Goal: Information Seeking & Learning: Understand process/instructions

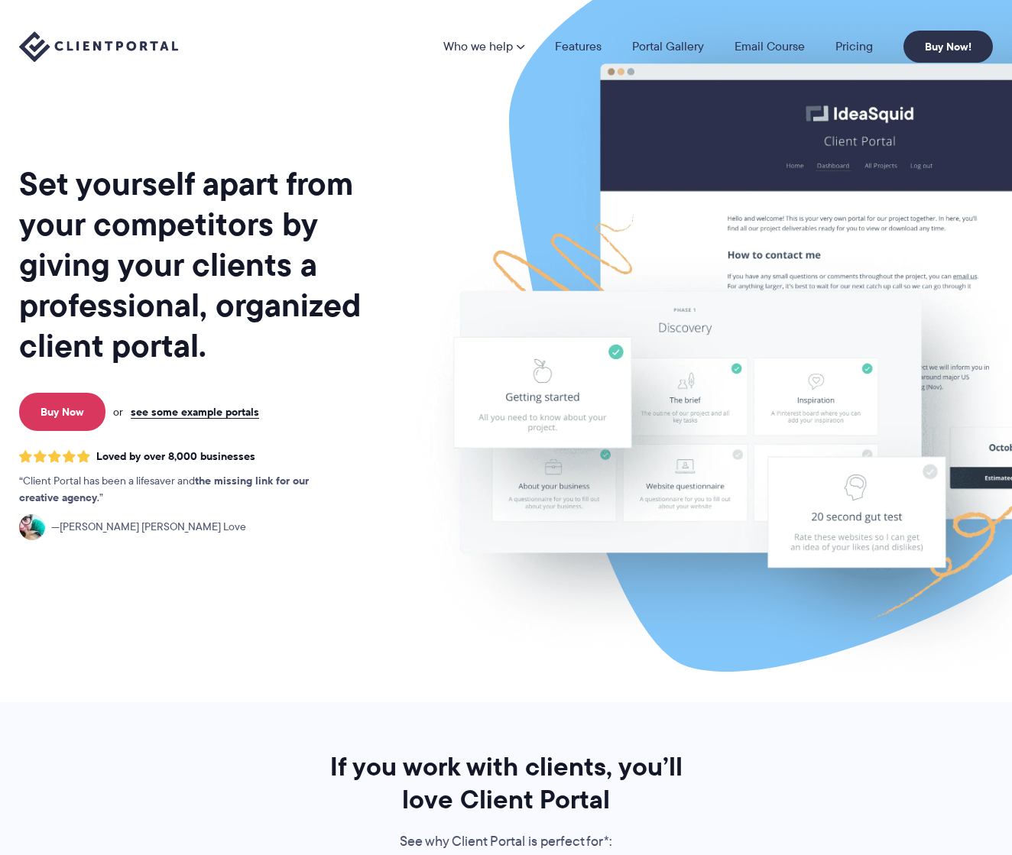
scroll to position [44, 0]
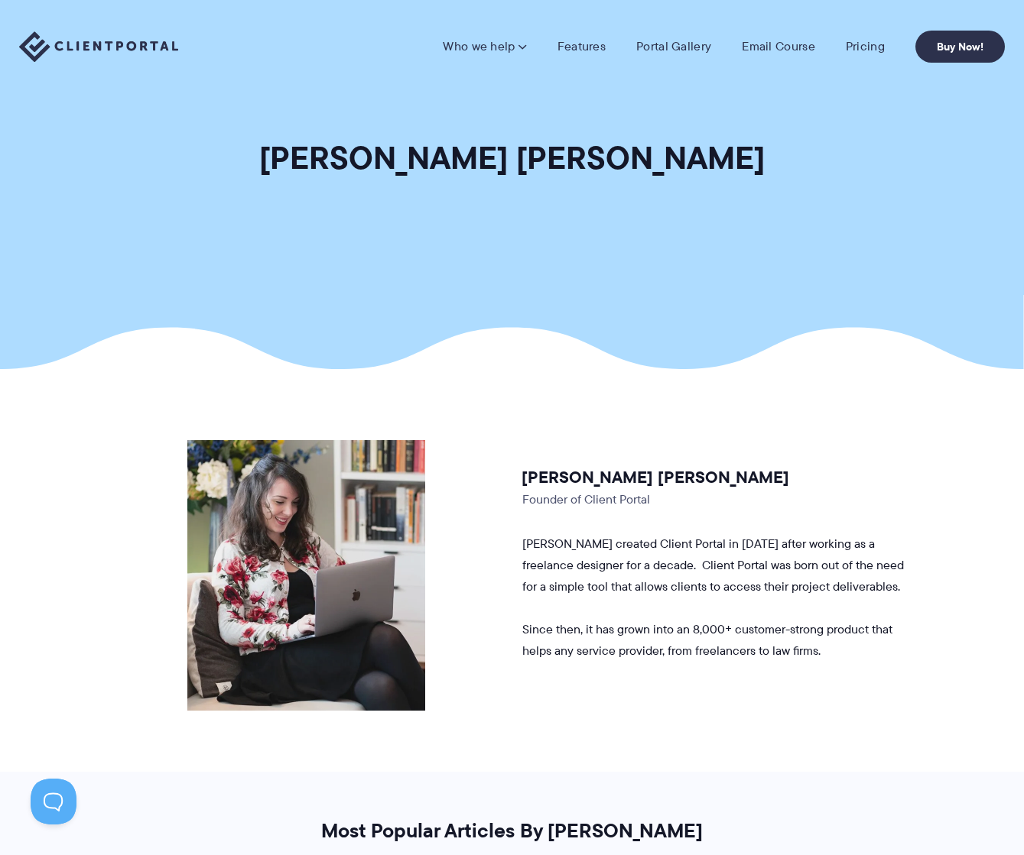
click at [589, 42] on link "Features" at bounding box center [581, 46] width 48 height 15
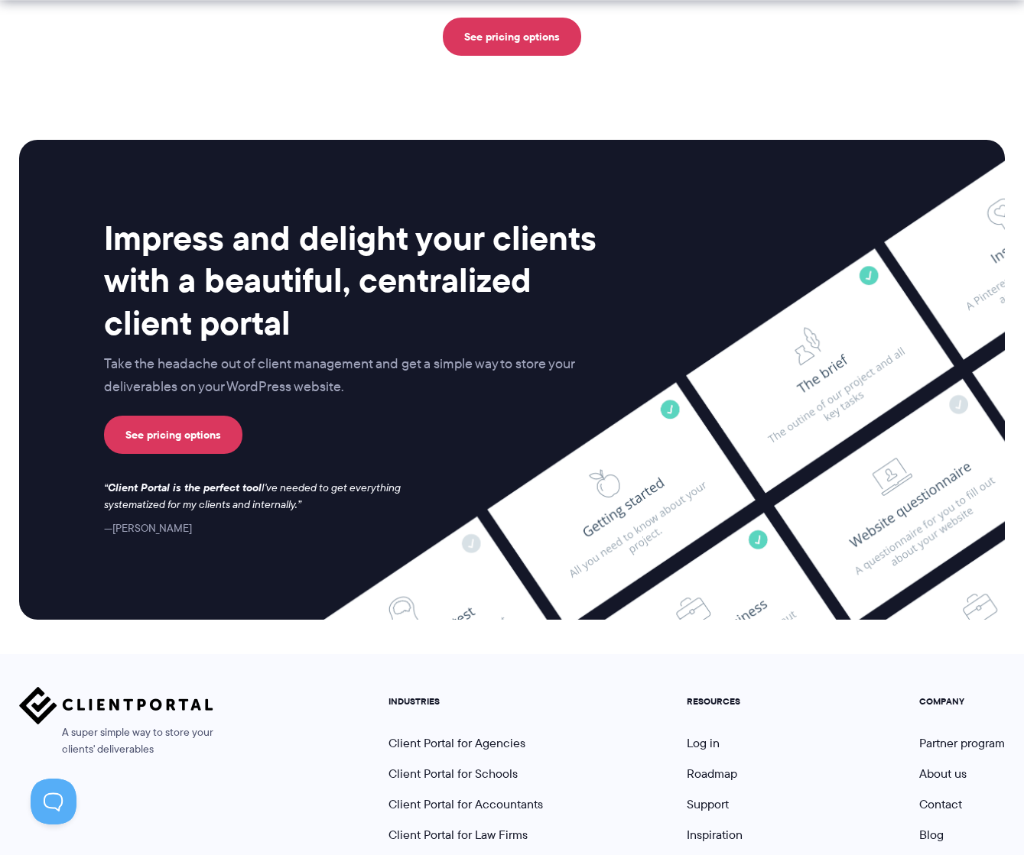
scroll to position [3871, 0]
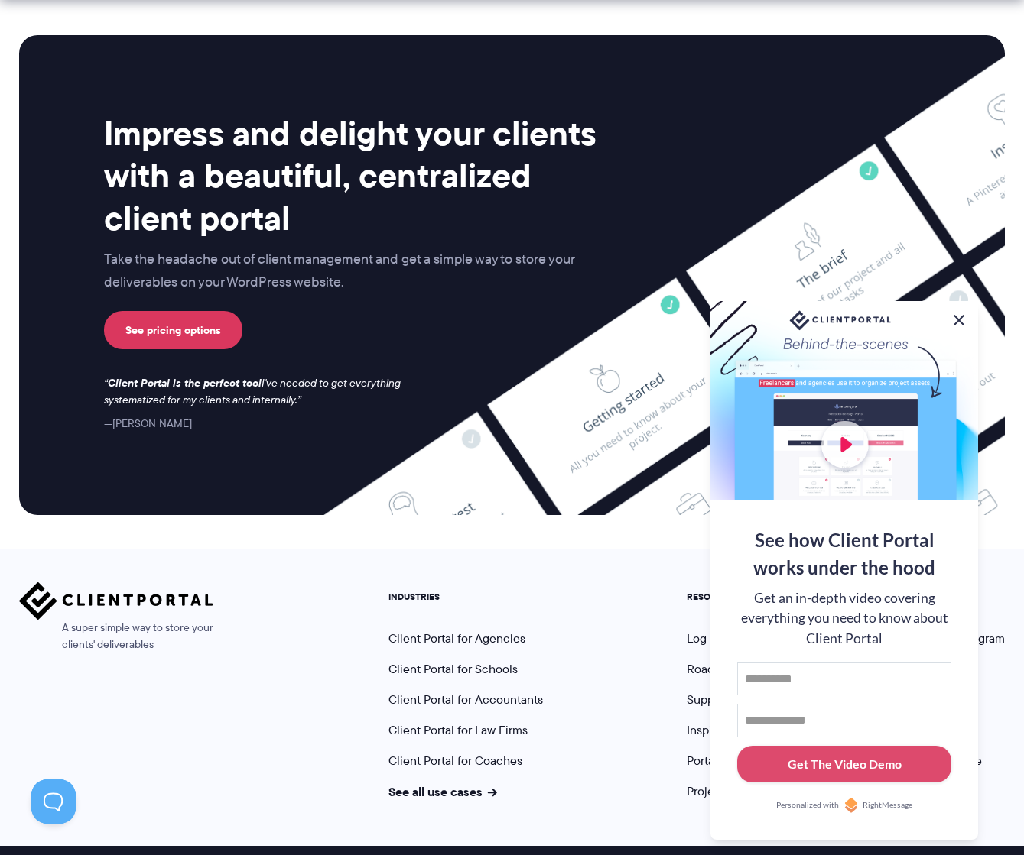
click at [958, 322] on button at bounding box center [958, 320] width 18 height 18
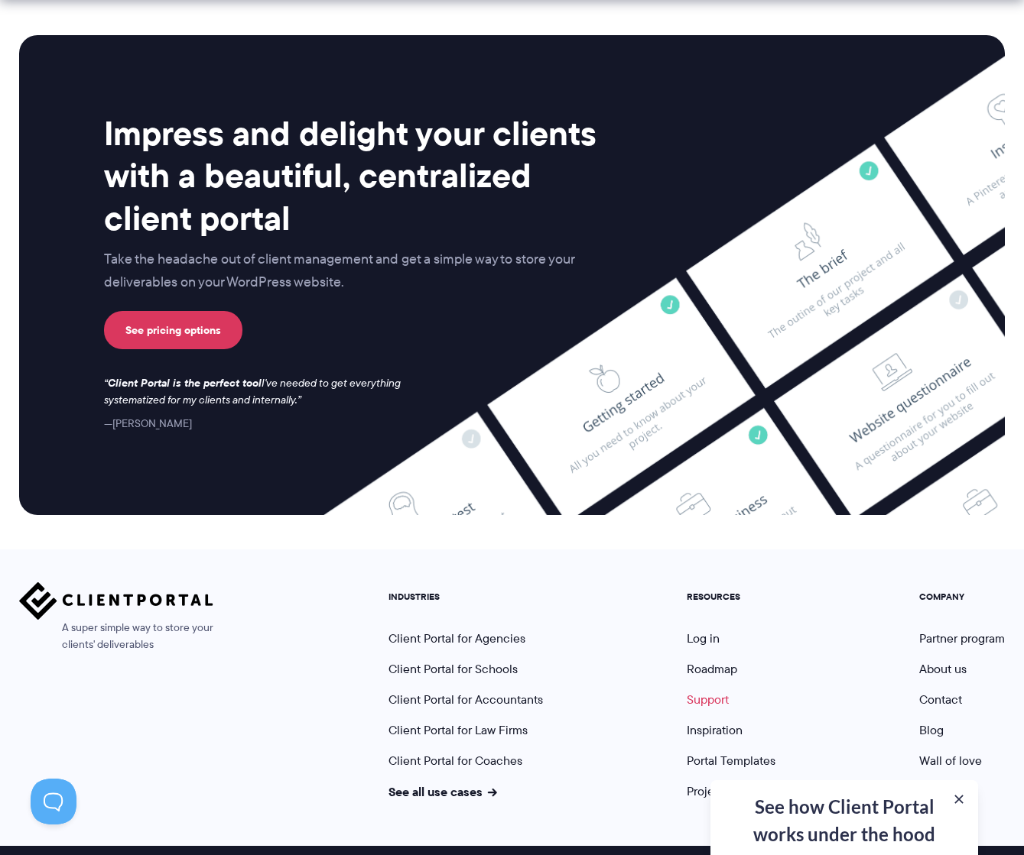
click at [711, 691] on link "Support" at bounding box center [708, 700] width 42 height 18
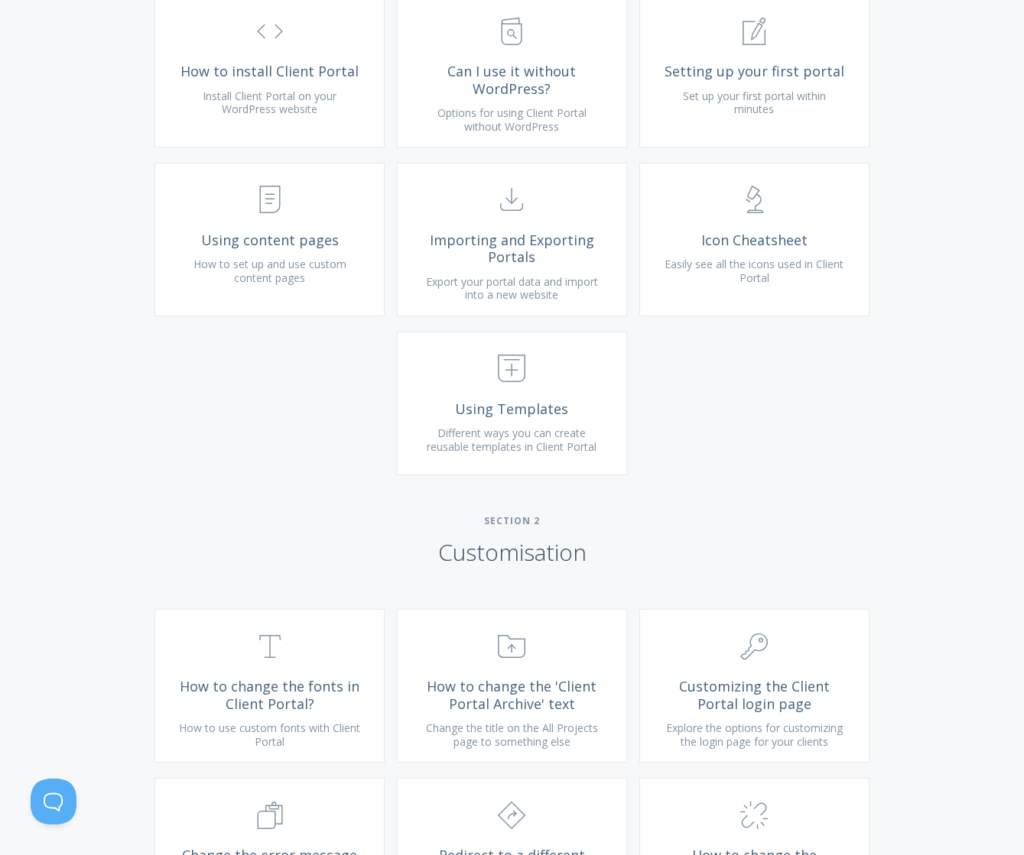
scroll to position [651, 0]
click at [513, 223] on span ".st0{fill:none;stroke:#000000;stroke-width:2;stroke-miterlimit:10;} Untitled-15" at bounding box center [511, 200] width 183 height 47
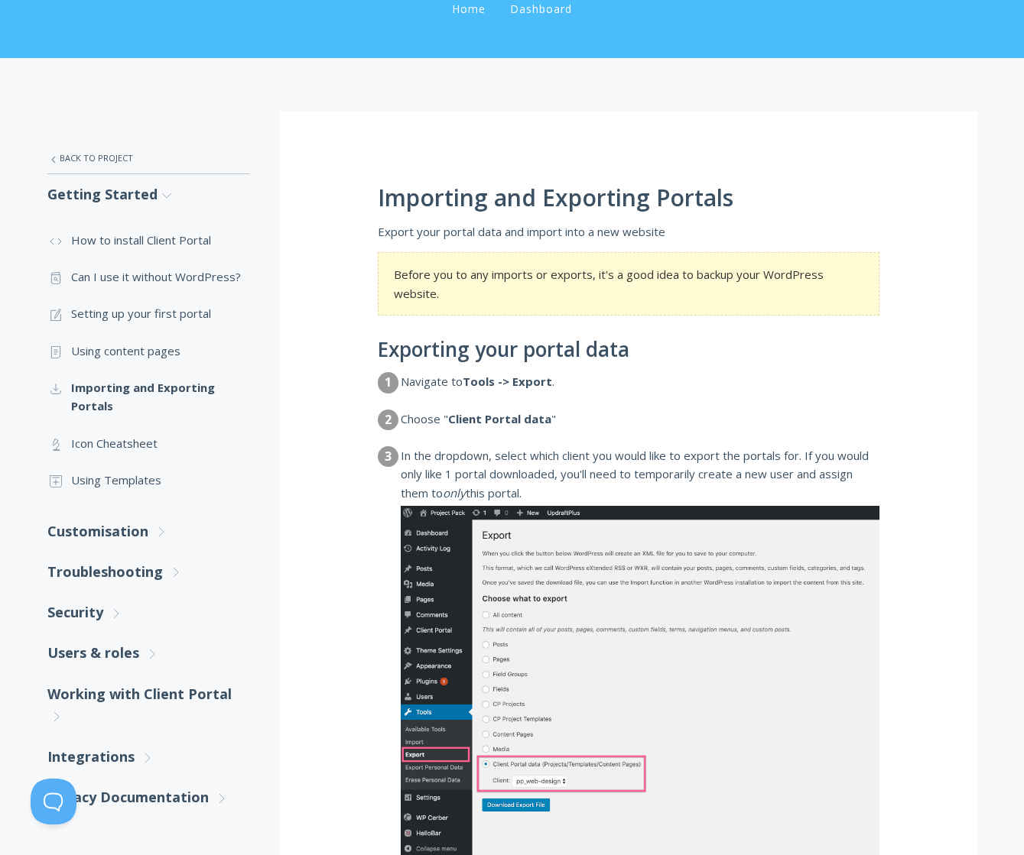
scroll to position [160, 0]
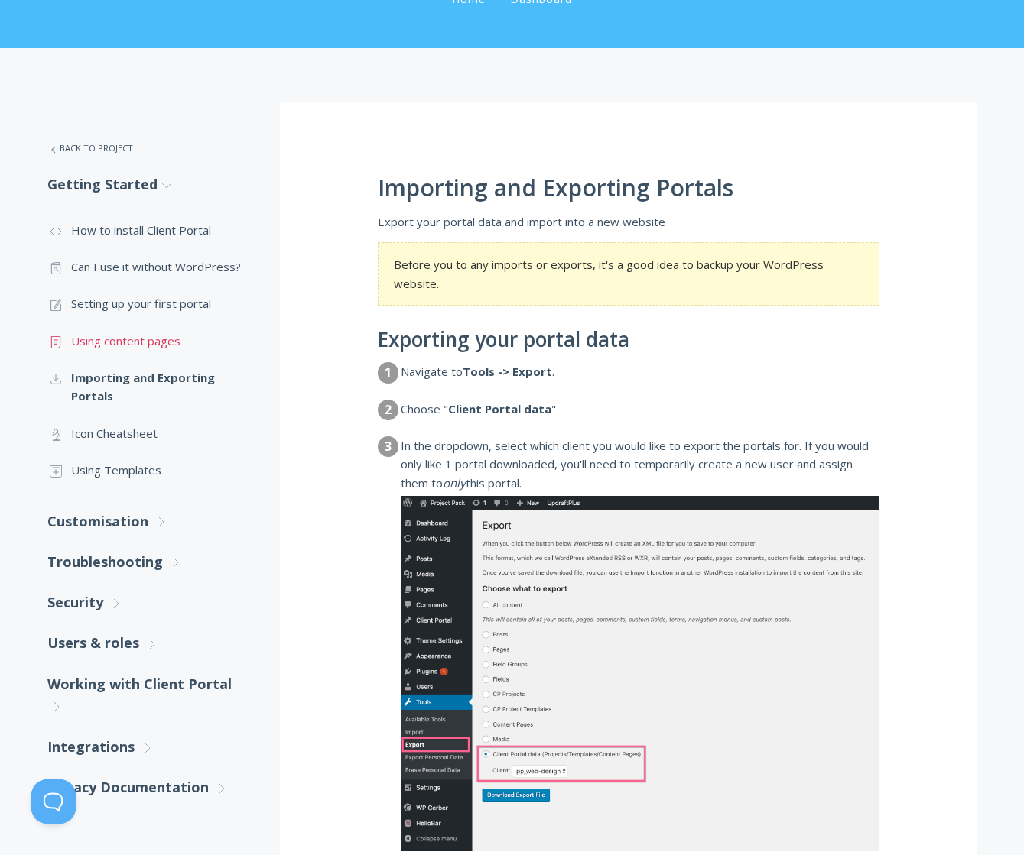
click at [153, 339] on link ".st0{fill:none;stroke:#000000;stroke-width:2;stroke-miterlimit:10;} Untitled-15…" at bounding box center [148, 341] width 202 height 37
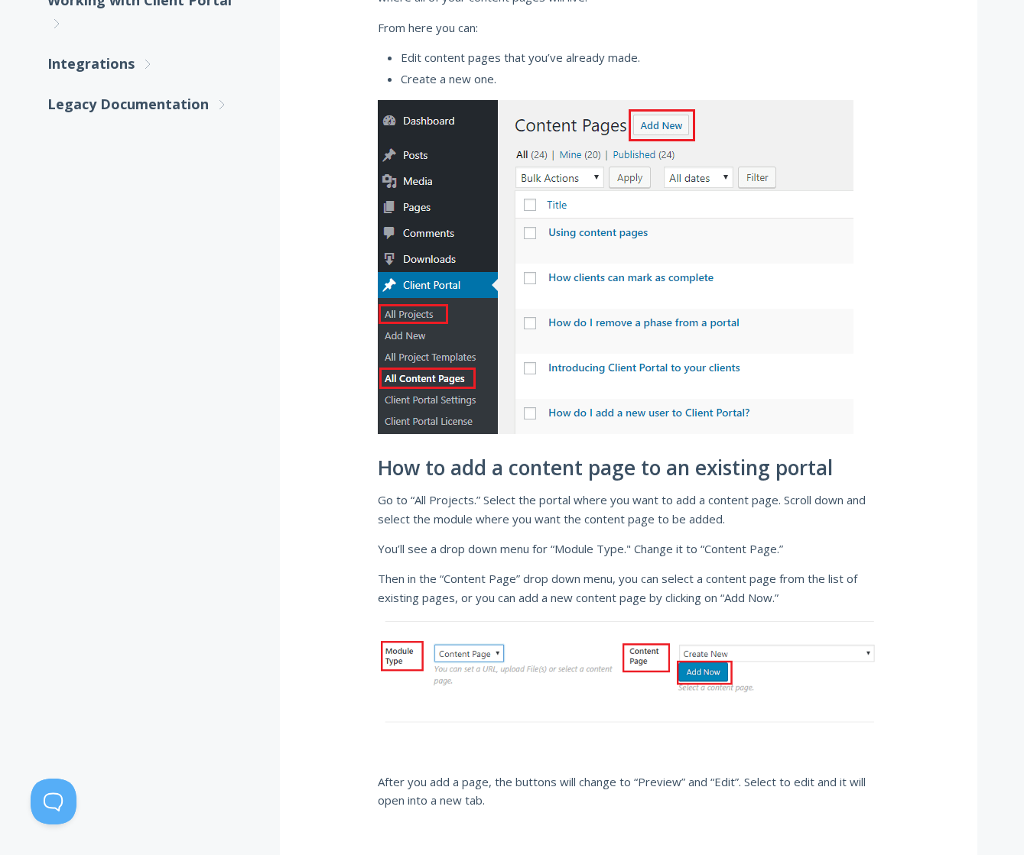
scroll to position [849, 0]
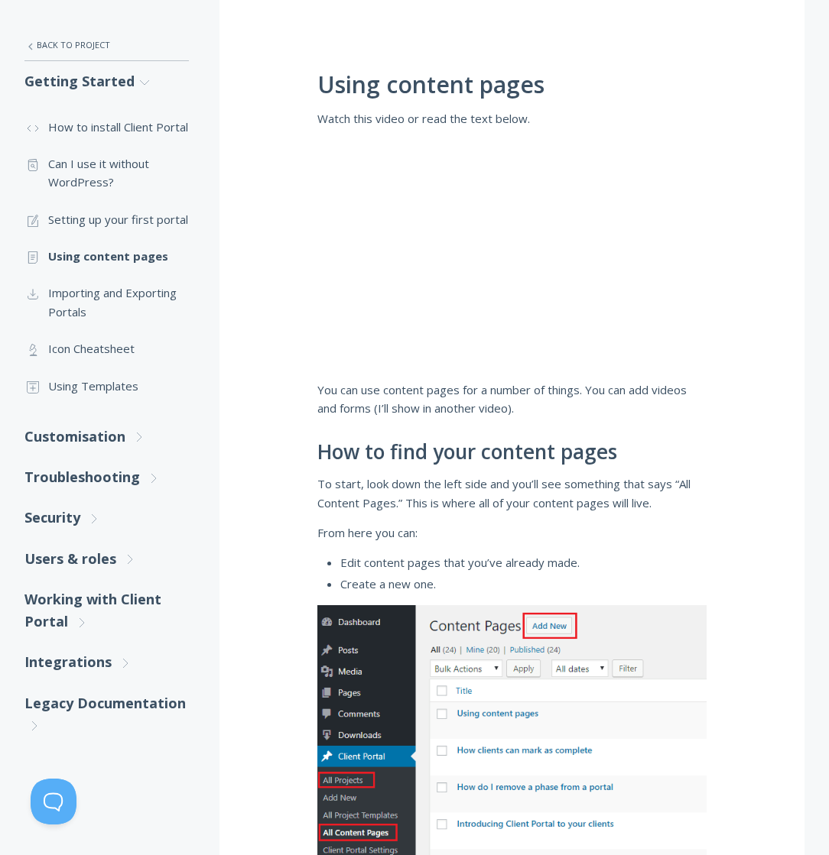
scroll to position [279, 0]
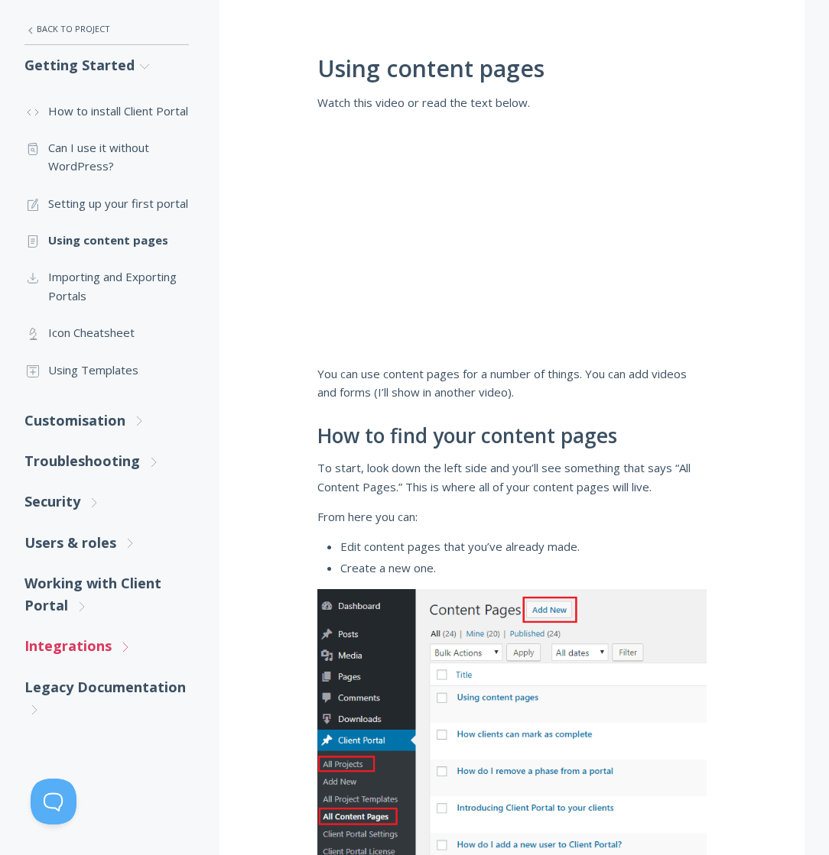
click at [85, 667] on link "Integrations .st0{fill:none;stroke:#000000;stroke-width:2;stroke-miterlimit:10;…" at bounding box center [106, 646] width 164 height 41
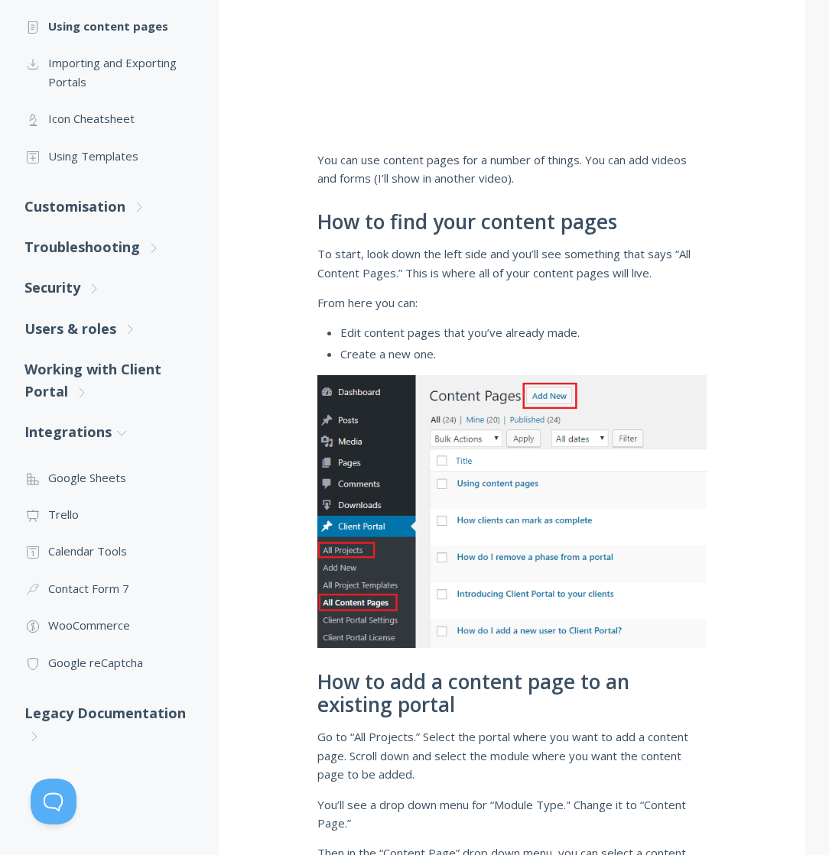
scroll to position [491, 0]
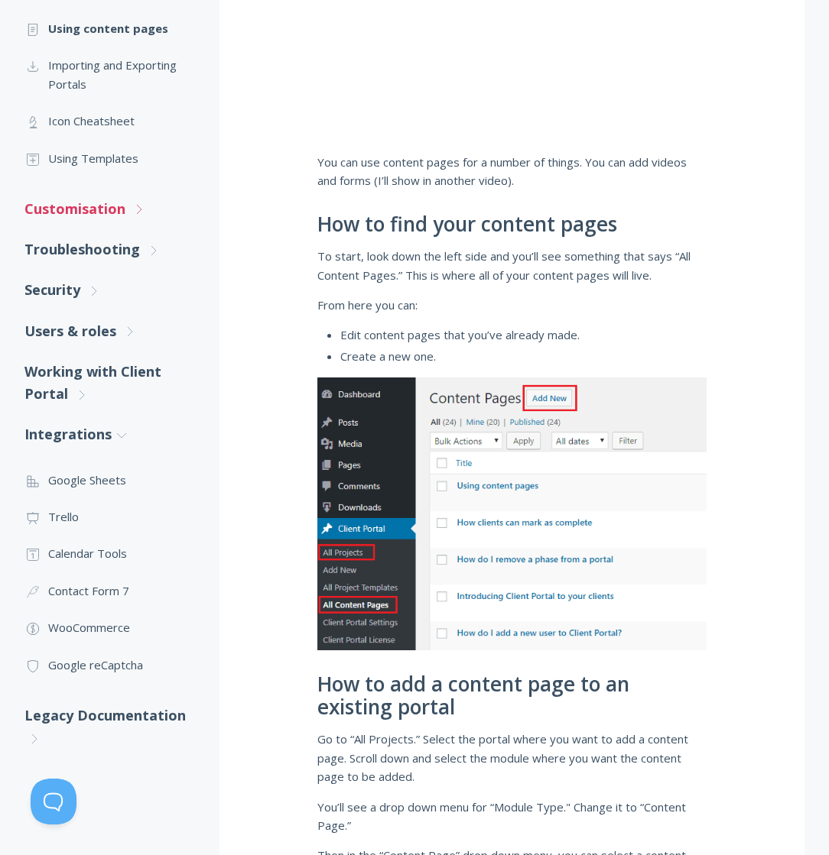
click at [128, 229] on link "Customisation .st0{fill:none;stroke:#000000;stroke-width:2;stroke-miterlimit:10…" at bounding box center [106, 209] width 164 height 41
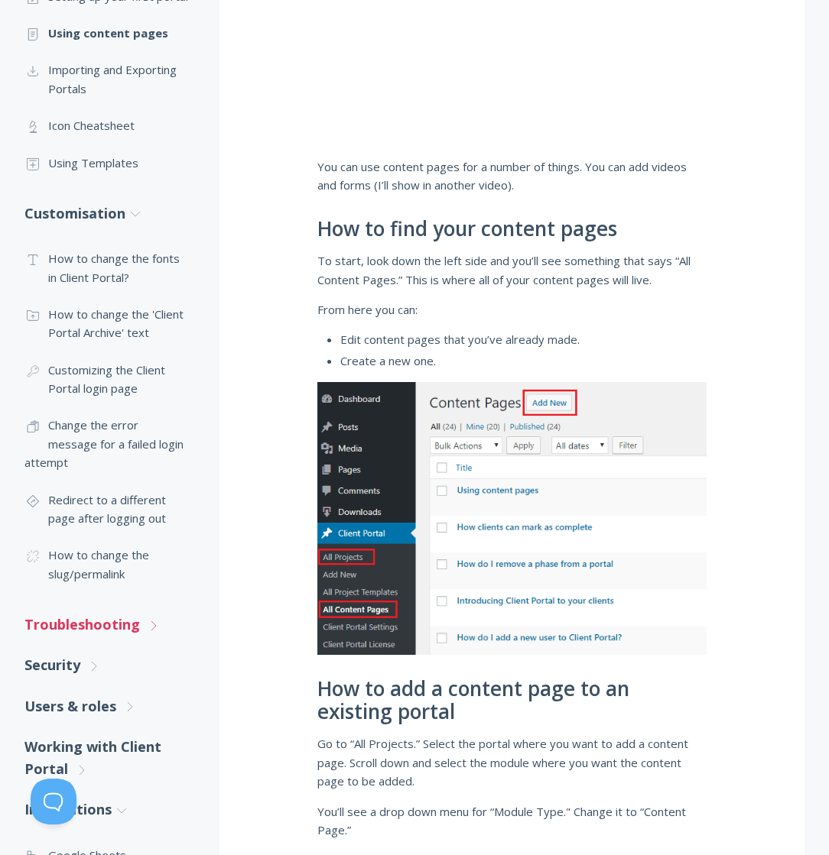
scroll to position [485, 0]
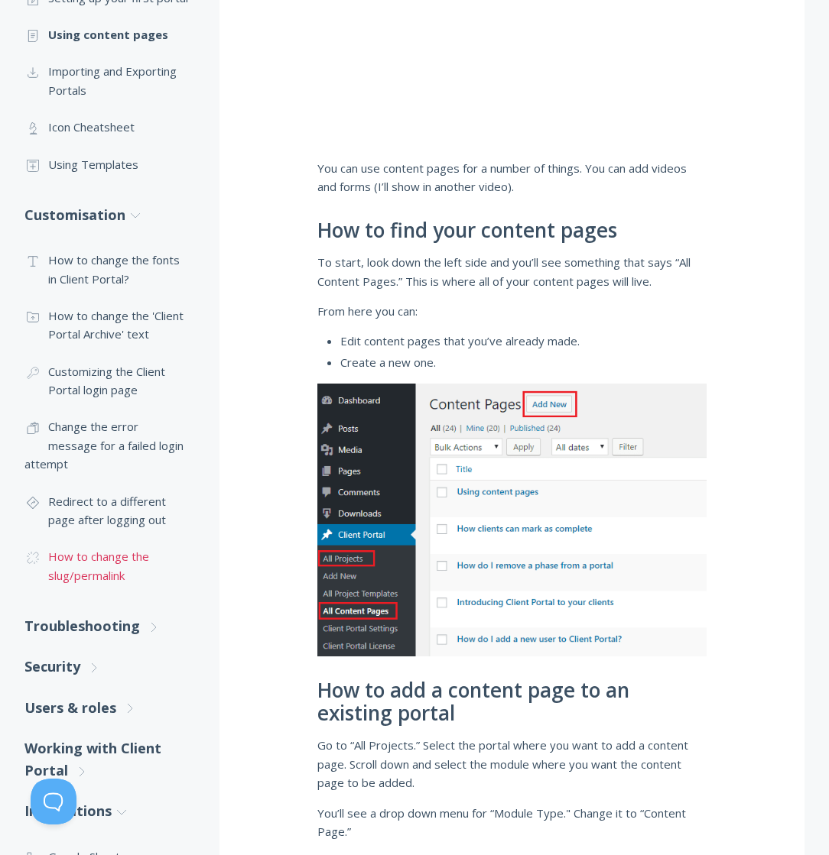
click at [102, 591] on link ".cls-1{fill:none;stroke:#000;stroke-miterlimit:10;stroke-width:2px;} 1. General…" at bounding box center [106, 566] width 164 height 56
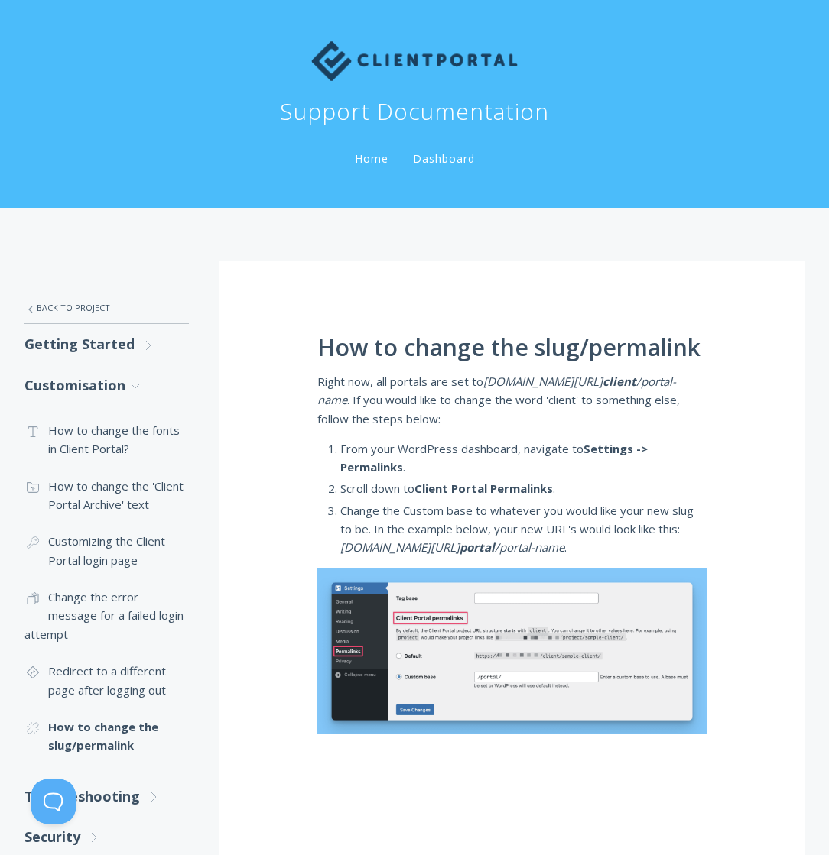
scroll to position [58, 0]
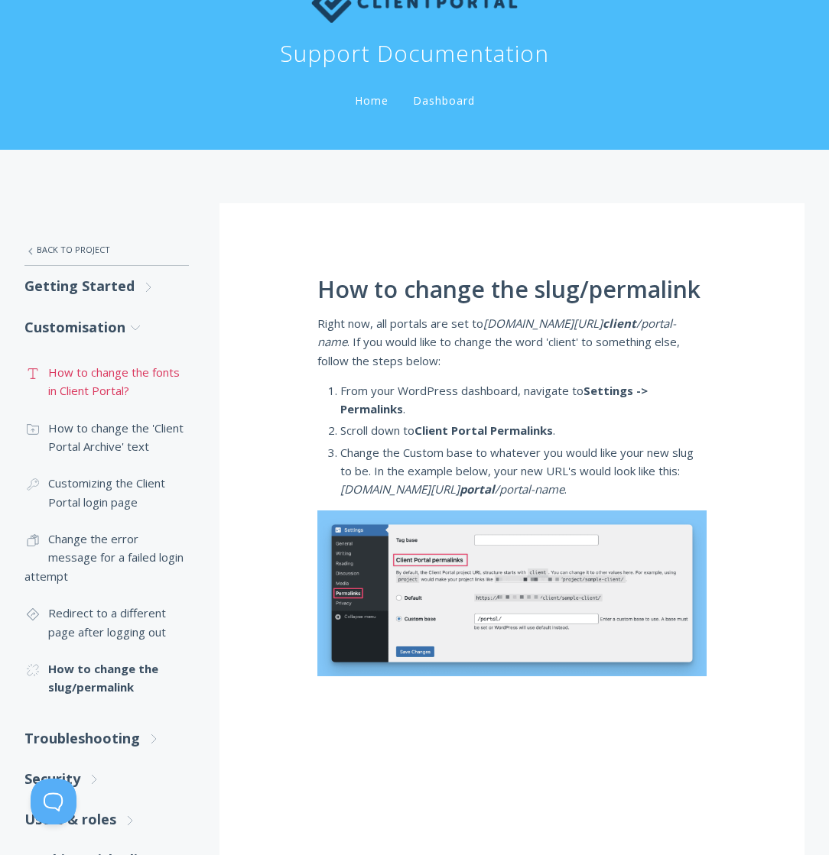
click at [128, 388] on link ".st0{fill:none;stroke:#000000;stroke-width:2;stroke-miterlimit:10;} Untitled-16…" at bounding box center [106, 382] width 164 height 56
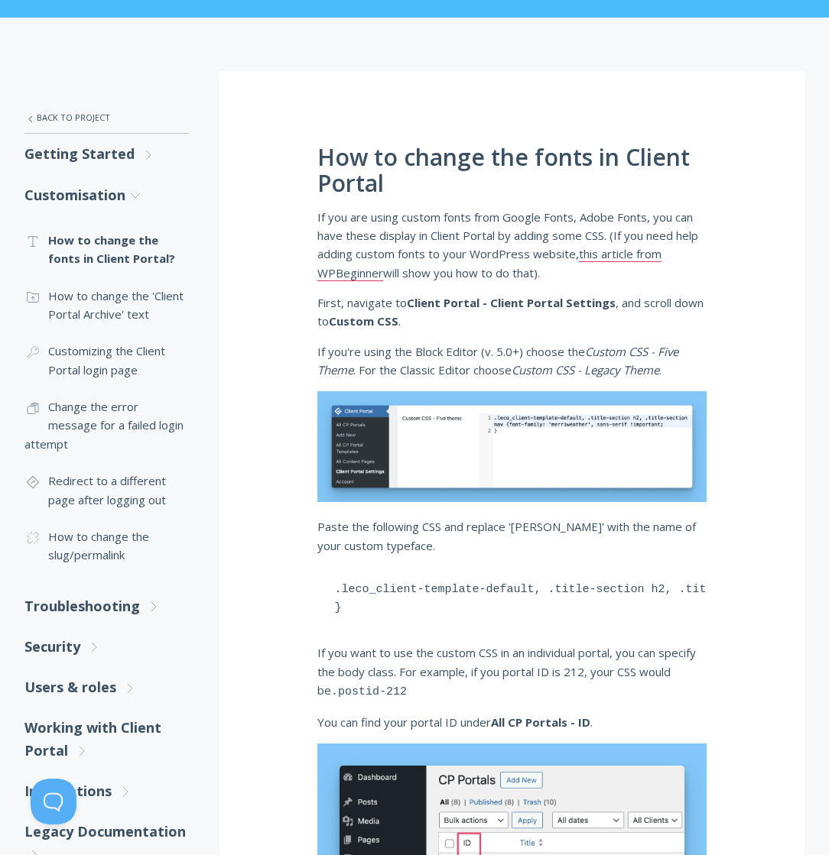
scroll to position [192, 0]
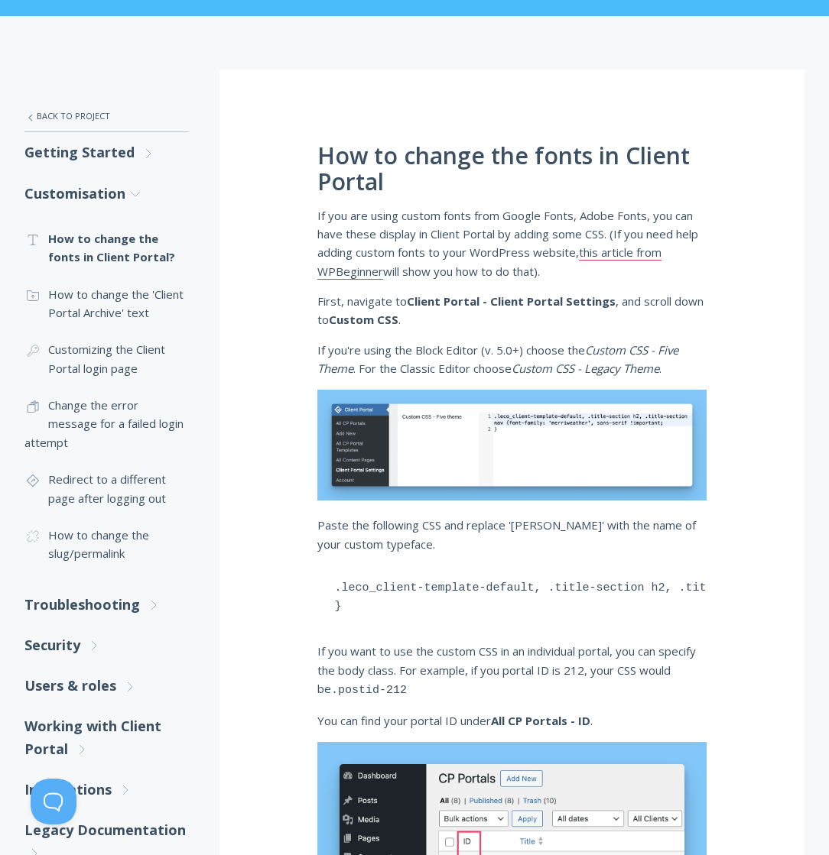
click at [525, 362] on em "Custom CSS - Legacy Theme" at bounding box center [585, 368] width 148 height 15
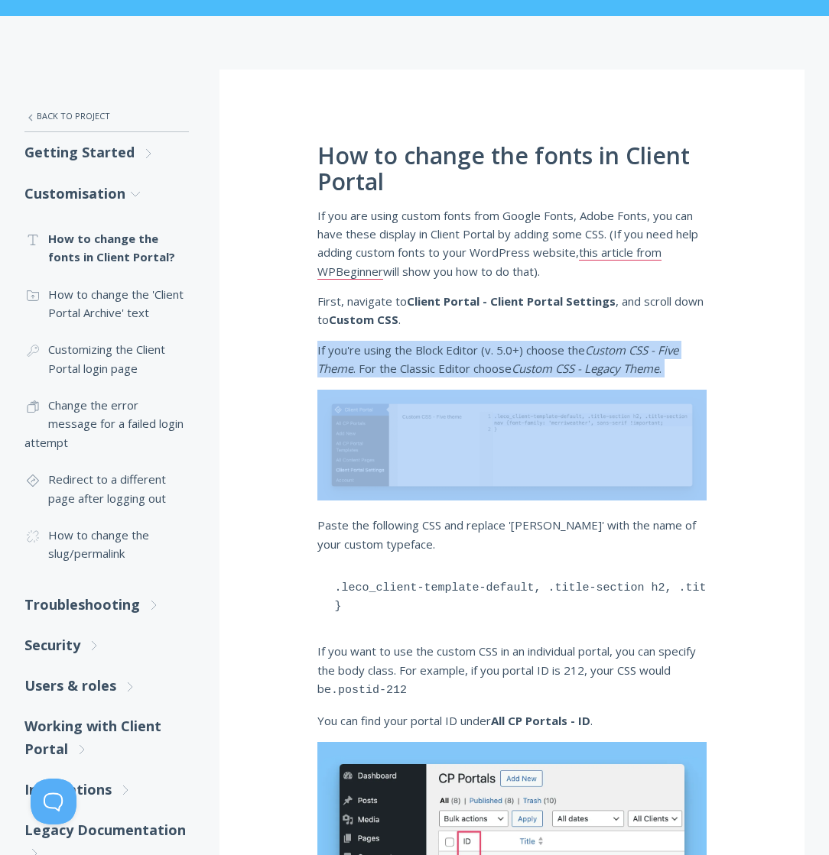
click at [525, 362] on em "Custom CSS - Legacy Theme" at bounding box center [585, 368] width 148 height 15
click at [446, 348] on p "If you're using the Block Editor (v. 5.0+) choose the Custom CSS - Five Theme .…" at bounding box center [511, 359] width 389 height 37
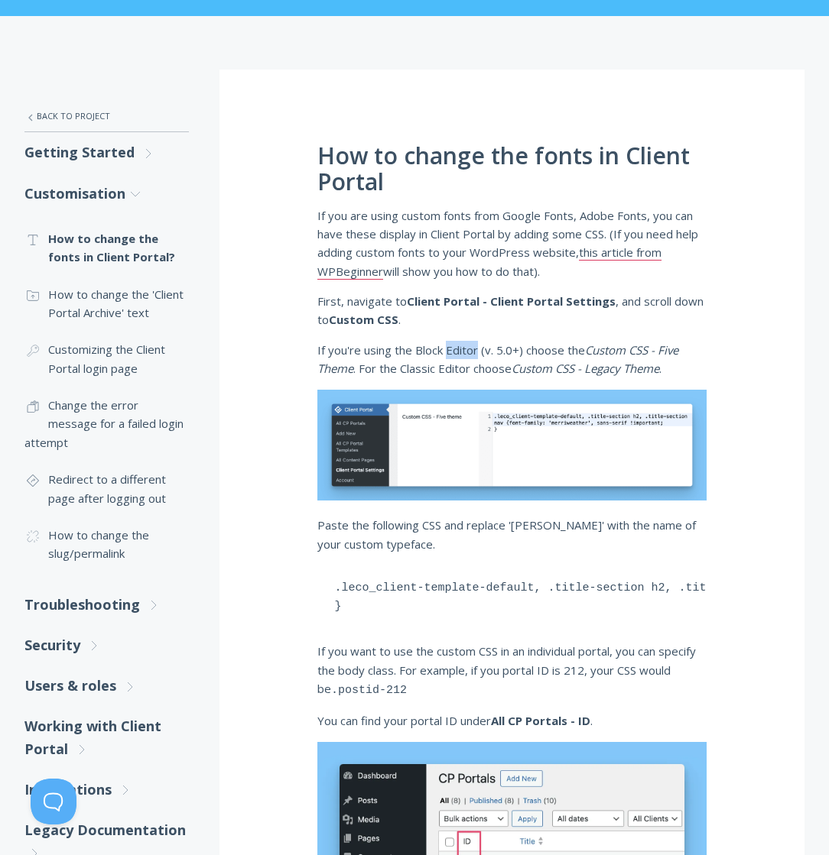
click at [446, 348] on p "If you're using the Block Editor (v. 5.0+) choose the Custom CSS - Five Theme .…" at bounding box center [511, 359] width 389 height 37
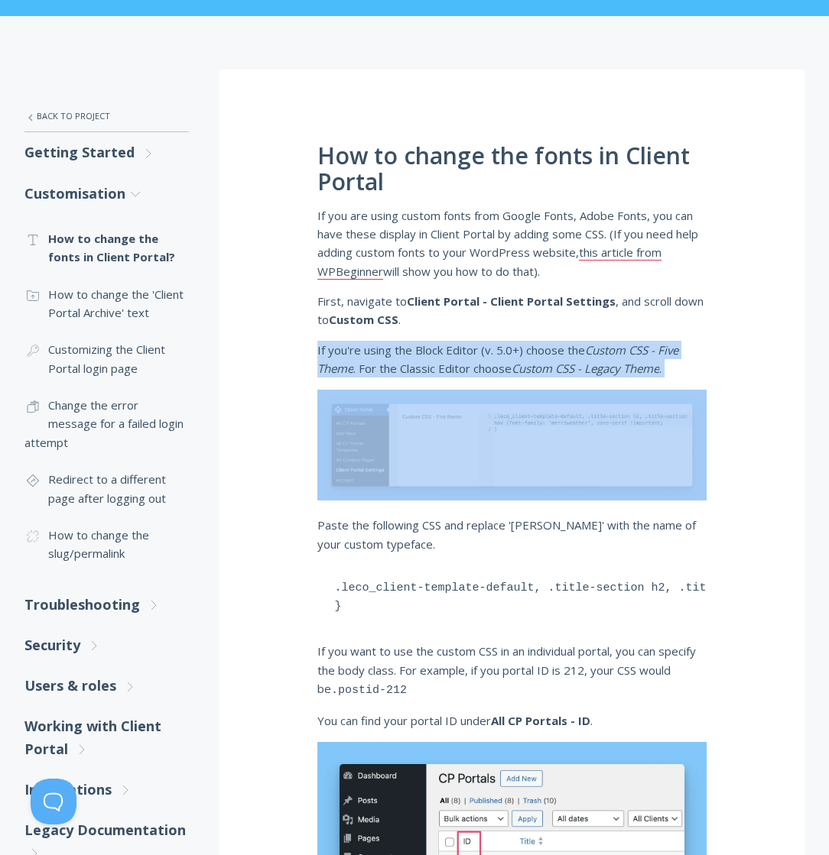
click at [446, 348] on p "If you're using the Block Editor (v. 5.0+) choose the Custom CSS - Five Theme .…" at bounding box center [511, 359] width 389 height 37
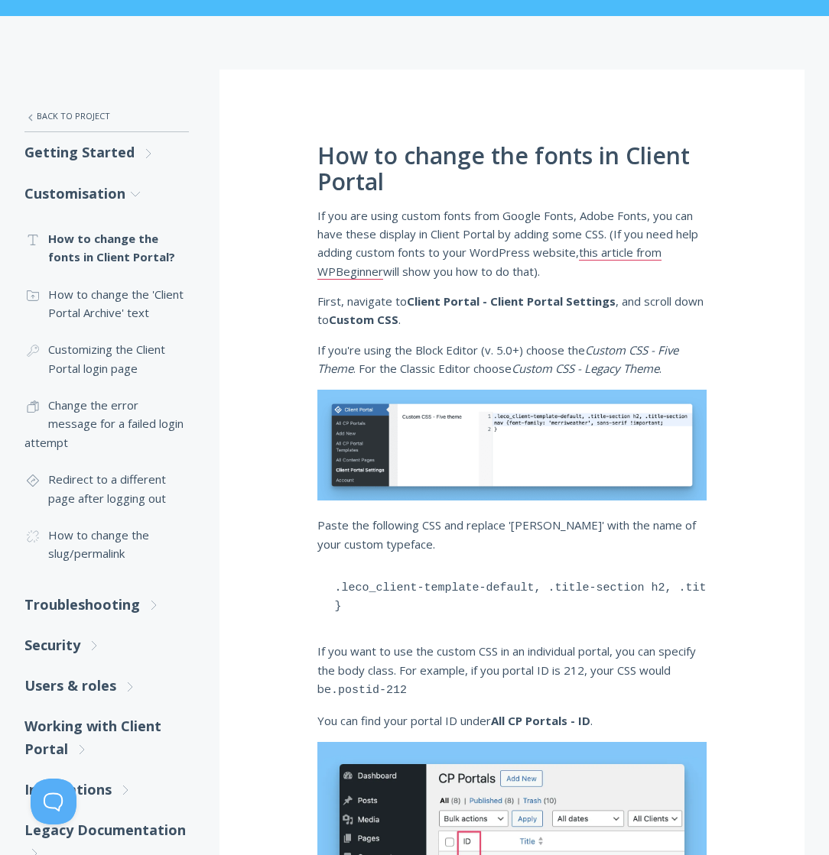
drag, startPoint x: 582, startPoint y: 351, endPoint x: 597, endPoint y: 363, distance: 19.6
click at [582, 351] on p "If you're using the Block Editor (v. 5.0+) choose the Custom CSS - Five Theme .…" at bounding box center [511, 359] width 389 height 37
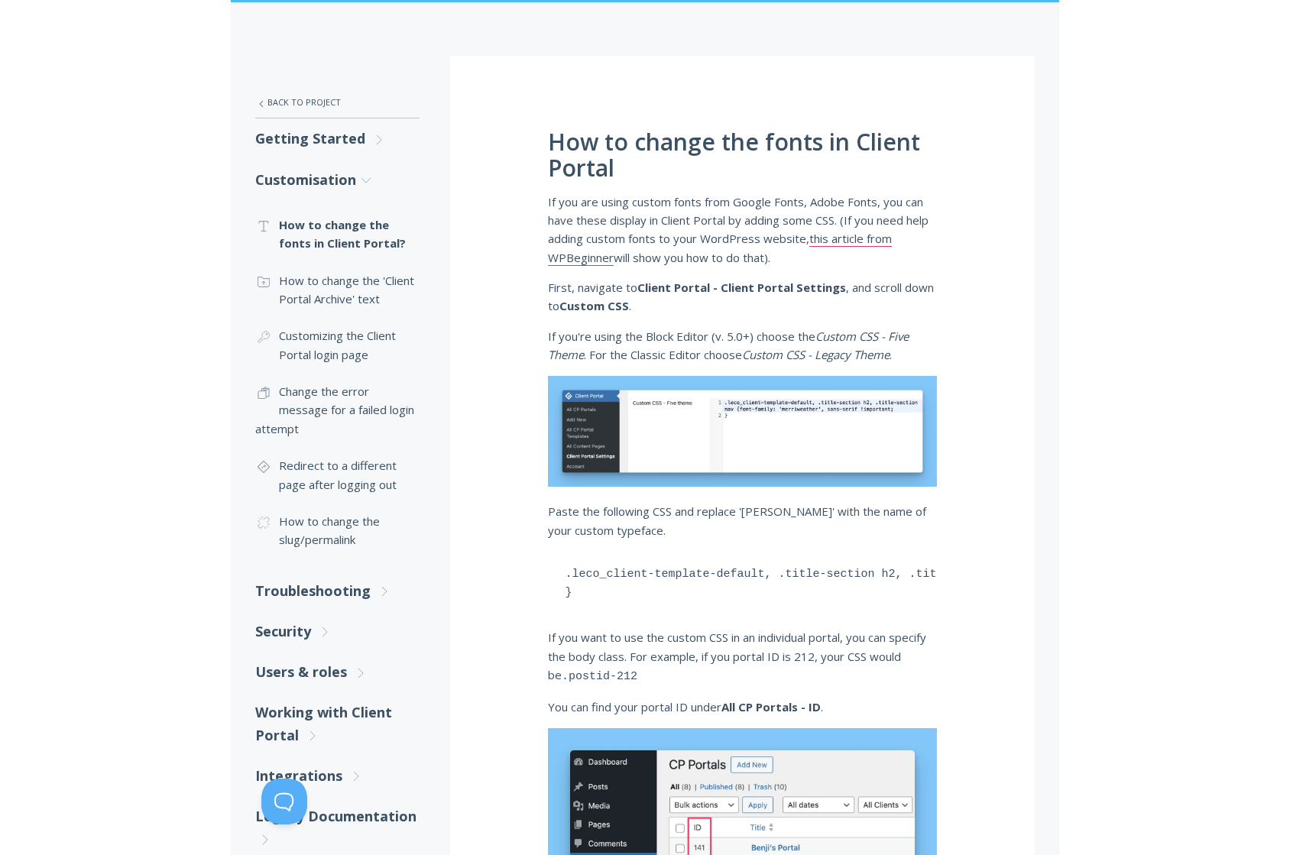
scroll to position [204, 0]
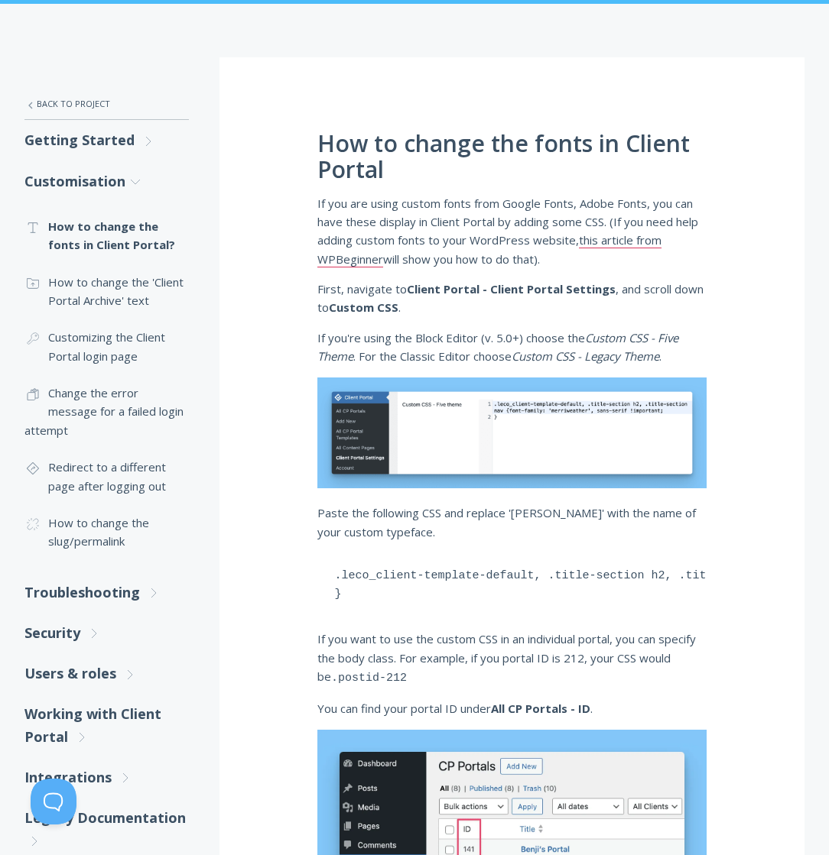
click at [574, 597] on pre ".leco_client-template-default, .title-section h2, .title-section nav {font-fami…" at bounding box center [511, 586] width 389 height 66
click at [567, 573] on pre ".leco_client-template-default, .title-section h2, .title-section nav {font-fami…" at bounding box center [511, 586] width 389 height 66
click at [564, 581] on pre ".leco_client-template-default, .title-section h2, .title-section nav {font-fami…" at bounding box center [511, 586] width 389 height 66
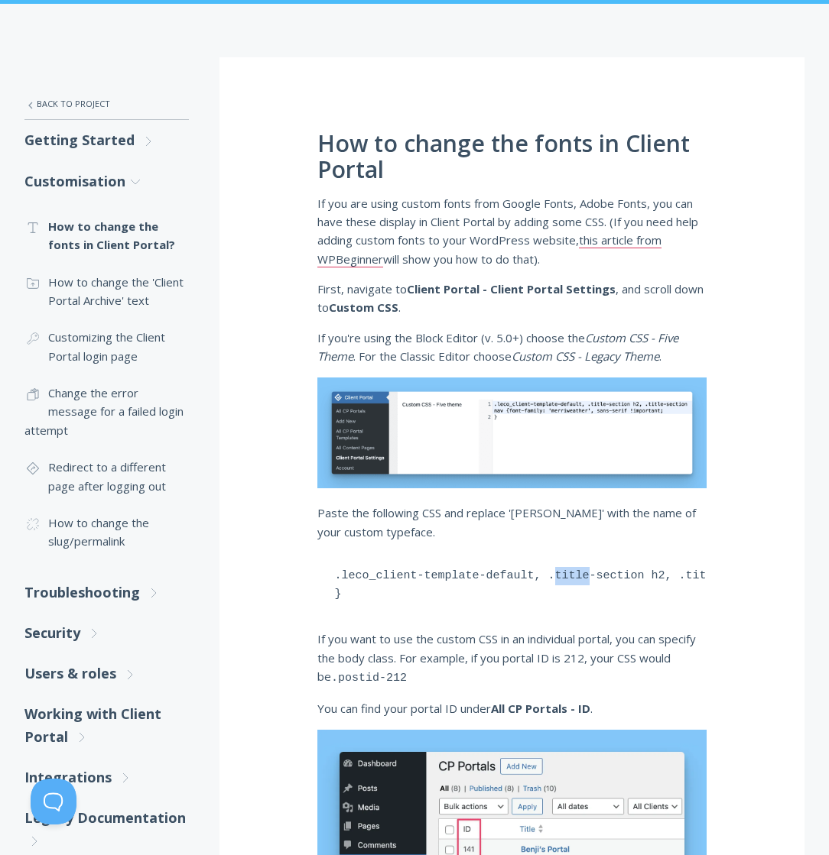
click at [564, 582] on pre ".leco_client-template-default, .title-section h2, .title-section nav {font-fami…" at bounding box center [511, 586] width 389 height 66
click at [373, 596] on pre ".leco_client-template-default, .title-section h2, .title-section nav {font-fami…" at bounding box center [511, 586] width 389 height 66
drag, startPoint x: 365, startPoint y: 600, endPoint x: 324, endPoint y: 572, distance: 50.0
click at [324, 571] on pre ".leco_client-template-default, .title-section h2, .title-section nav {font-fami…" at bounding box center [511, 586] width 389 height 66
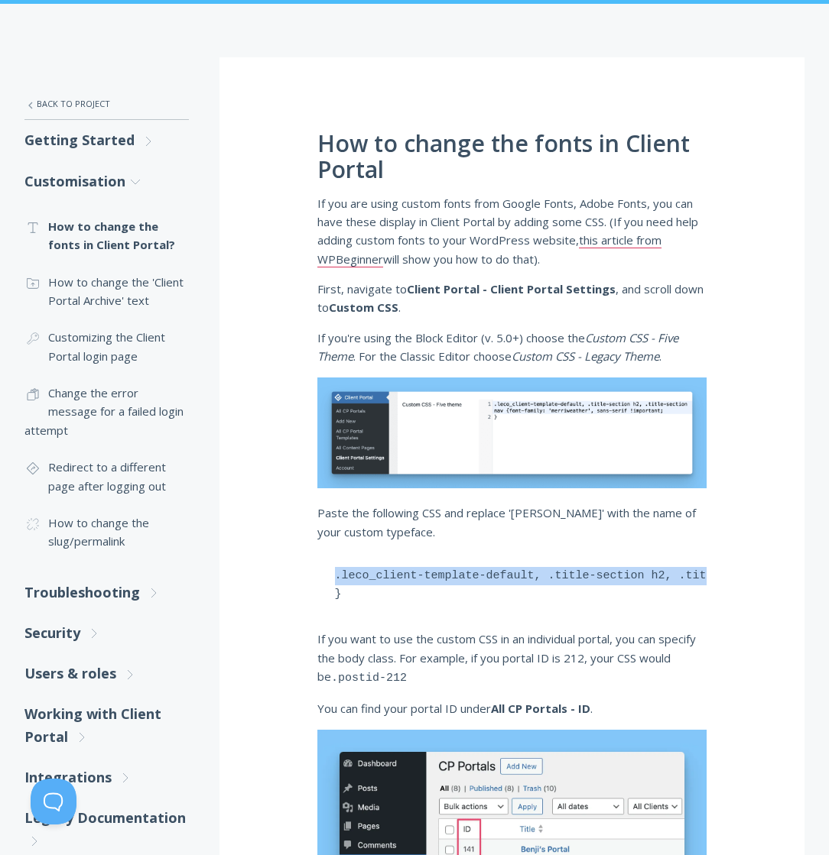
copy pre ".leco_client-template-default, .title-section h2, .title-section nav {font-fami…"
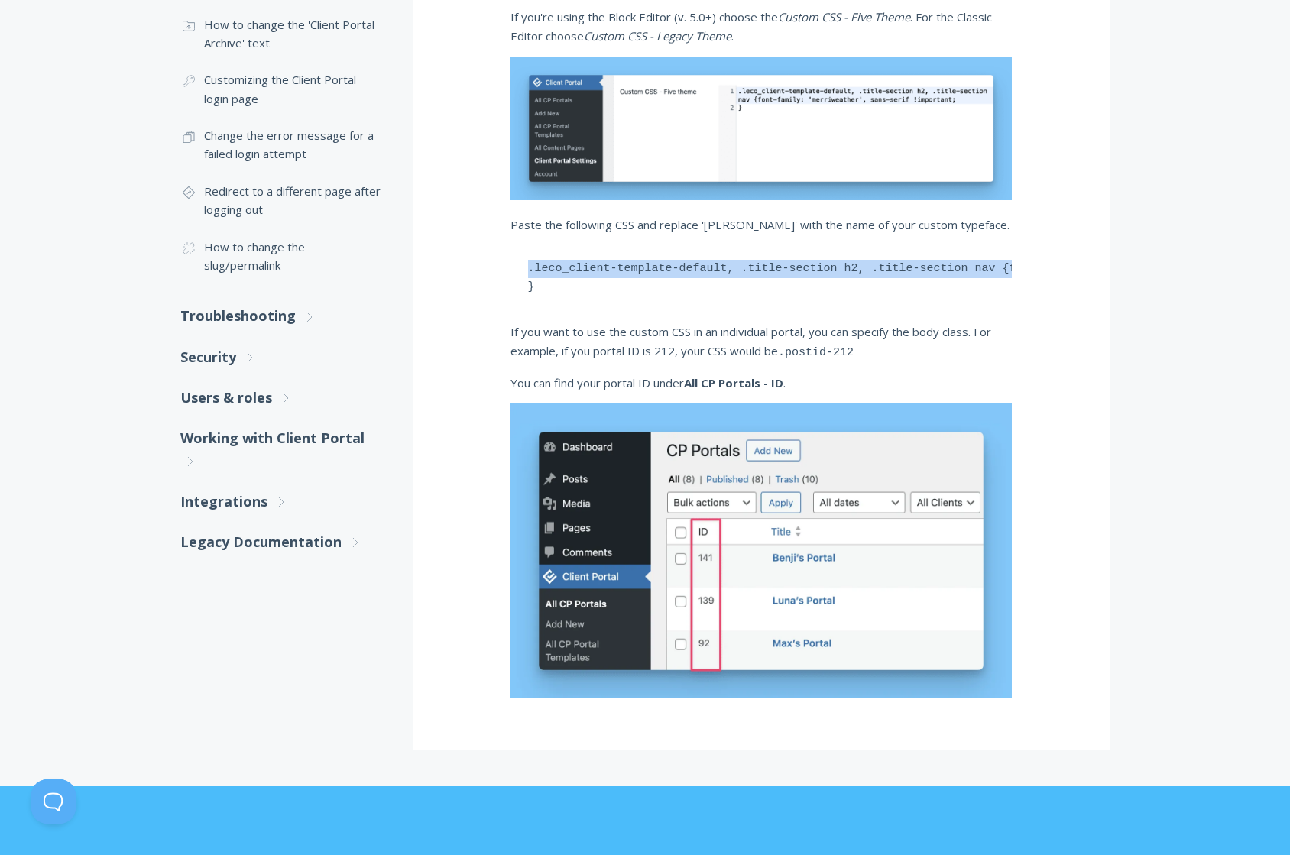
scroll to position [463, 0]
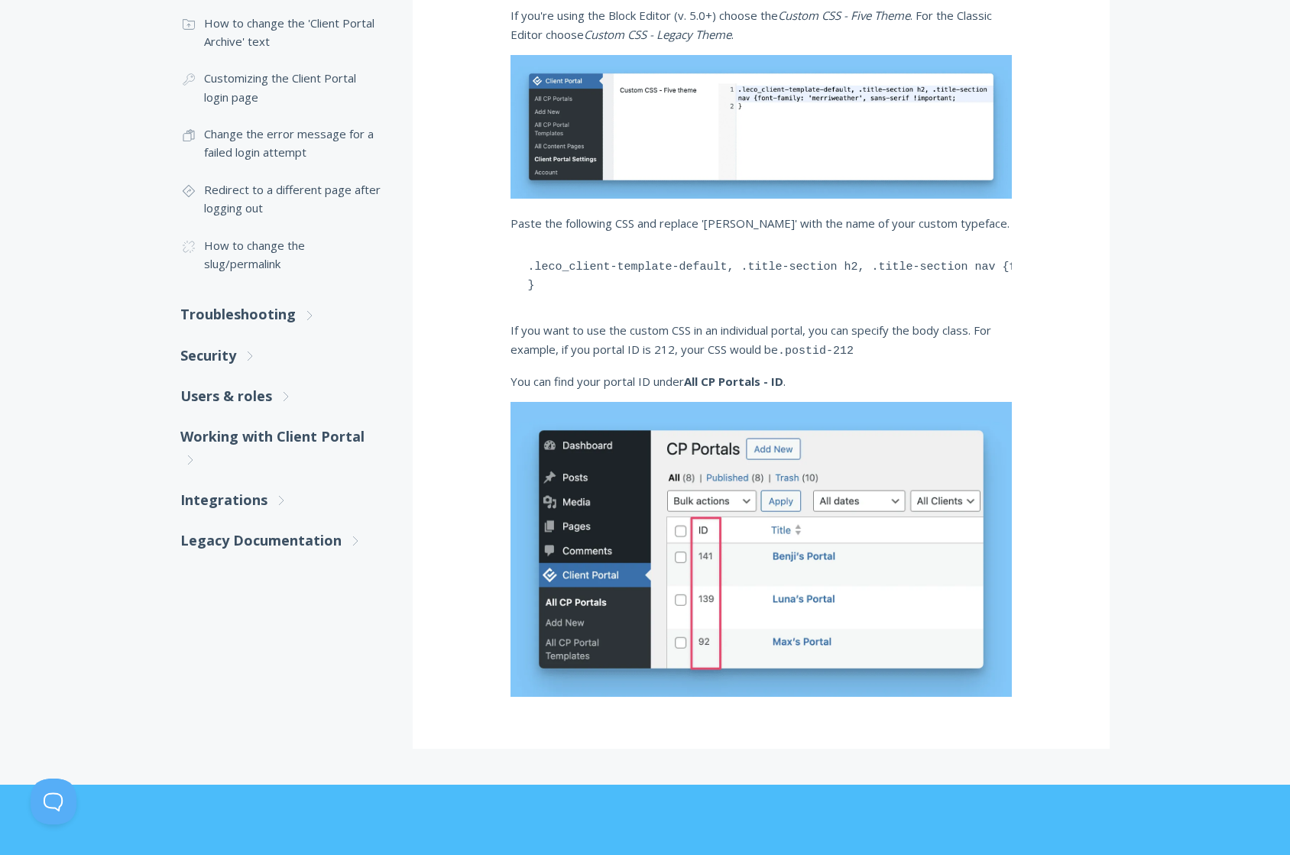
click at [828, 359] on div "How to change the fonts in Client Portal If you are using custom fonts from Goo…" at bounding box center [761, 273] width 697 height 951
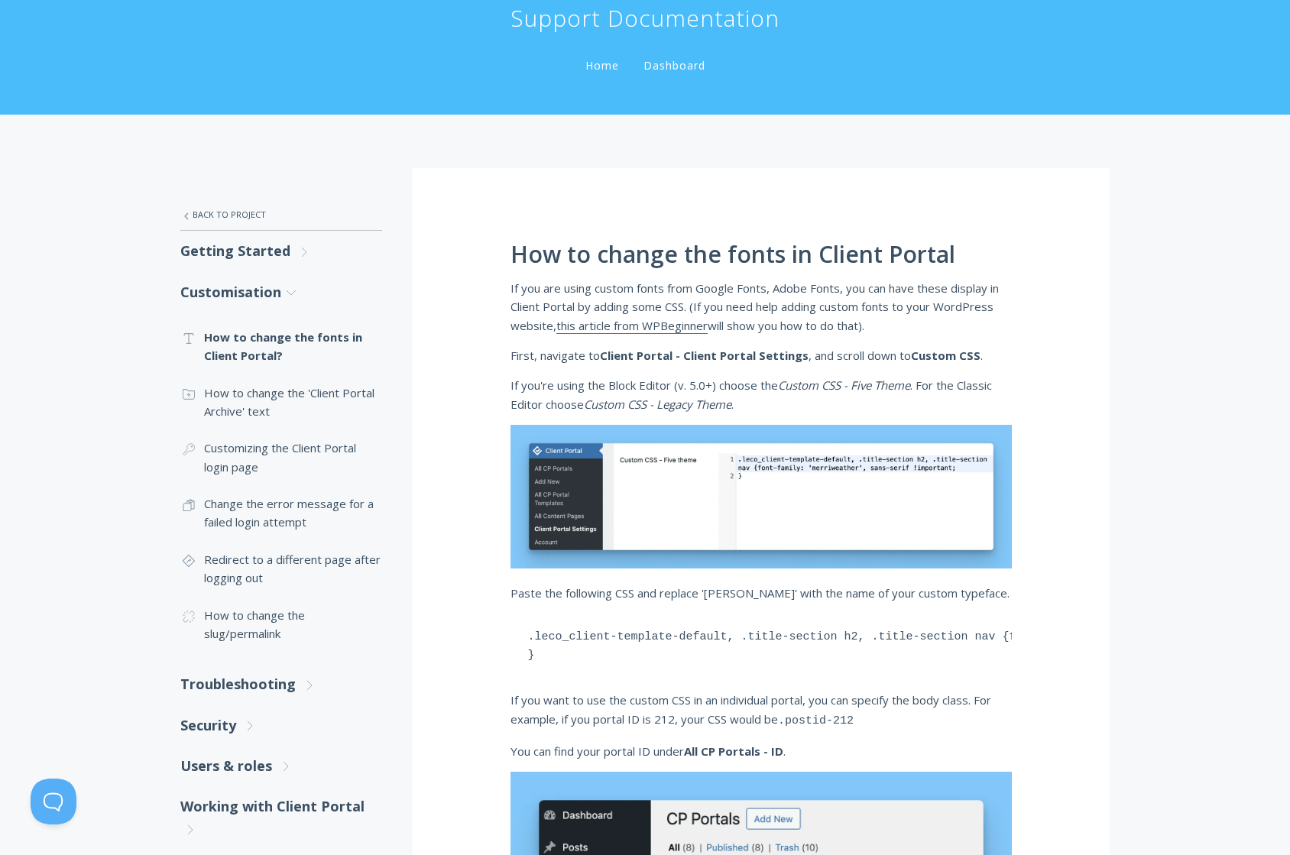
scroll to position [89, 0]
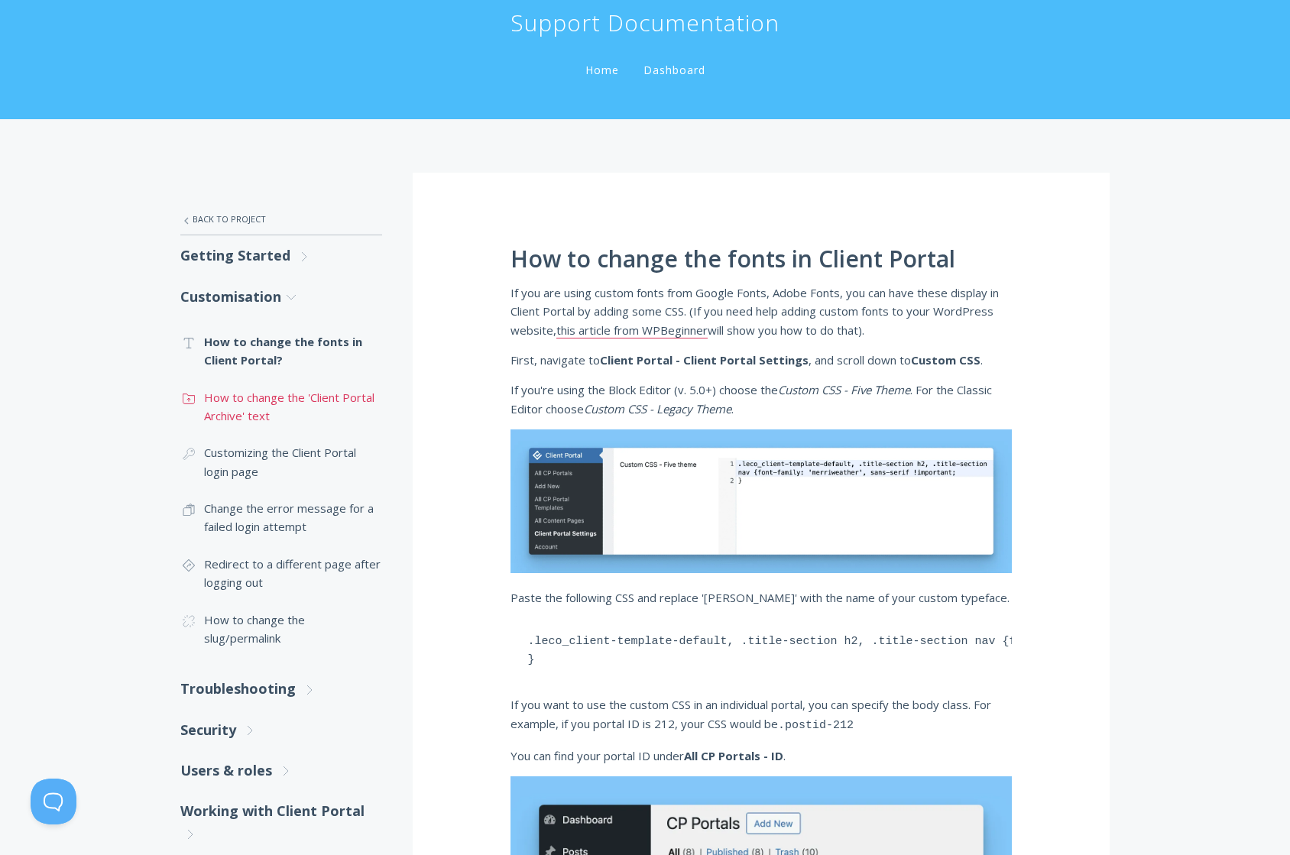
click at [287, 396] on link ".st0{fill:none;stroke:#000000;stroke-width:2;stroke-miterlimit:10;} Untitled-15…" at bounding box center [281, 407] width 202 height 56
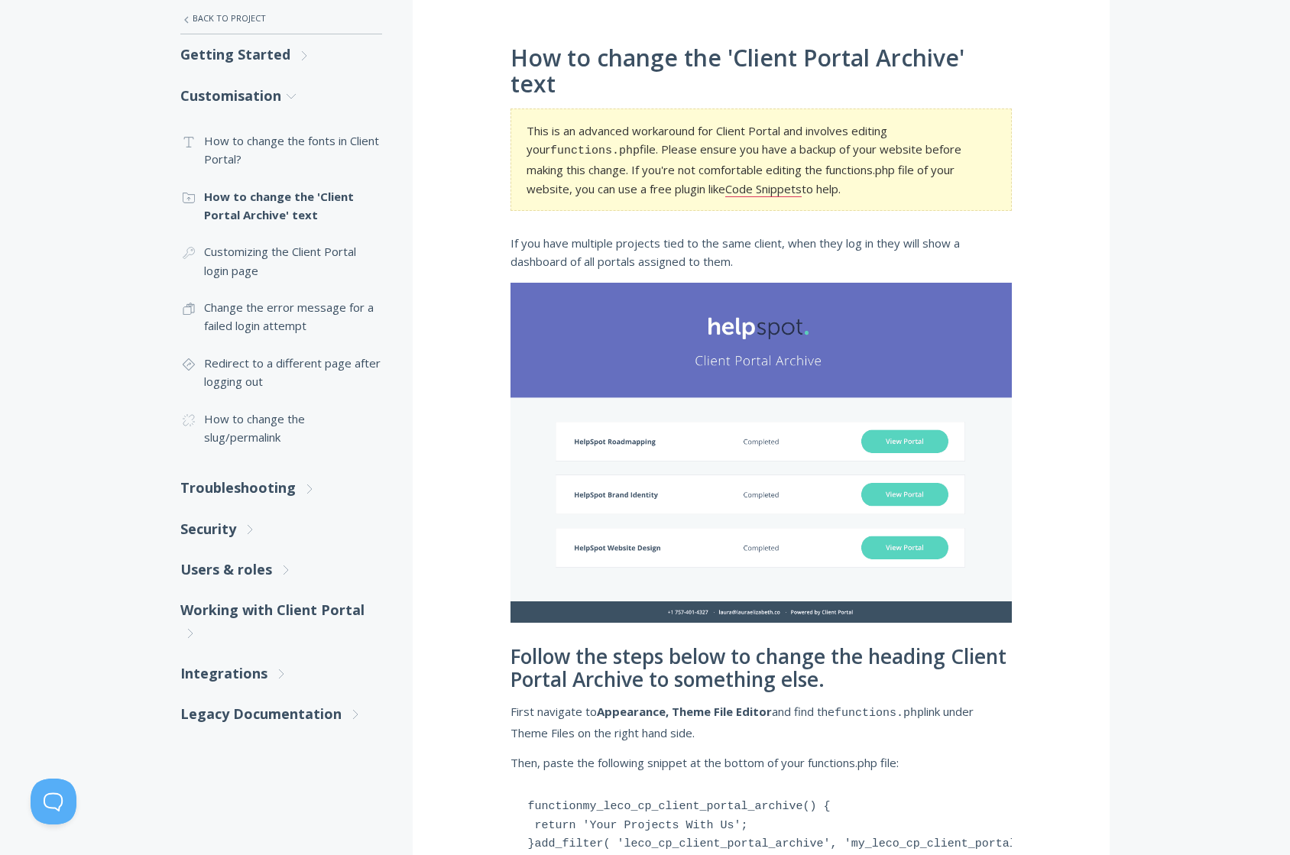
scroll to position [291, 0]
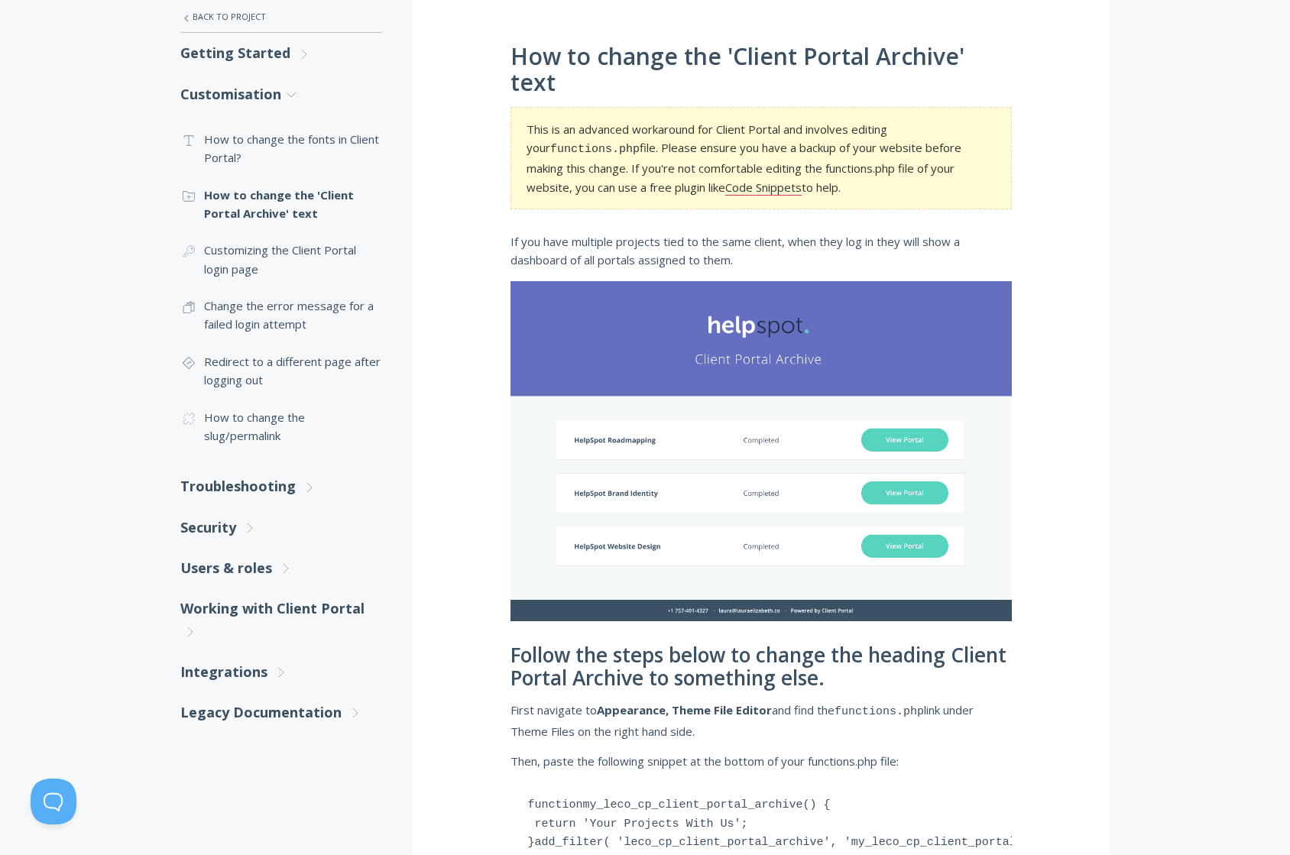
click at [719, 232] on p "If you have multiple projects tied to the same client, when they log in they wi…" at bounding box center [762, 250] width 502 height 37
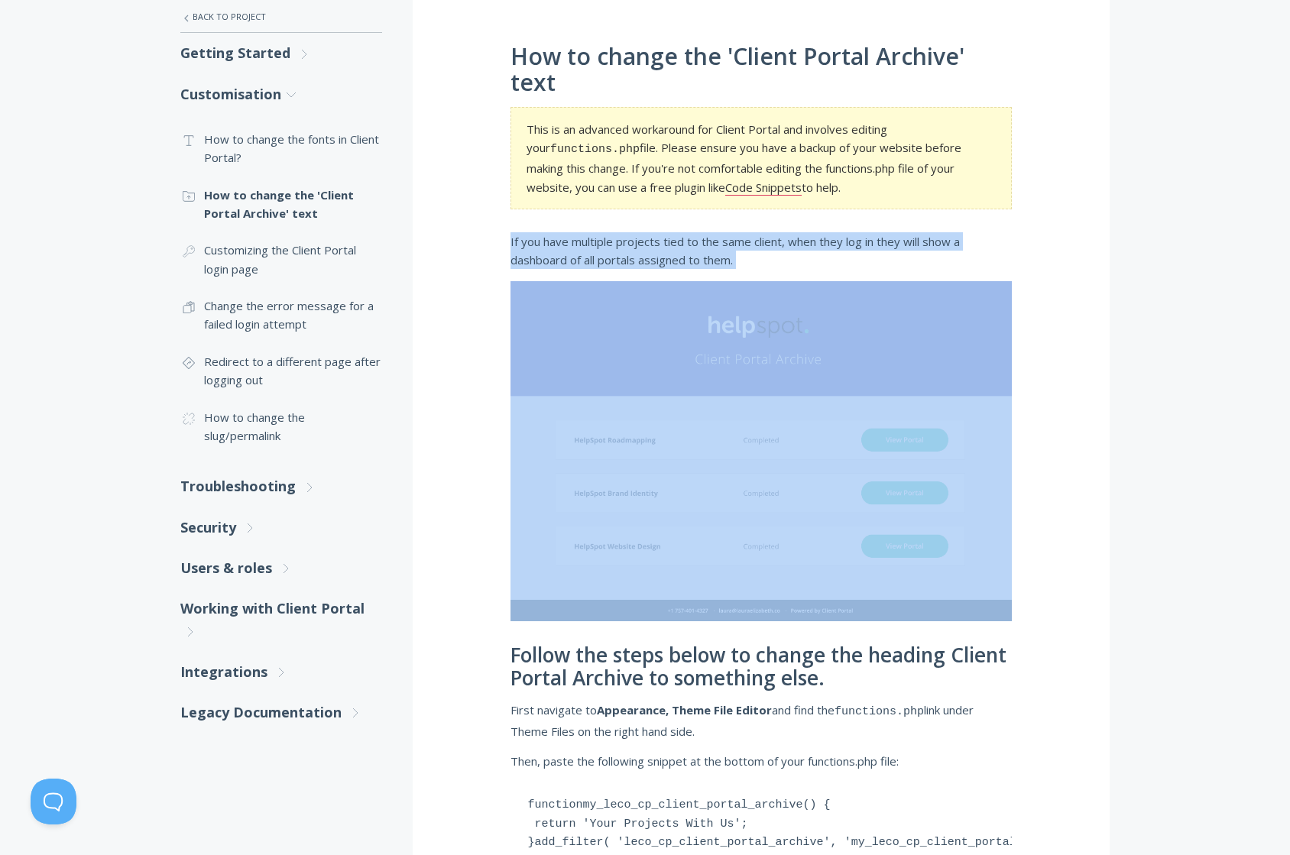
click at [719, 232] on p "If you have multiple projects tied to the same client, when they log in they wi…" at bounding box center [762, 250] width 502 height 37
click at [942, 232] on p "If you have multiple projects tied to the same client, when they log in they wi…" at bounding box center [762, 250] width 502 height 37
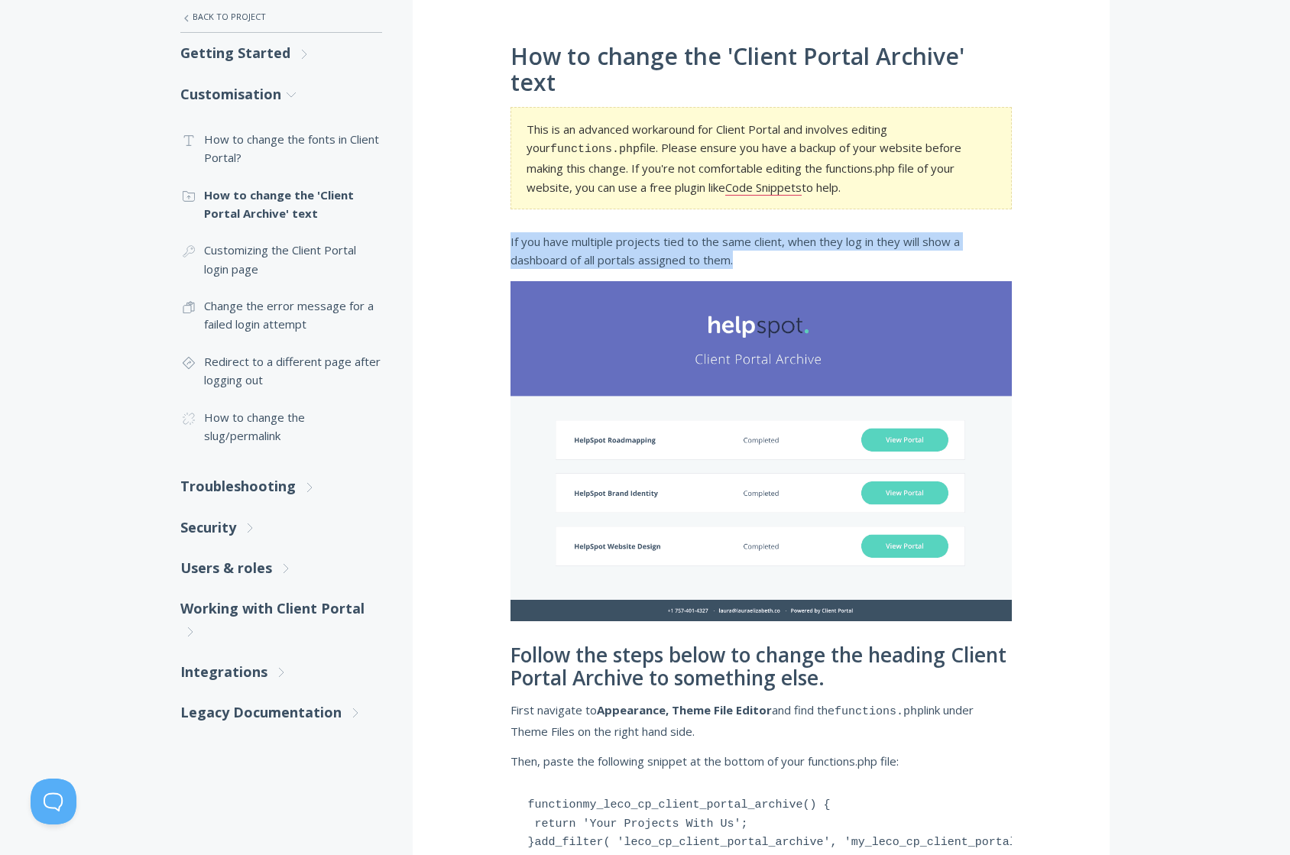
drag, startPoint x: 1050, startPoint y: 203, endPoint x: 1084, endPoint y: 226, distance: 40.7
click at [1083, 226] on div "How to change the 'Client Portal Archive' text This is an advanced workaround f…" at bounding box center [761, 643] width 697 height 1346
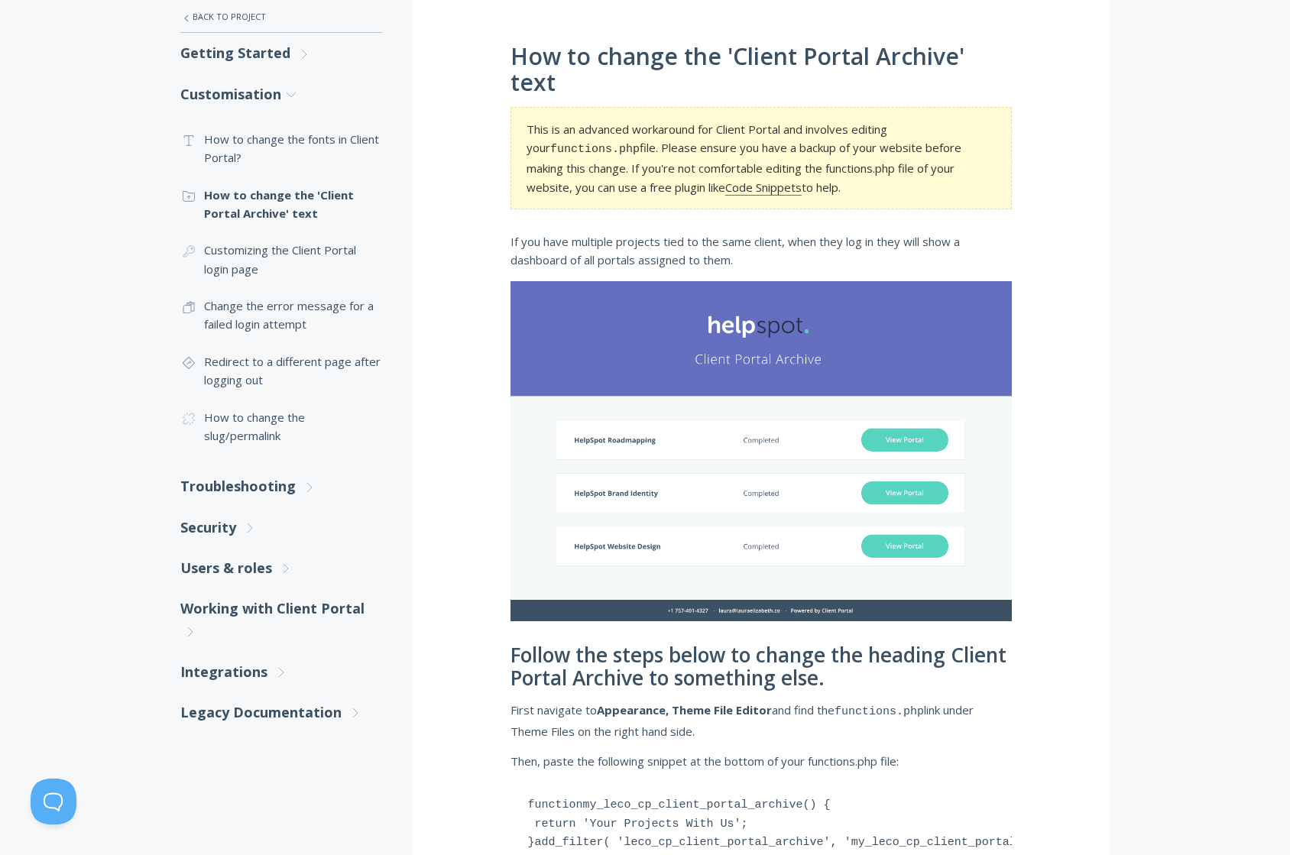
drag, startPoint x: 1089, startPoint y: 228, endPoint x: 1102, endPoint y: 245, distance: 21.9
click at [1089, 229] on div "How to change the 'Client Portal Archive' text This is an advanced workaround f…" at bounding box center [761, 643] width 697 height 1346
click at [235, 242] on link ".cls-1{fill:none;stroke:#000;stroke-miterlimit:10;stroke-width:2px;} 1. General…" at bounding box center [281, 260] width 202 height 56
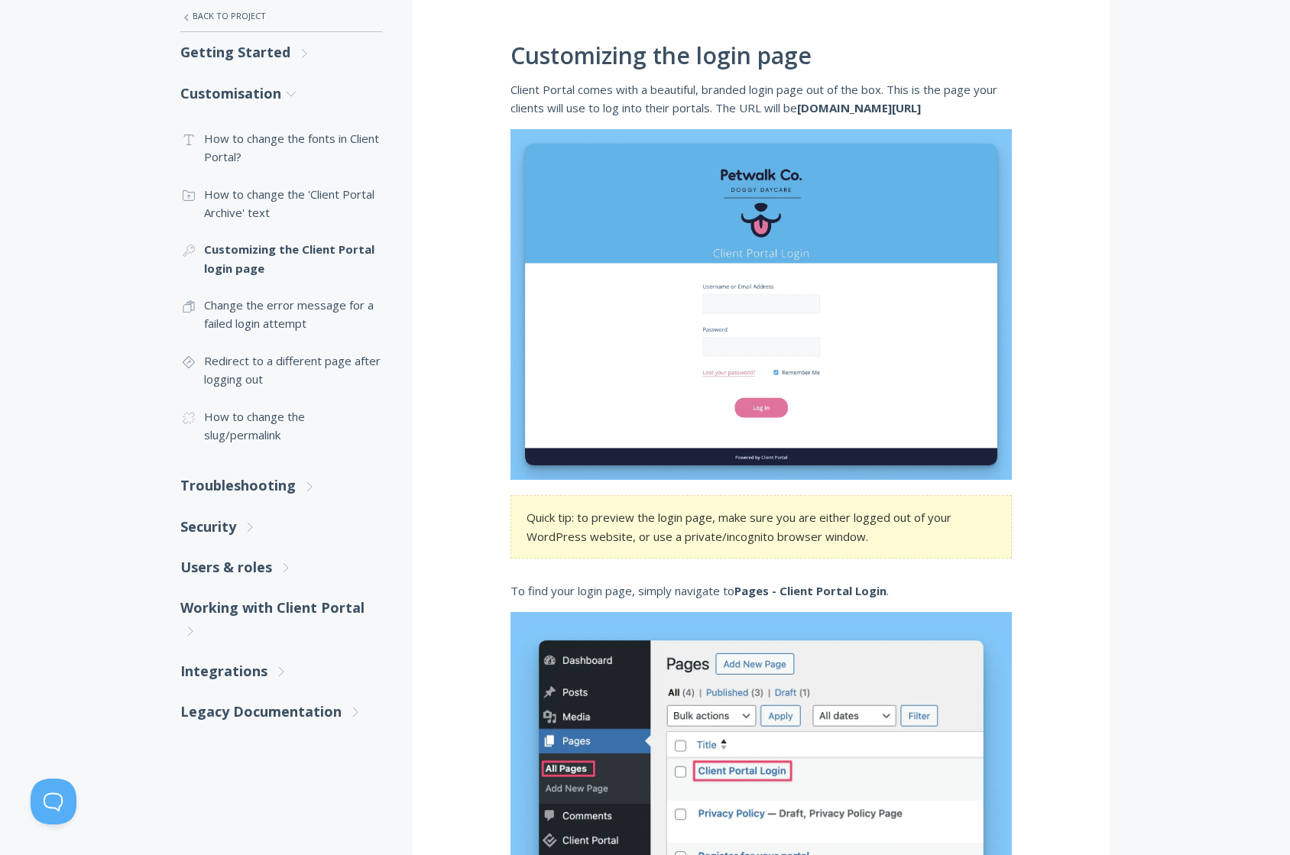
scroll to position [276, 0]
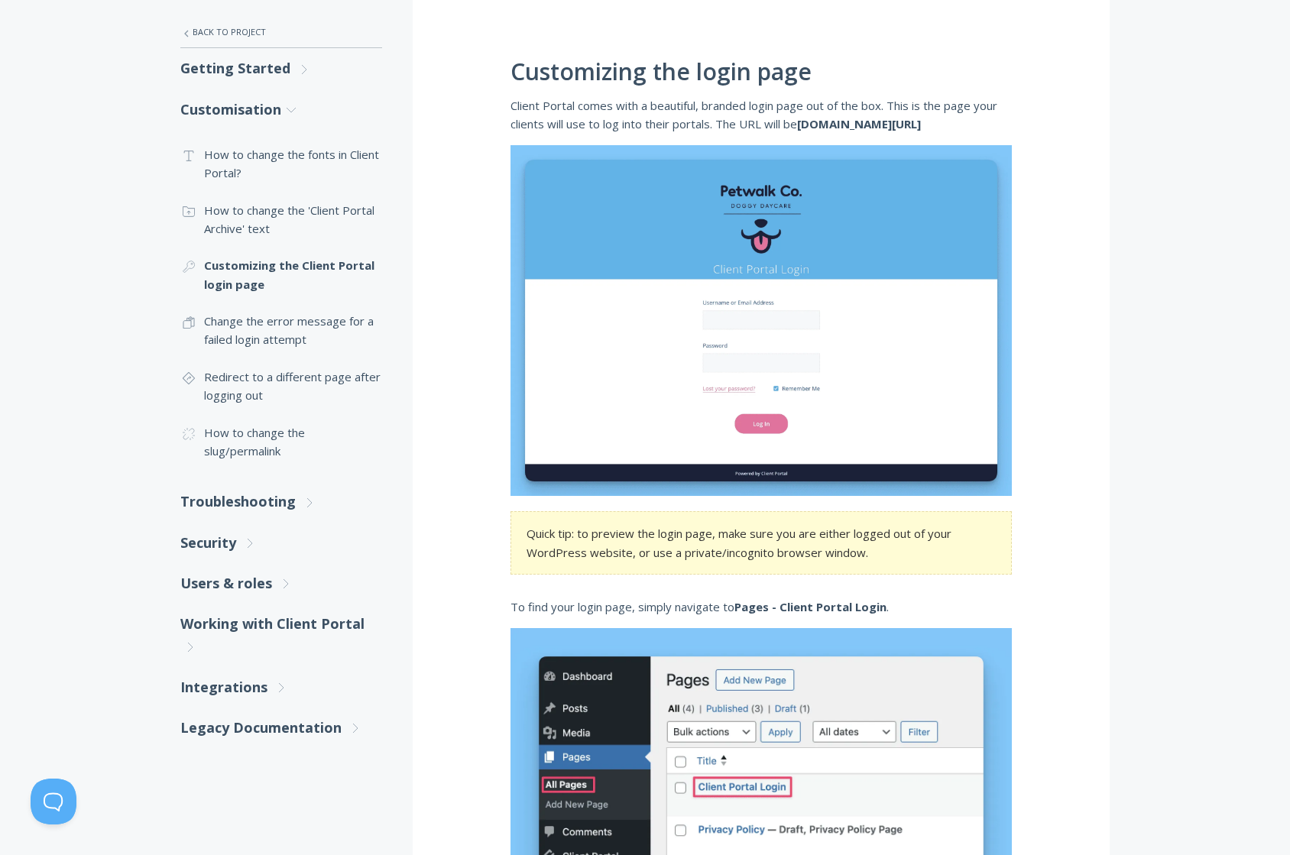
click at [921, 116] on strong "yourdomain.com/client-portal-login" at bounding box center [859, 123] width 124 height 15
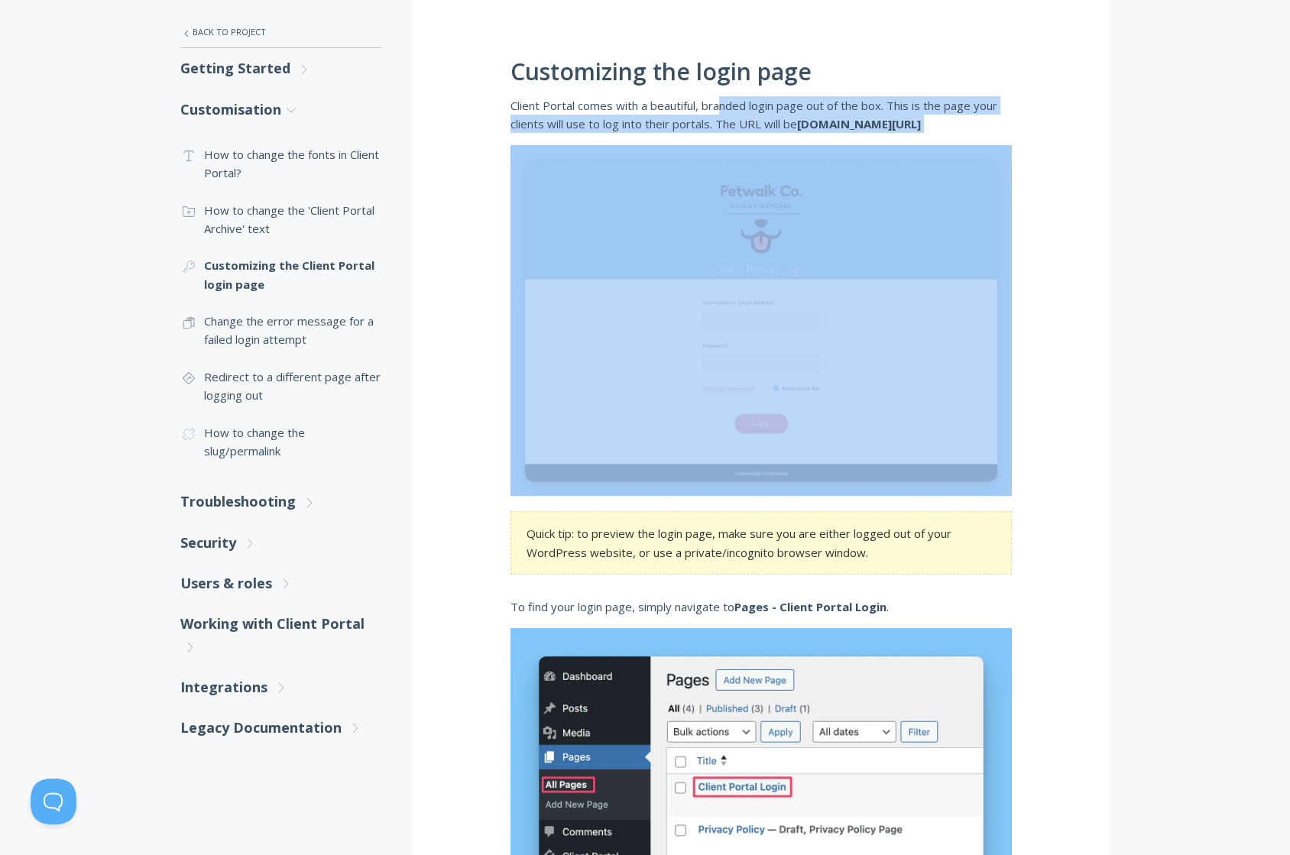
drag, startPoint x: 980, startPoint y: 109, endPoint x: 1040, endPoint y: 135, distance: 65.5
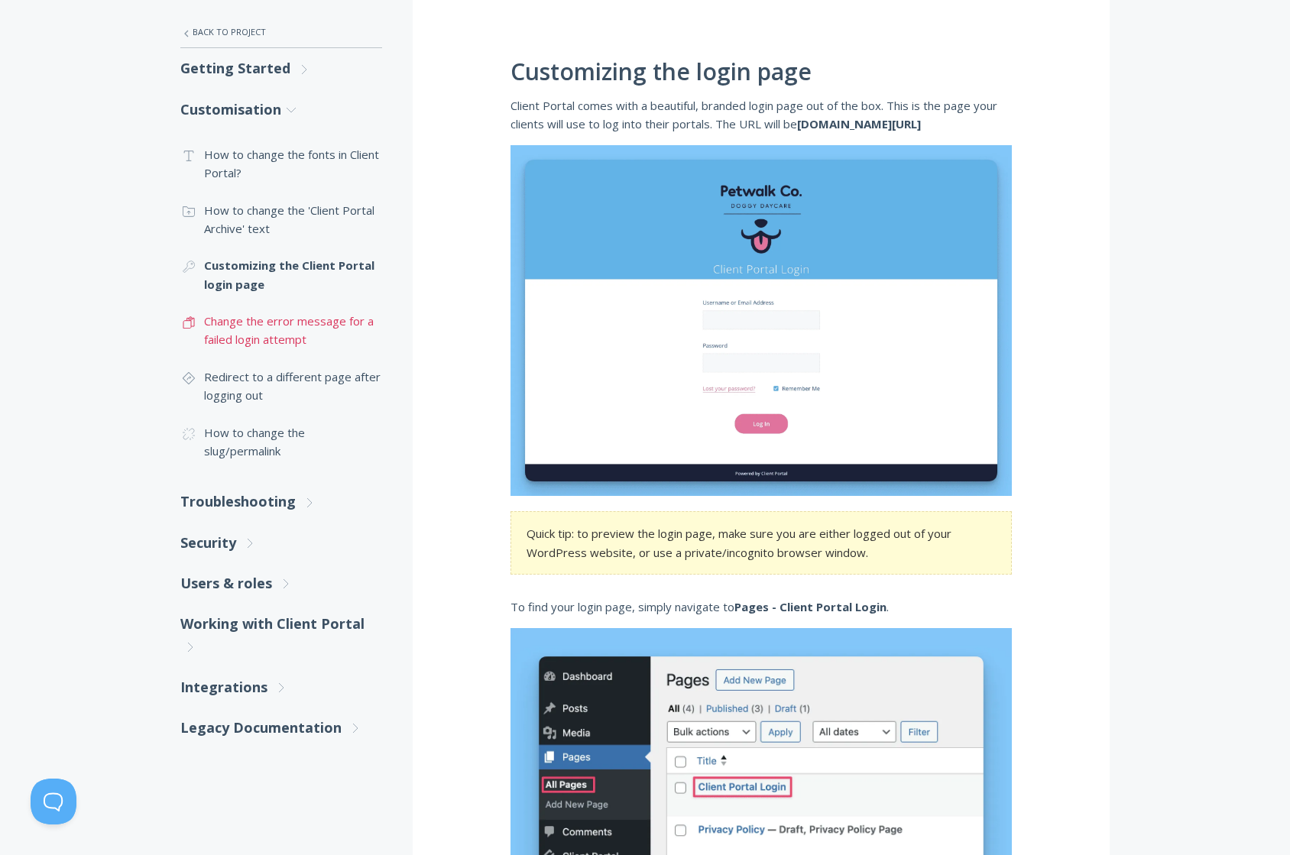
click at [276, 325] on link ".st0{fill:none;stroke:#000000;stroke-width:2;stroke-miterlimit:10;} Untitled-16…" at bounding box center [281, 331] width 202 height 56
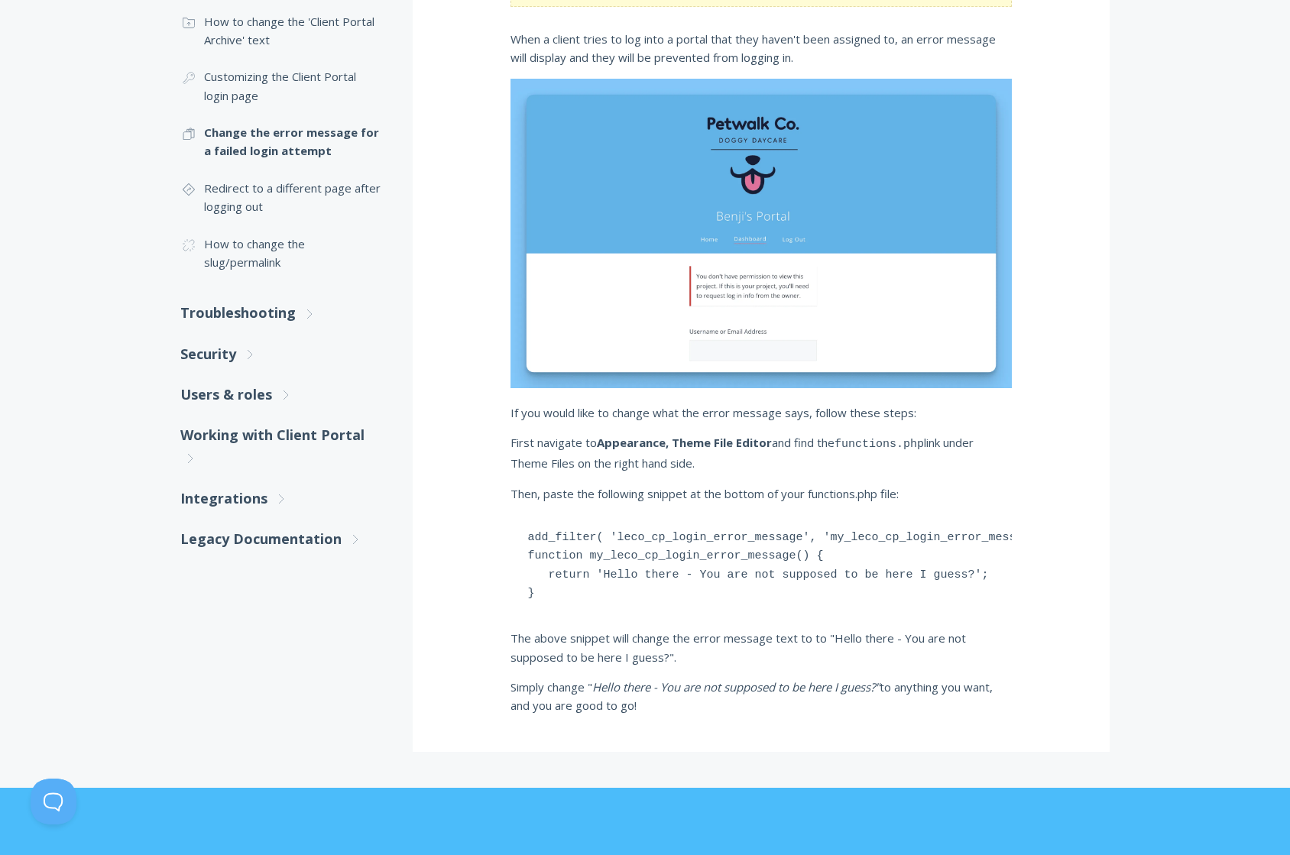
scroll to position [521, 0]
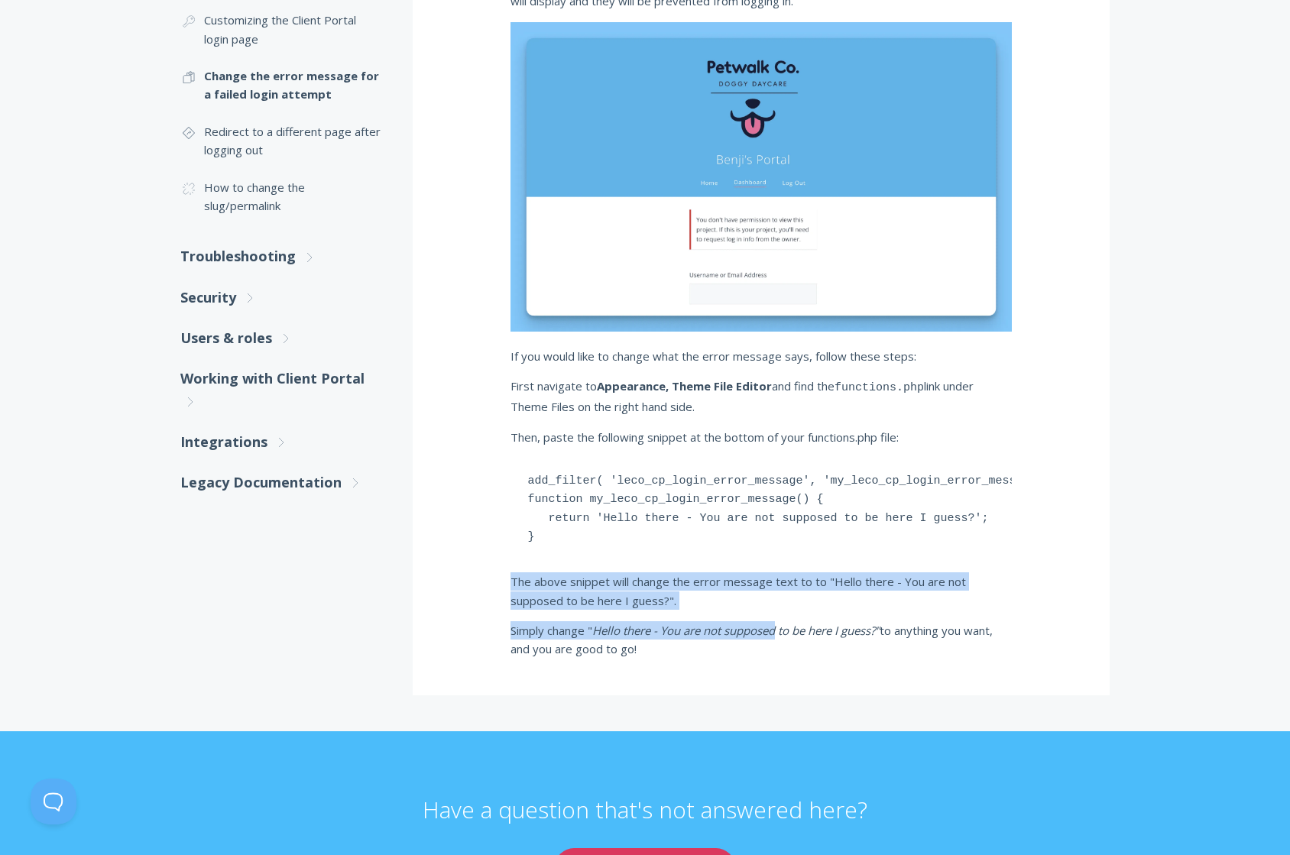
drag, startPoint x: 761, startPoint y: 561, endPoint x: 778, endPoint y: 633, distance: 74.0
click at [778, 633] on div "Change Error Message on the Login Screen This is an advanced workaround for Cli…" at bounding box center [761, 218] width 697 height 956
click at [778, 635] on em "Hello there - You are not supposed to be here I guess?"" at bounding box center [735, 630] width 287 height 15
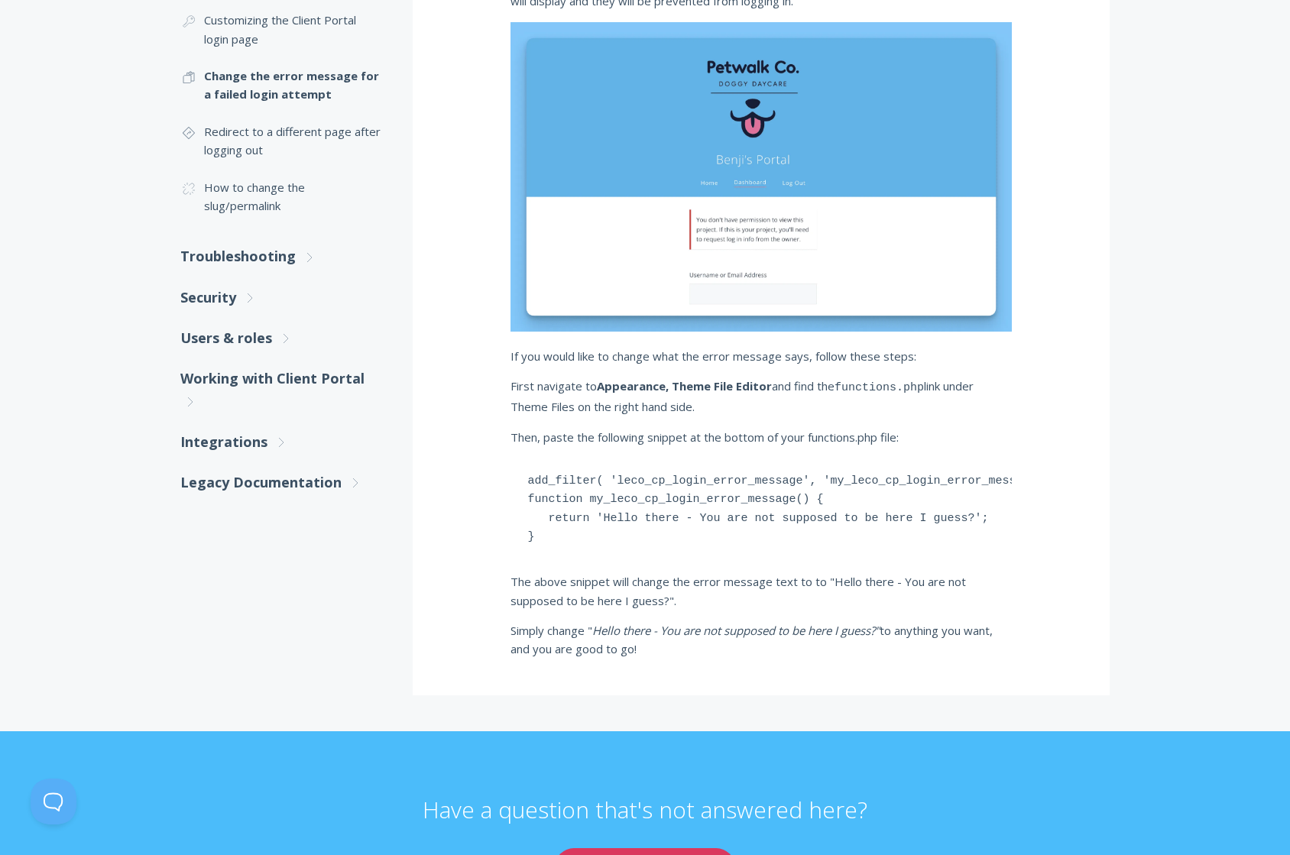
drag, startPoint x: 719, startPoint y: 640, endPoint x: 787, endPoint y: 609, distance: 75.6
click at [567, 502] on div "Change Error Message on the Login Screen This is an advanced workaround for Cli…" at bounding box center [761, 218] width 697 height 956
click at [883, 616] on div "Change Error Message on the Login Screen This is an advanced workaround for Cli…" at bounding box center [761, 218] width 697 height 956
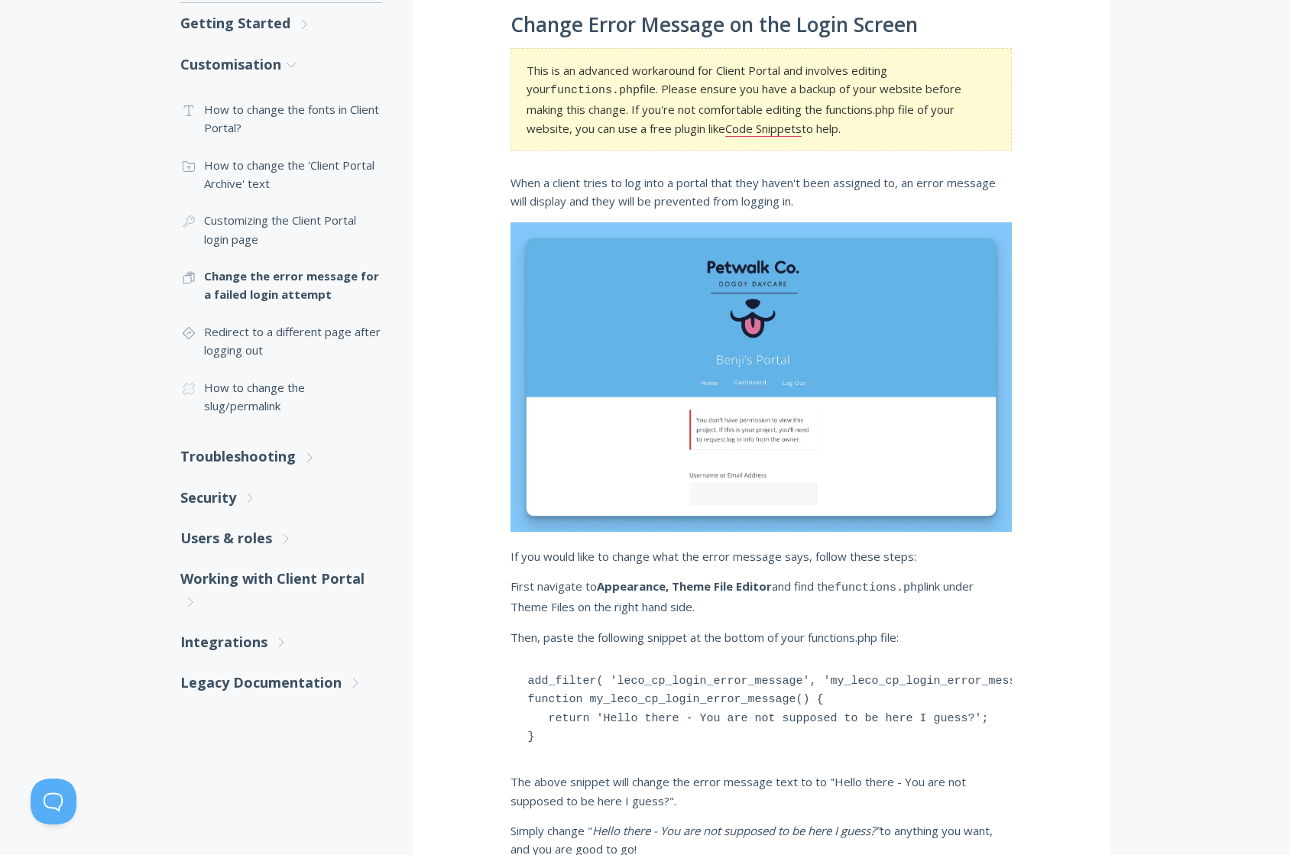
scroll to position [317, 0]
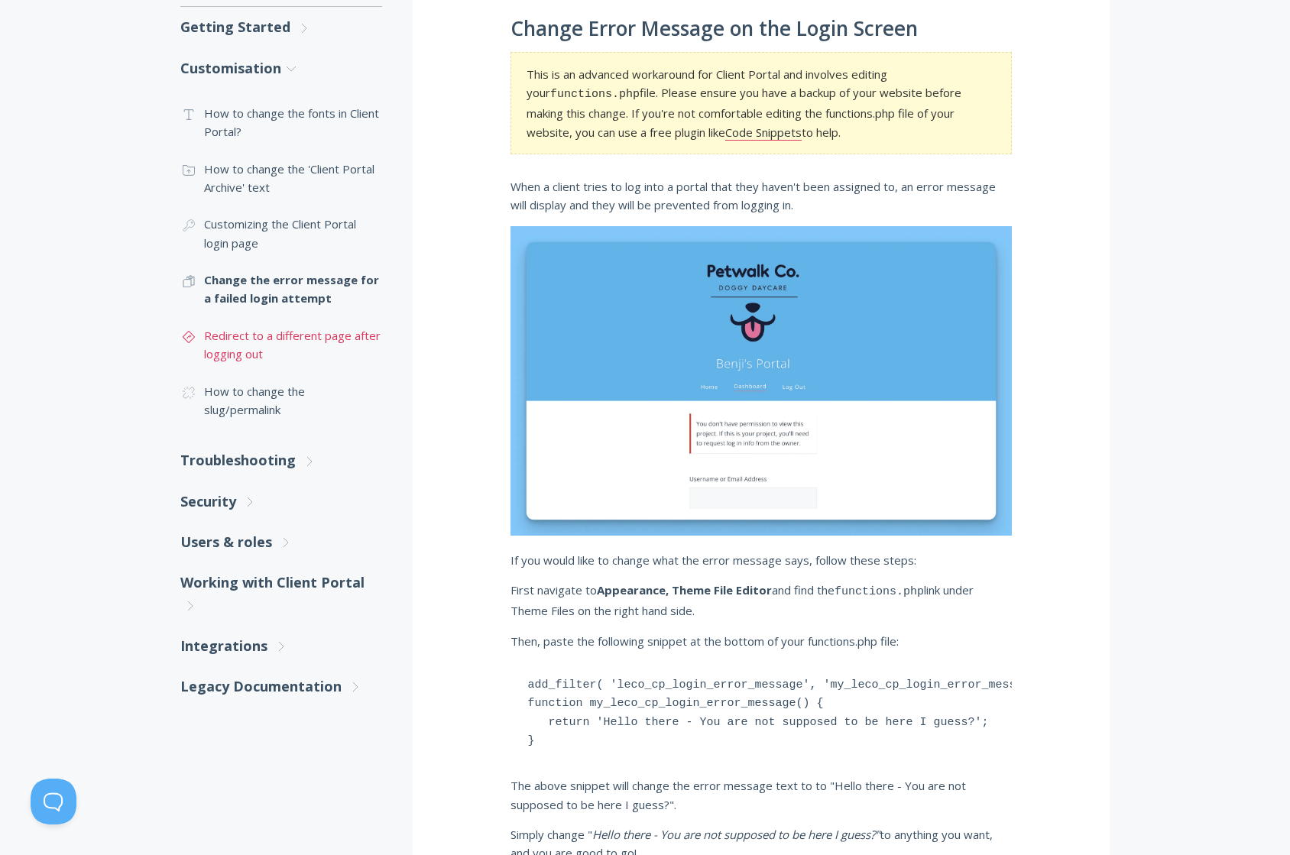
click at [256, 343] on link ".st0{fill:none;stroke:#000000;stroke-width:2;stroke-miterlimit:10;} Untitled-24…" at bounding box center [281, 345] width 202 height 56
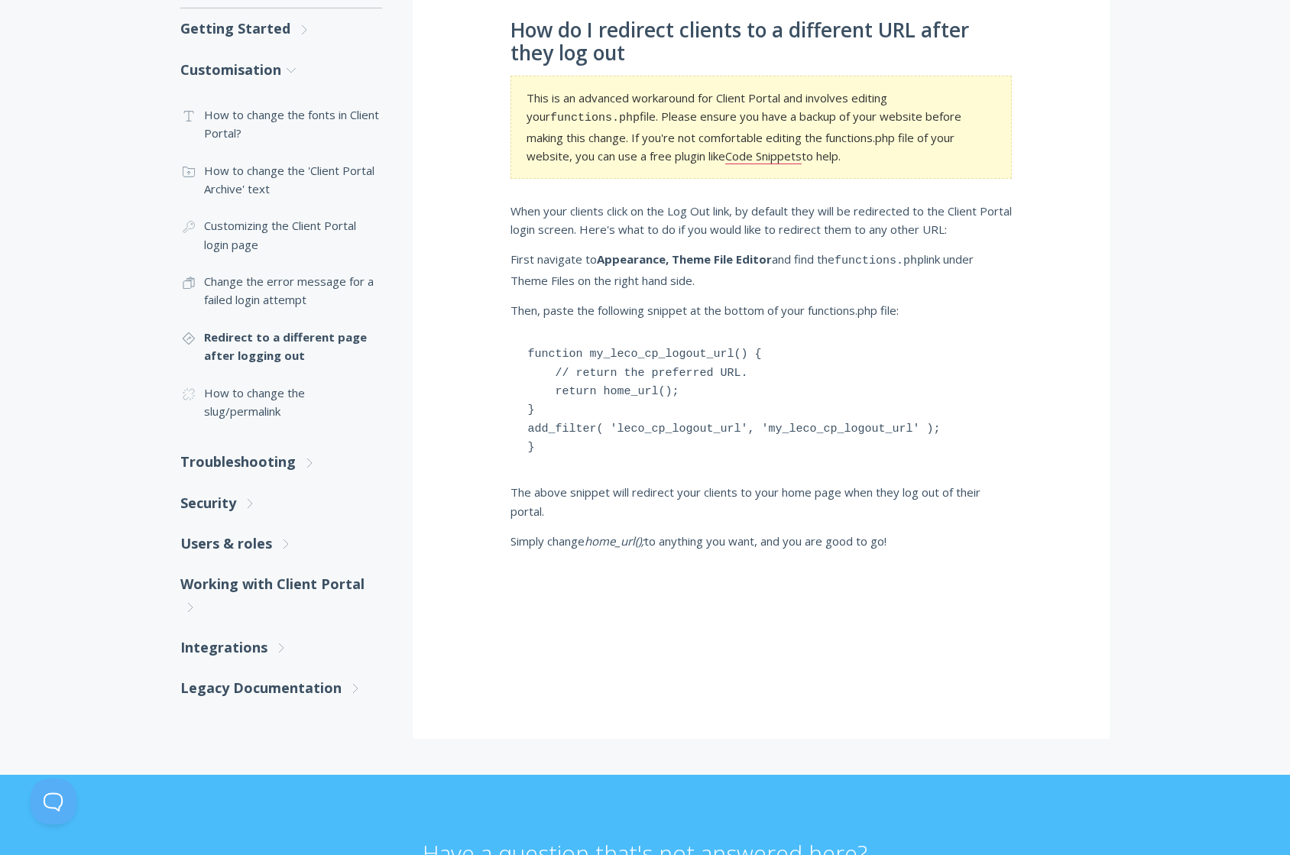
scroll to position [322, 0]
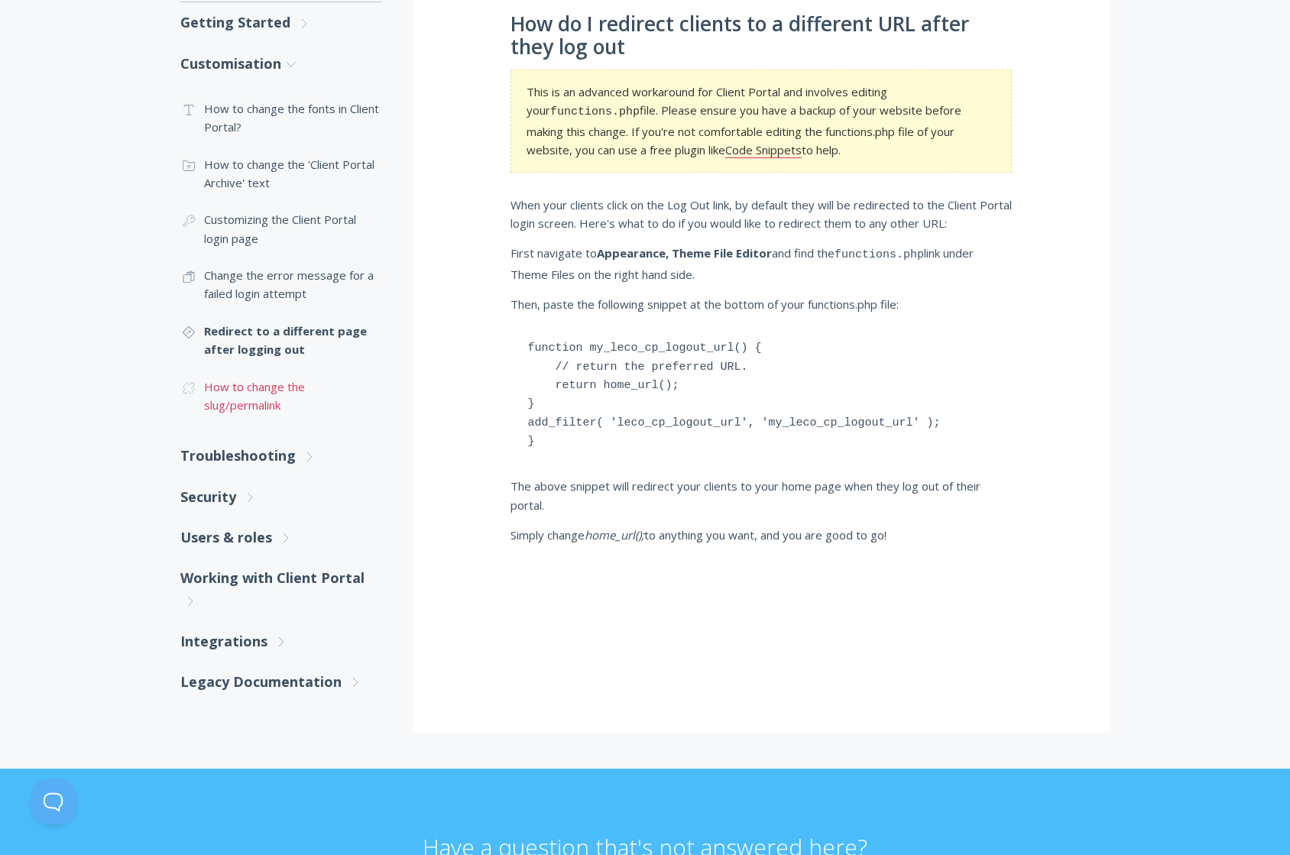
click at [258, 390] on link ".cls-1{fill:none;stroke:#000;stroke-miterlimit:10;stroke-width:2px;} 1. General…" at bounding box center [281, 396] width 202 height 56
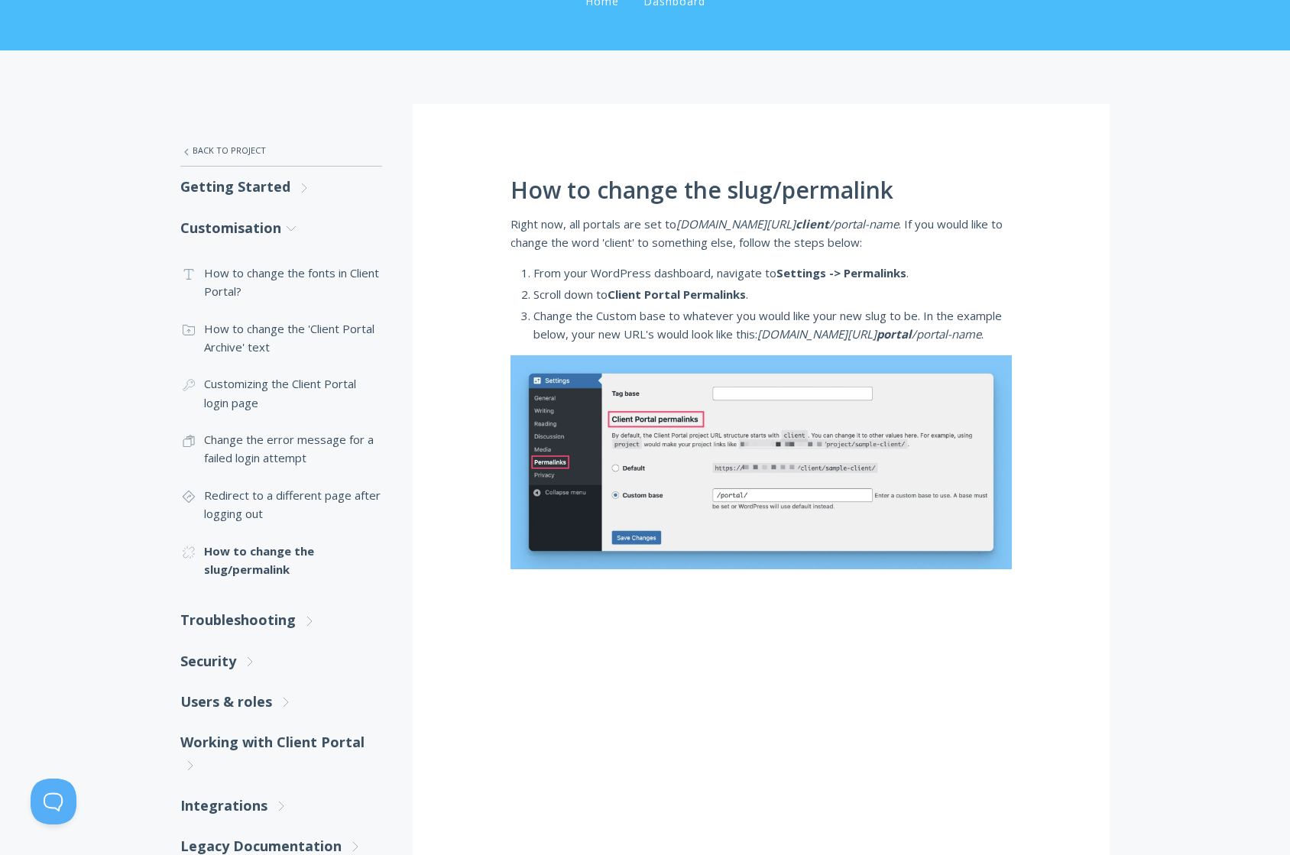
scroll to position [194, 0]
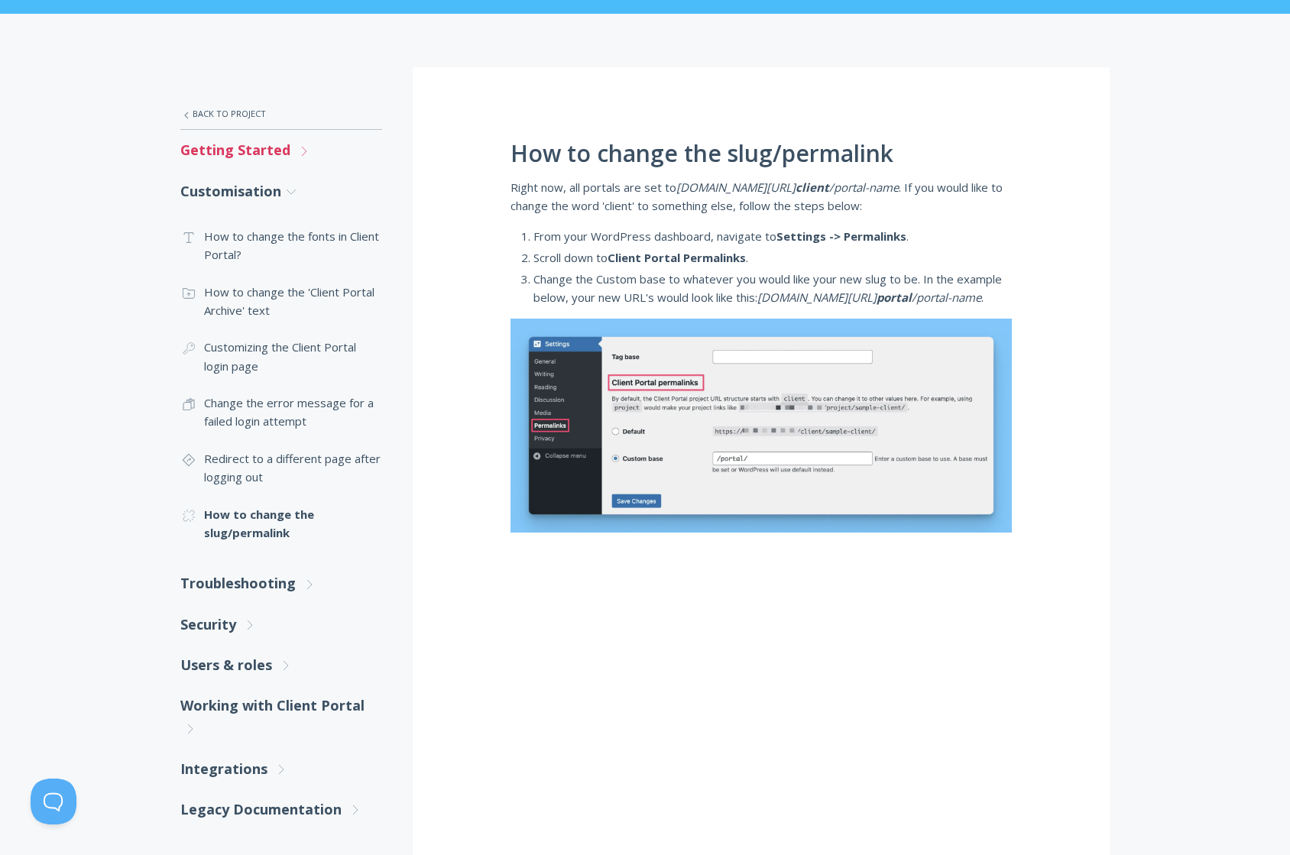
click at [278, 152] on link "Getting Started .st0{fill:none;stroke:#000000;stroke-width:2;stroke-miterlimit:…" at bounding box center [281, 150] width 202 height 41
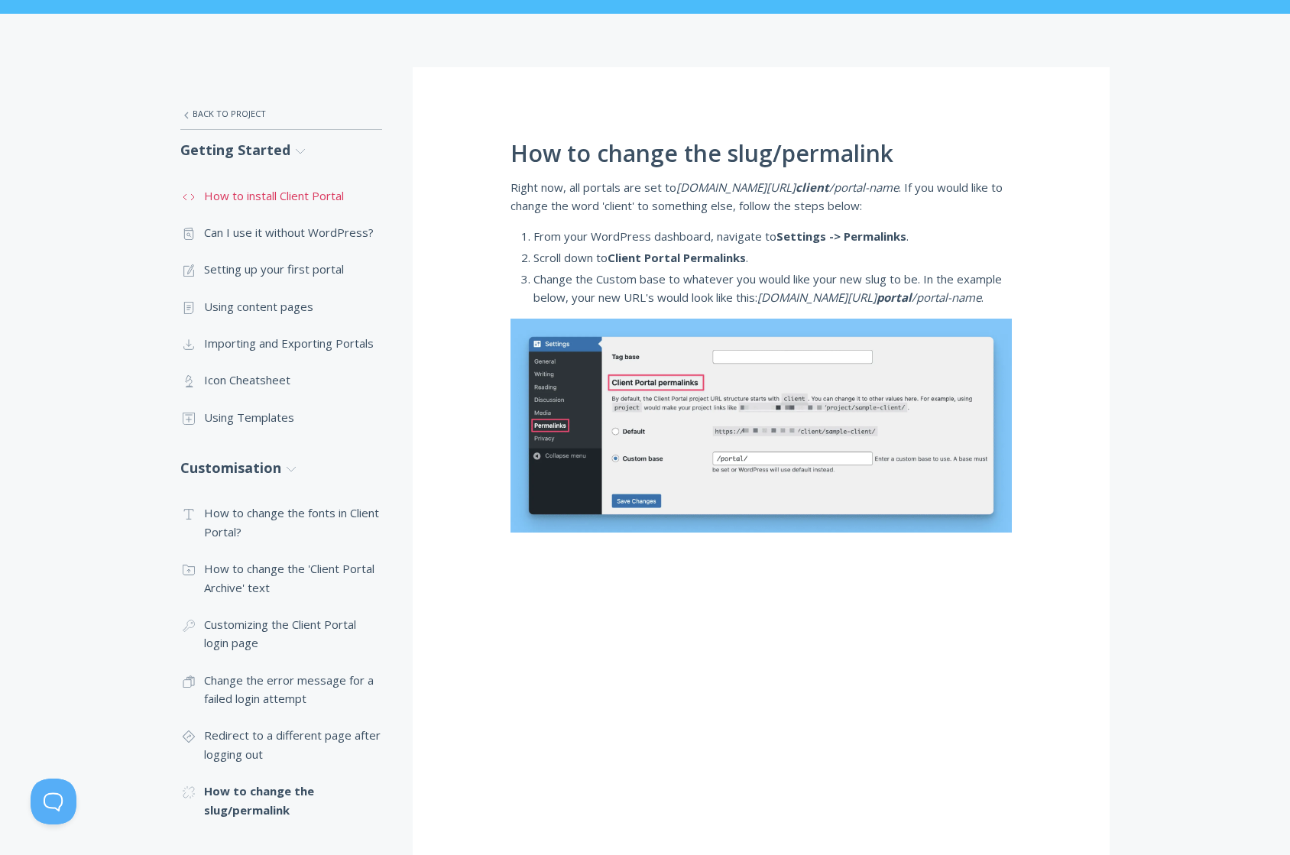
click at [318, 193] on link ".st0{fill:none;stroke:#000000;stroke-width:2;stroke-miterlimit:10;} Untitled-16…" at bounding box center [281, 195] width 202 height 37
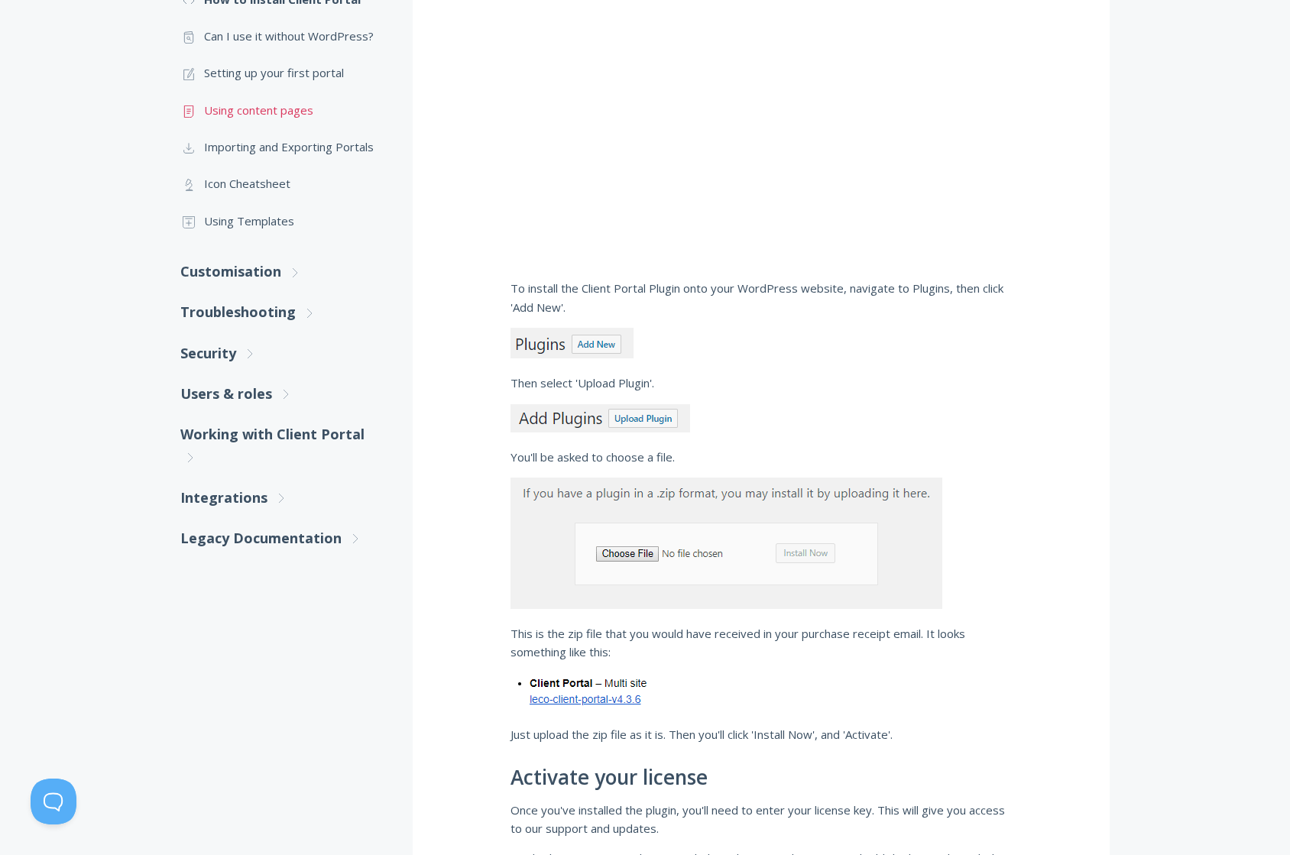
scroll to position [378, 0]
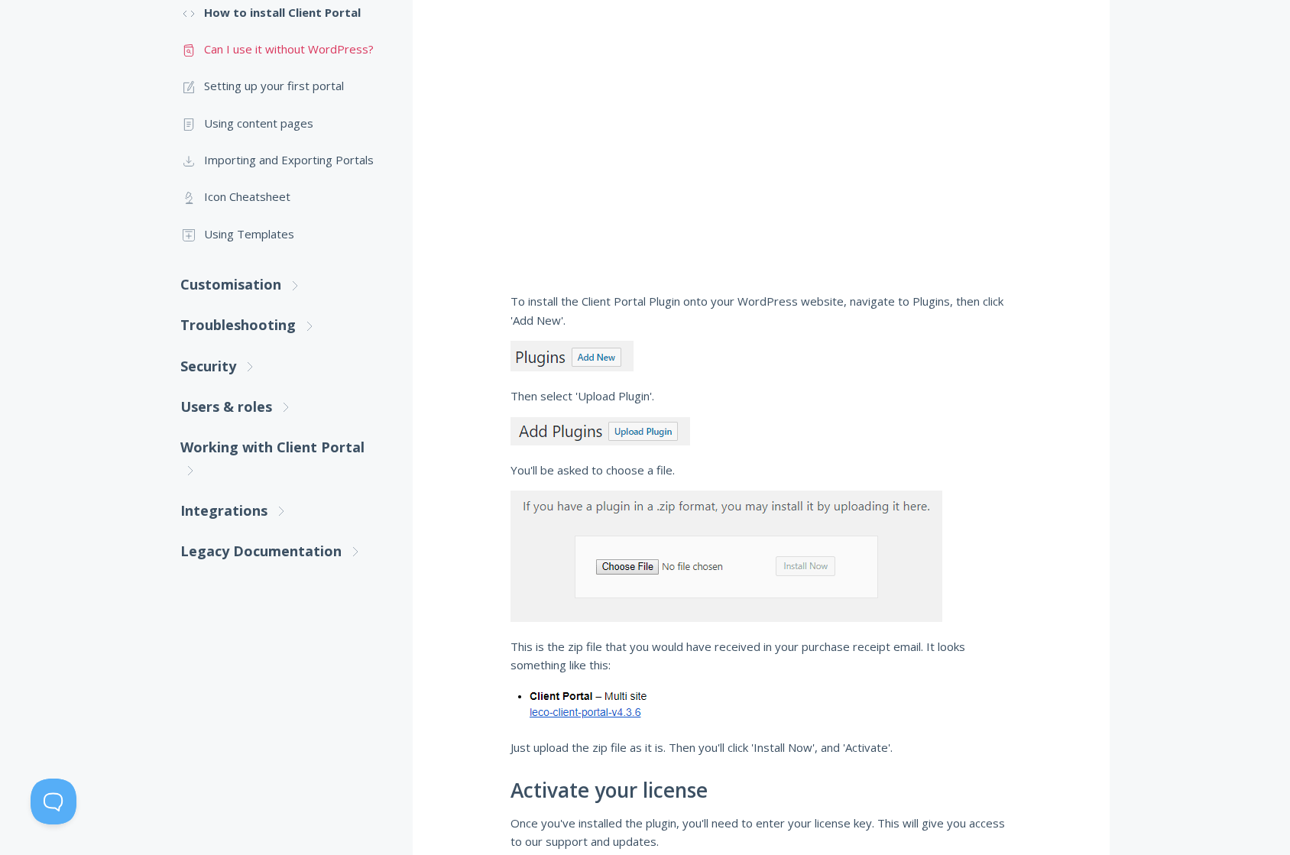
click at [342, 50] on link ".st0{fill:none;stroke:#000000;stroke-width:2;stroke-miterlimit:10;} Untitled-13…" at bounding box center [281, 49] width 202 height 37
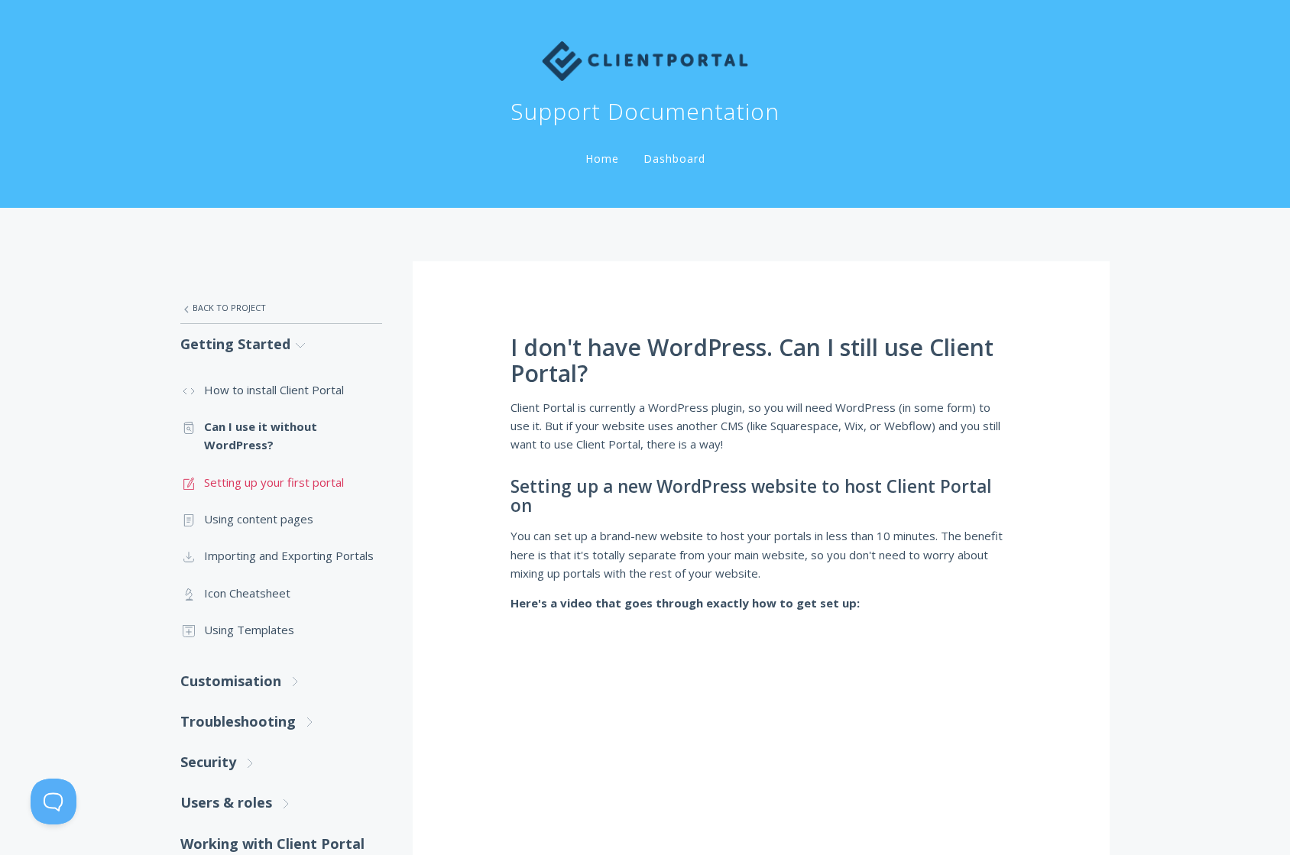
click at [290, 485] on link ".st0{fill:none;stroke:#000000;stroke-width:2;stroke-miterlimit:10;} 1. General …" at bounding box center [281, 482] width 202 height 37
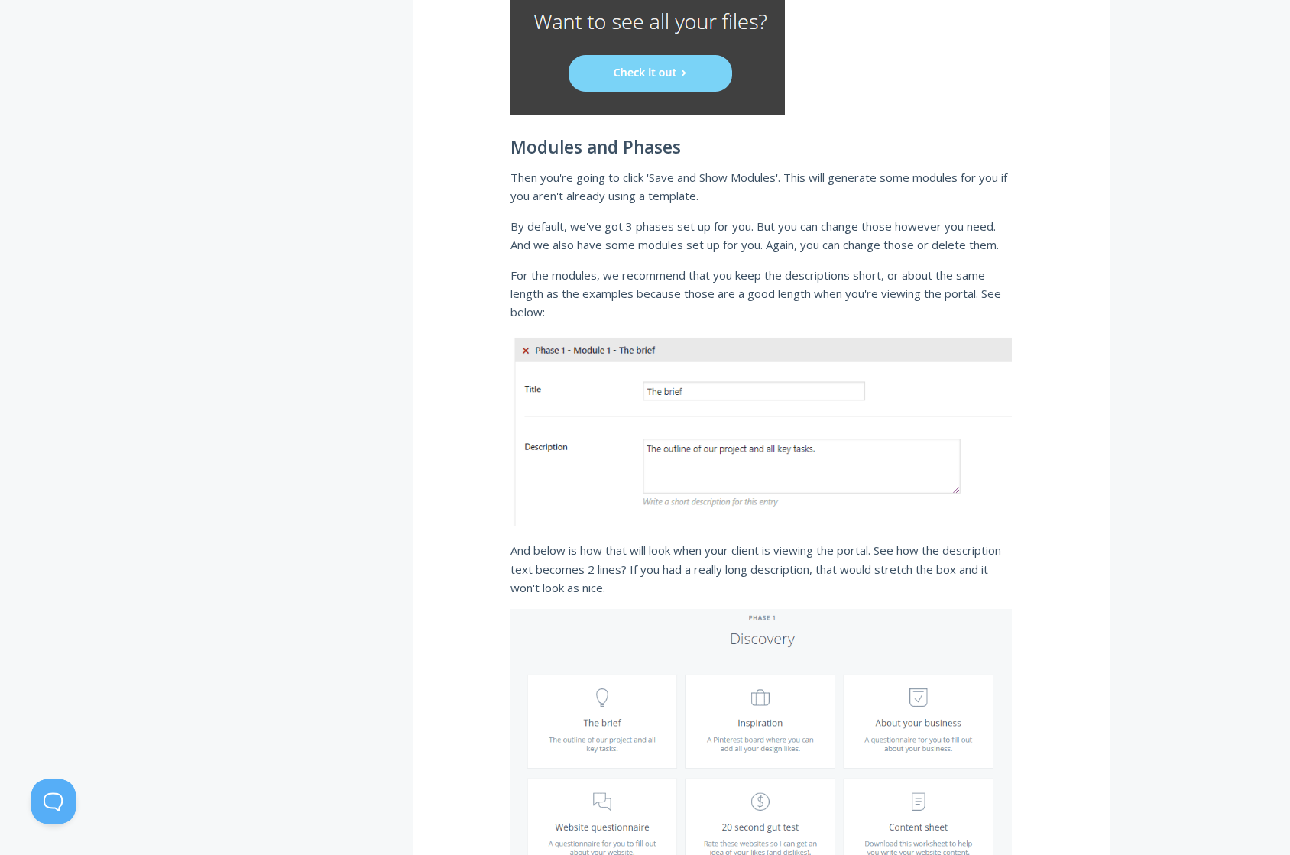
scroll to position [2156, 0]
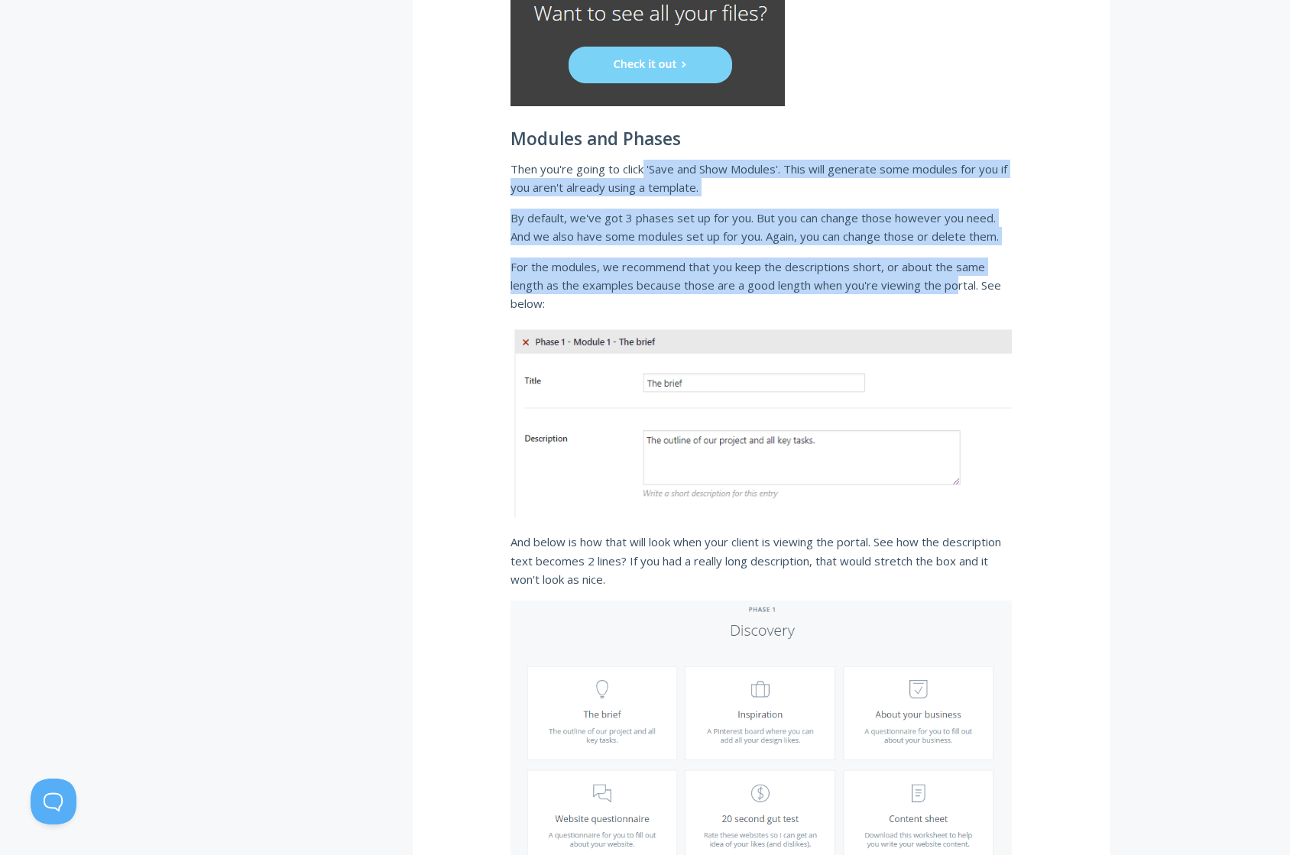
drag, startPoint x: 768, startPoint y: 200, endPoint x: 966, endPoint y: 288, distance: 217.0
click at [962, 291] on div "Setting up your first portal Watch this short video to see how you can set up y…" at bounding box center [761, 544] width 697 height 4876
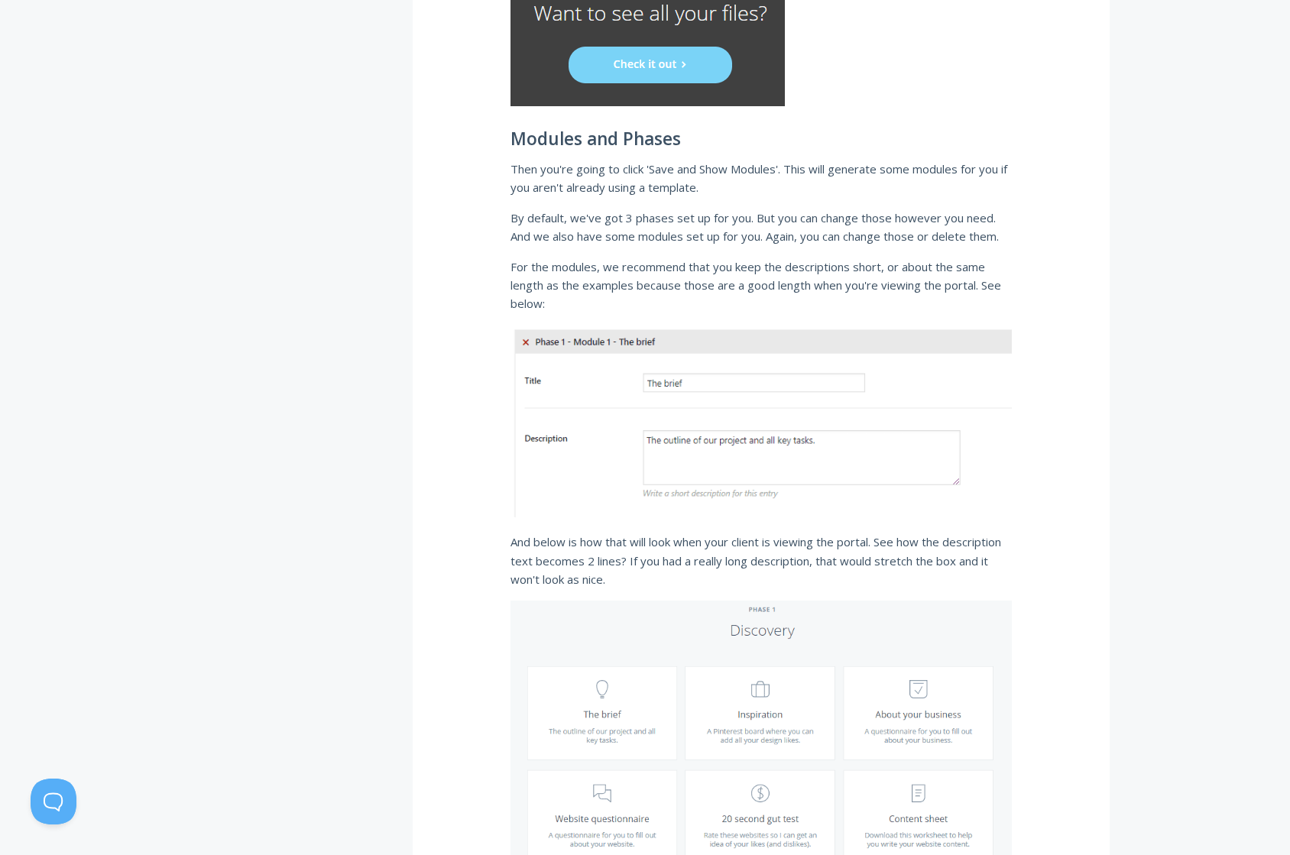
drag, startPoint x: 967, startPoint y: 288, endPoint x: 981, endPoint y: 307, distance: 23.6
click at [968, 290] on p "For the modules, we recommend that you keep the descriptions short, or about th…" at bounding box center [762, 286] width 502 height 56
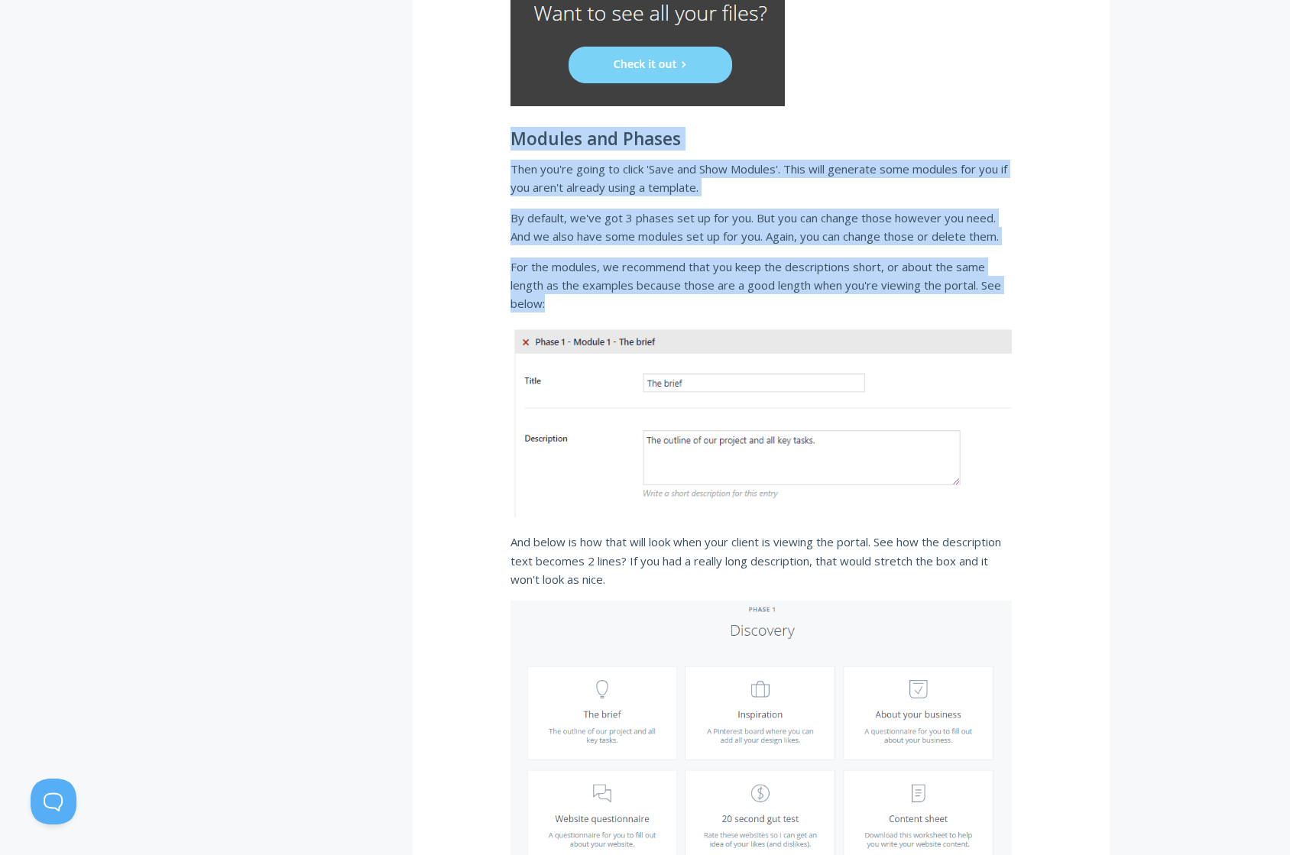
drag, startPoint x: 984, startPoint y: 310, endPoint x: 1021, endPoint y: 128, distance: 185.8
click at [1021, 128] on div "Setting up your first portal Watch this short video to see how you can set up y…" at bounding box center [761, 544] width 697 height 4876
click at [1022, 128] on div "Setting up your first portal Watch this short video to see how you can set up y…" at bounding box center [761, 544] width 697 height 4876
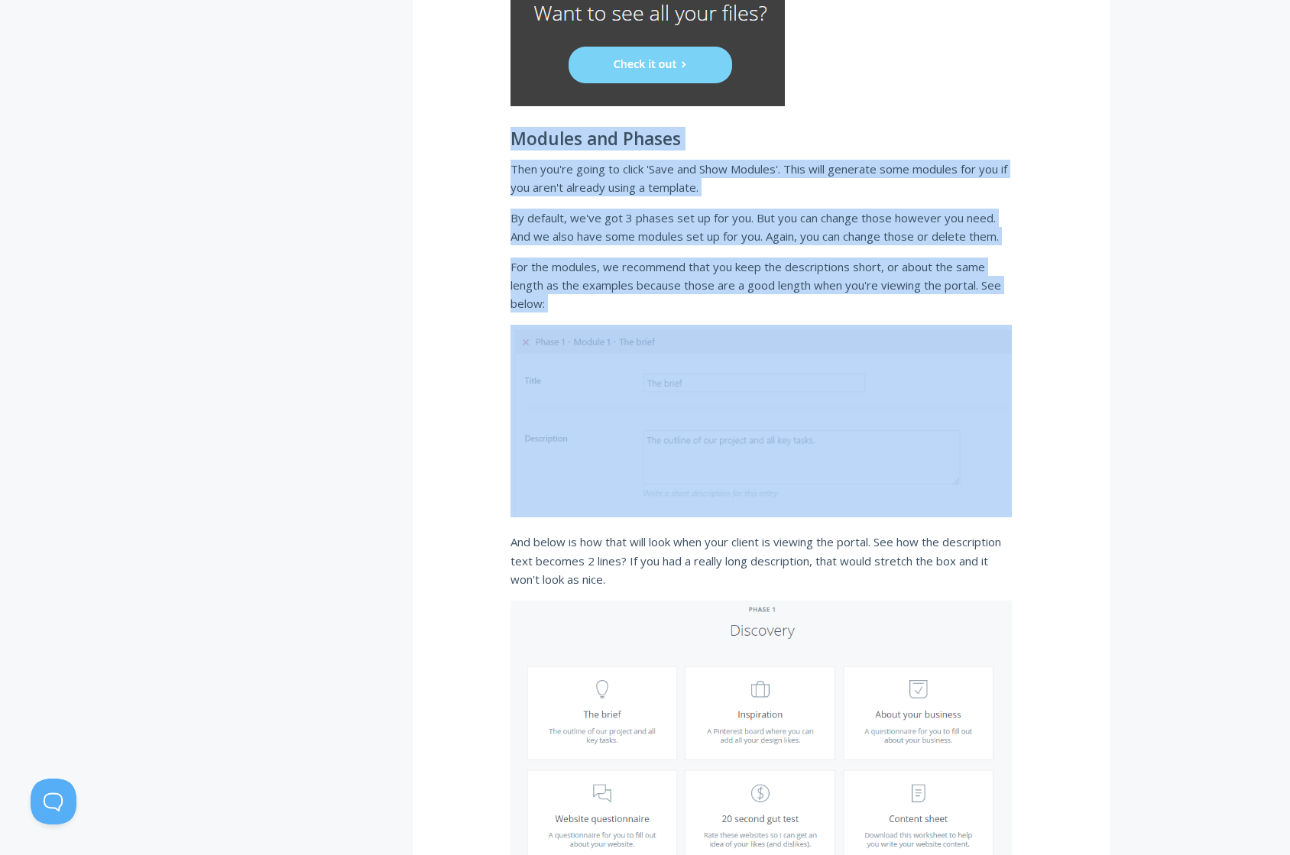
drag, startPoint x: 1024, startPoint y: 118, endPoint x: 1046, endPoint y: 332, distance: 215.2
click at [1046, 332] on div "Setting up your first portal Watch this short video to see how you can set up y…" at bounding box center [761, 544] width 697 height 4876
click at [1050, 329] on div "Setting up your first portal Watch this short video to see how you can set up y…" at bounding box center [761, 544] width 697 height 4876
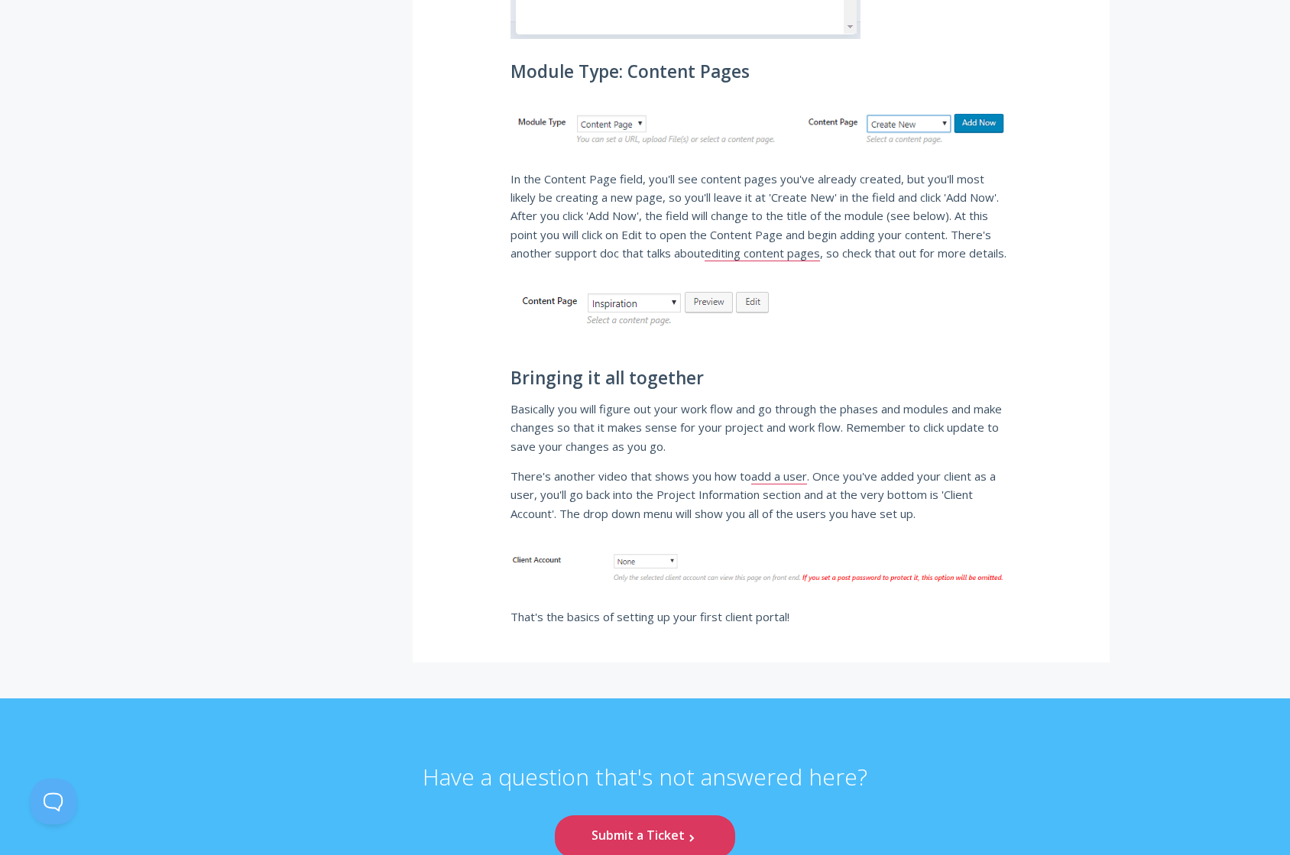
scroll to position [4484, 0]
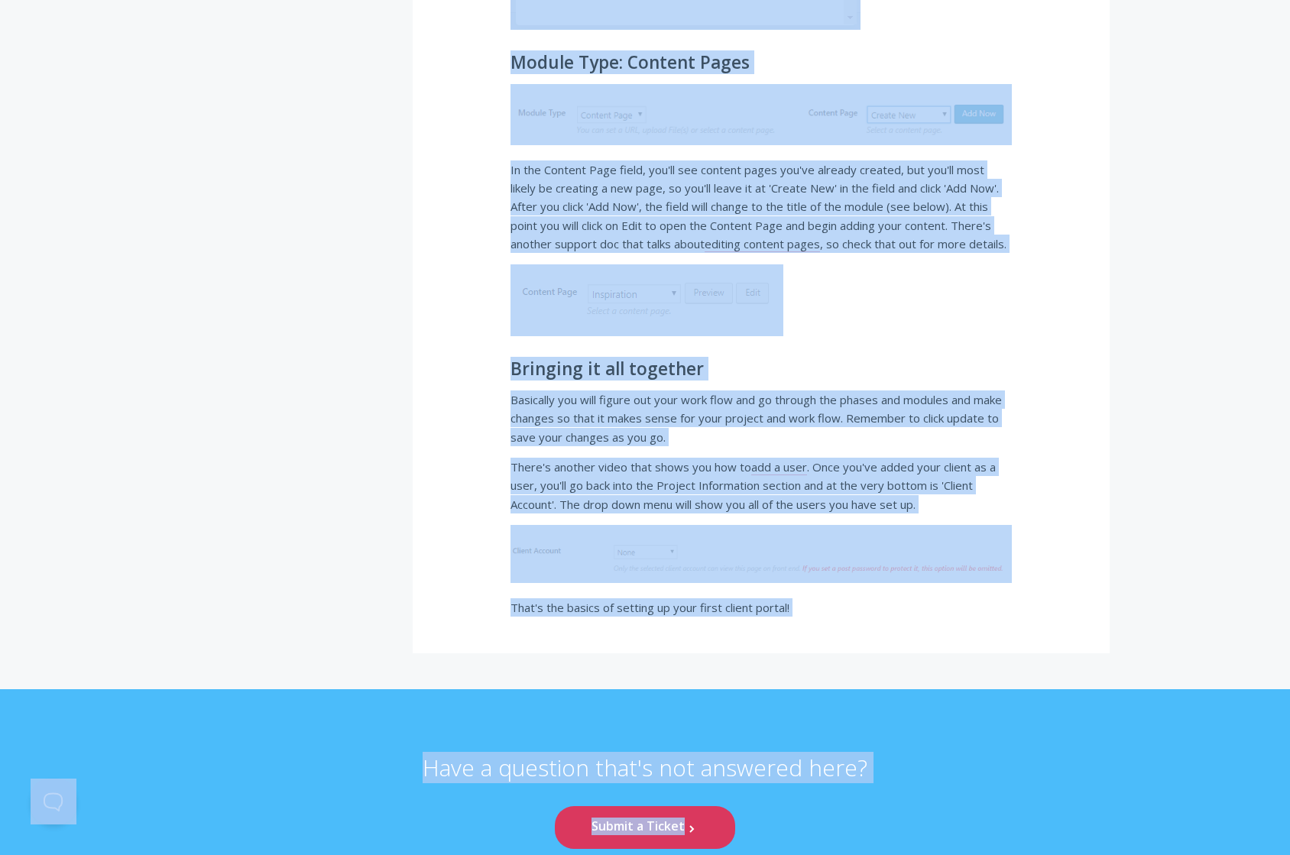
copy body "Support Documentation Home Dashboard .st0{fill:none;stroke:#000000;stroke-width…"
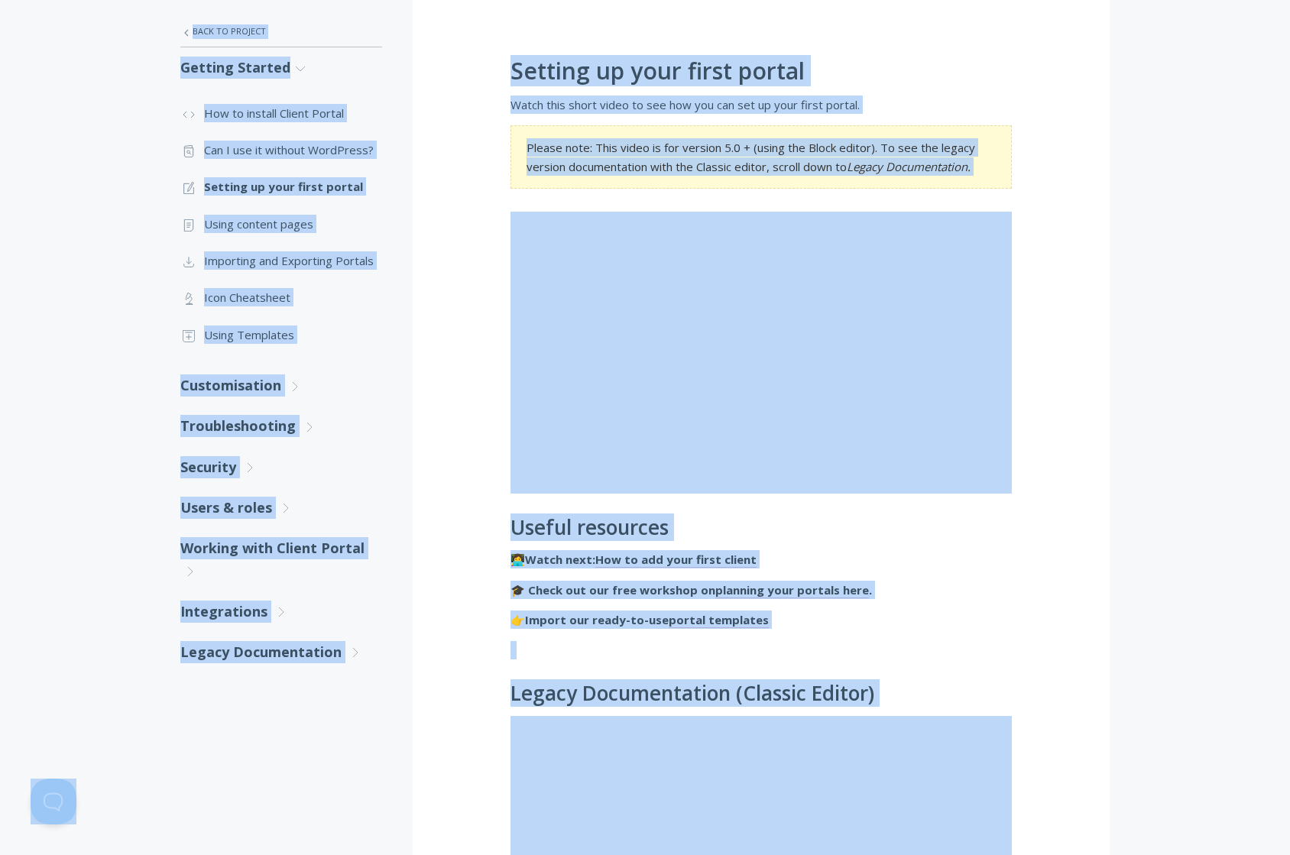
scroll to position [0, 0]
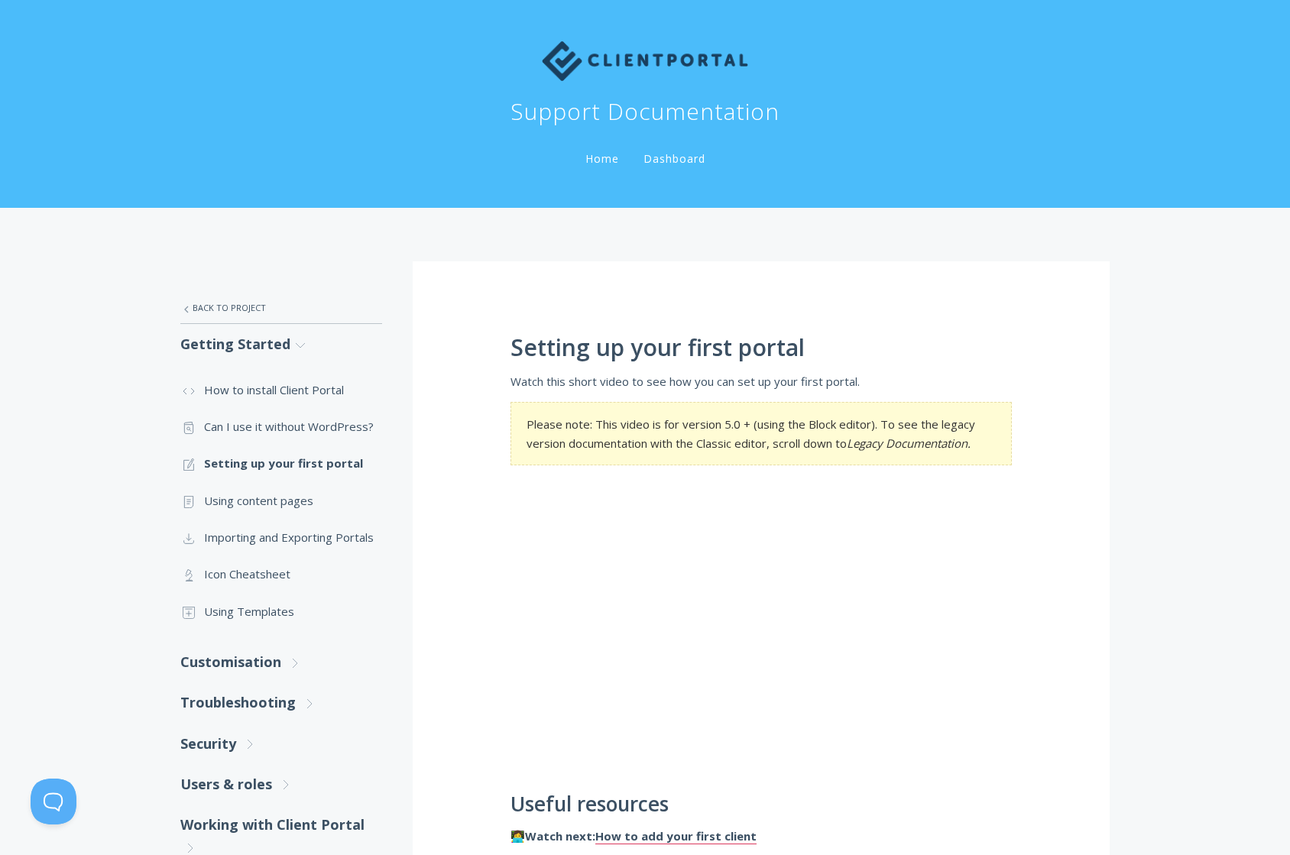
drag, startPoint x: 1251, startPoint y: 342, endPoint x: 825, endPoint y: 482, distance: 448.9
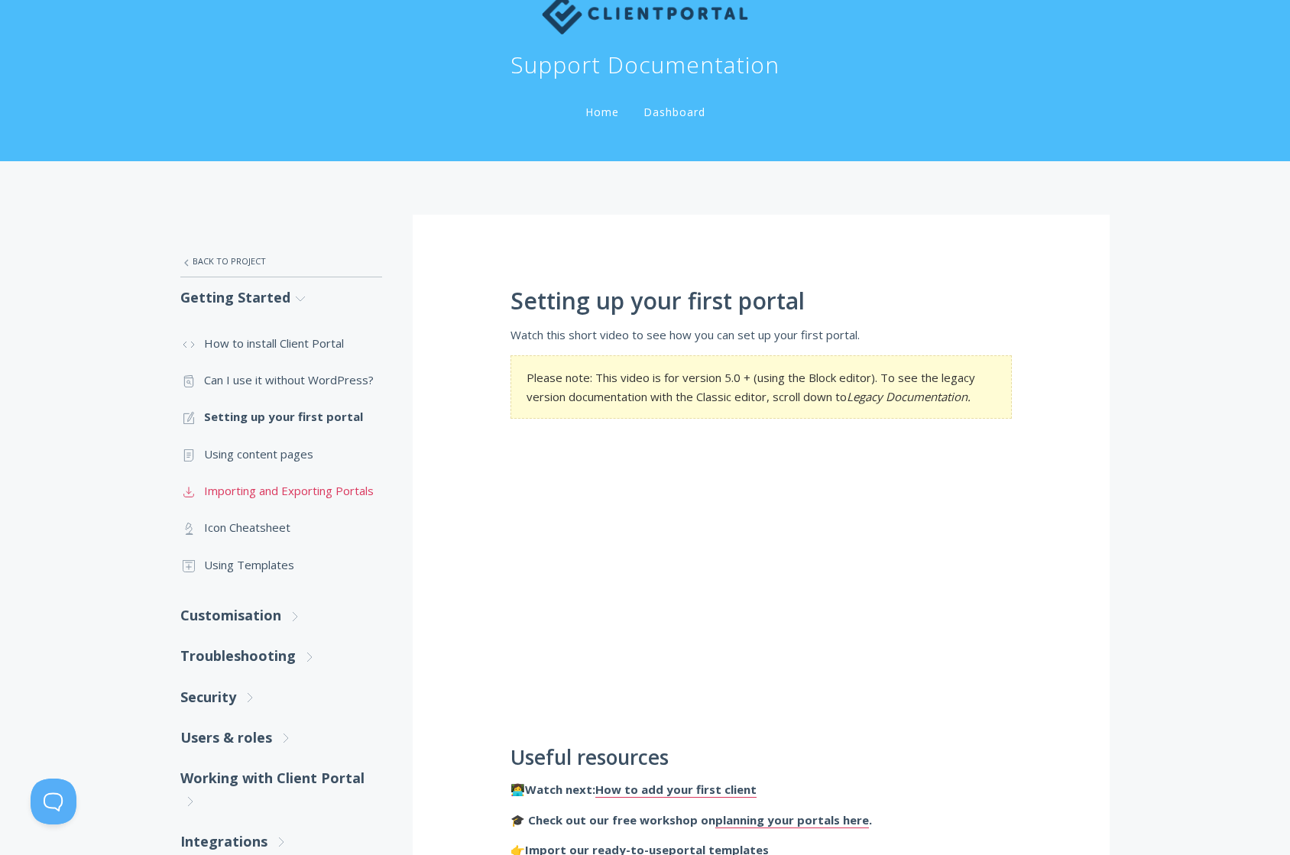
scroll to position [56, 0]
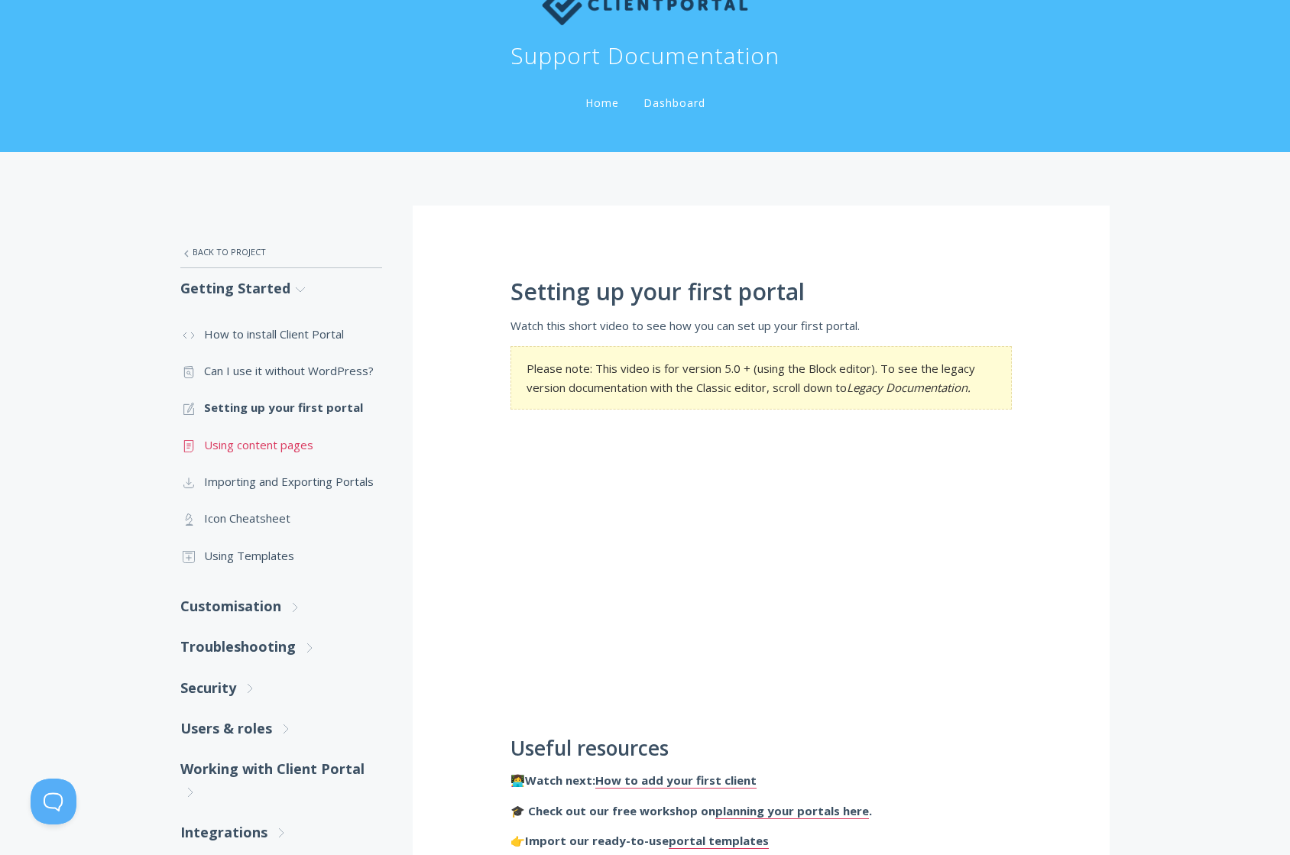
click at [282, 446] on link ".st0{fill:none;stroke:#000000;stroke-width:2;stroke-miterlimit:10;} Untitled-15…" at bounding box center [281, 445] width 202 height 37
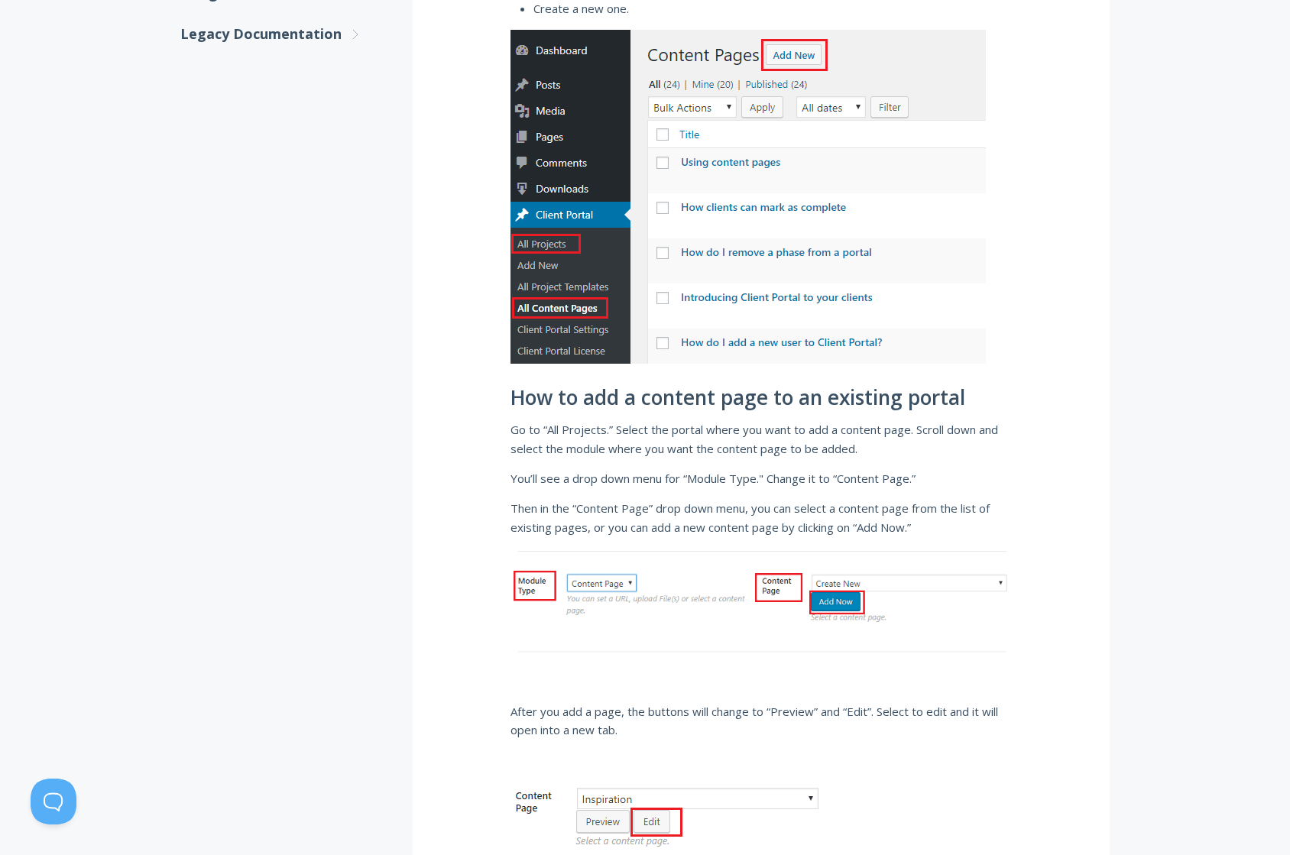
scroll to position [896, 0]
click at [715, 474] on span "You’ll see a drop down menu for “Module Type." Change it to “Content Page.”" at bounding box center [713, 477] width 405 height 15
drag, startPoint x: 522, startPoint y: 436, endPoint x: 1010, endPoint y: 485, distance: 490.2
click at [1004, 486] on p "You’ll see a drop down menu for “Module Type." Change it to “Content Page.”" at bounding box center [762, 478] width 502 height 18
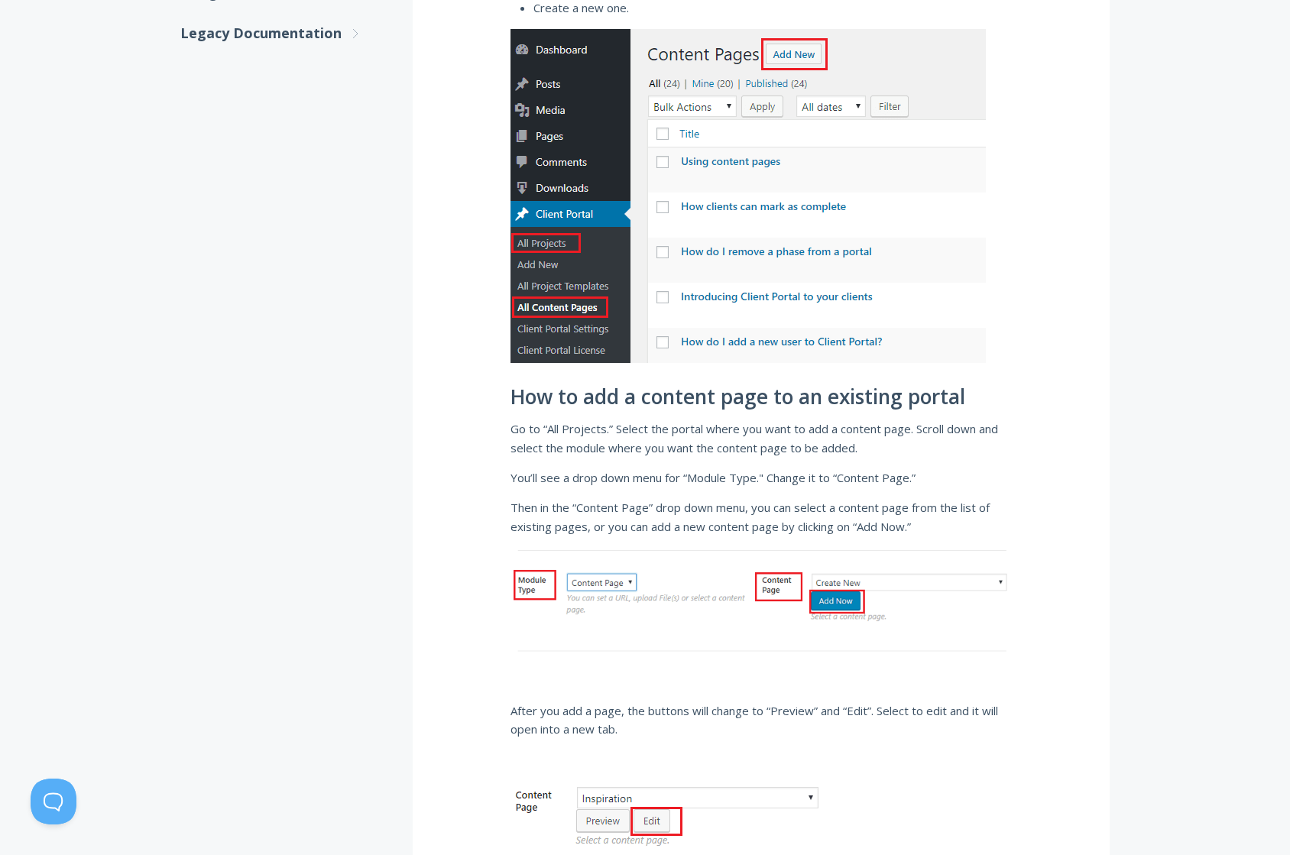
drag, startPoint x: 1005, startPoint y: 531, endPoint x: 1031, endPoint y: 445, distance: 90.2
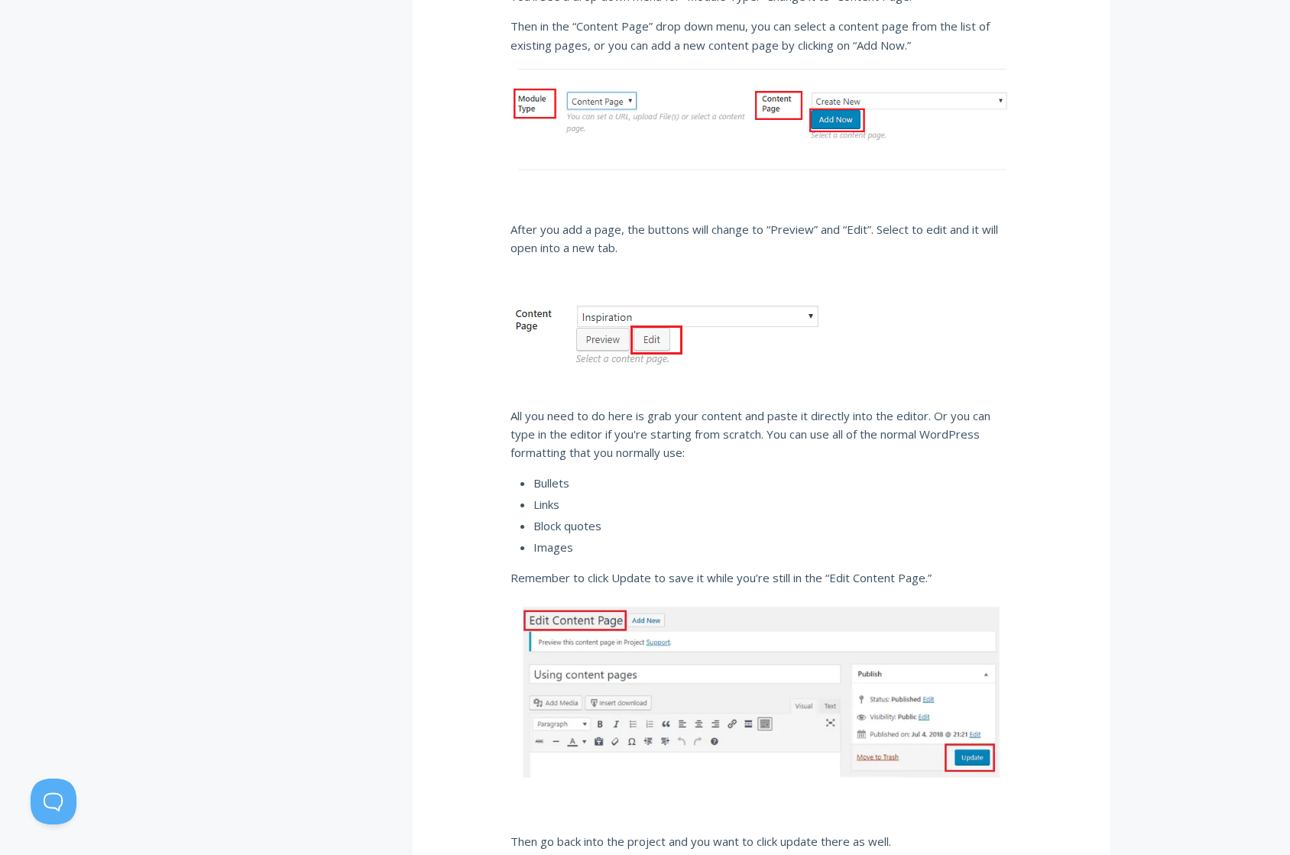
scroll to position [1379, 0]
click at [656, 438] on span "All you need to do here is grab your content and paste it directly into the edi…" at bounding box center [751, 433] width 480 height 53
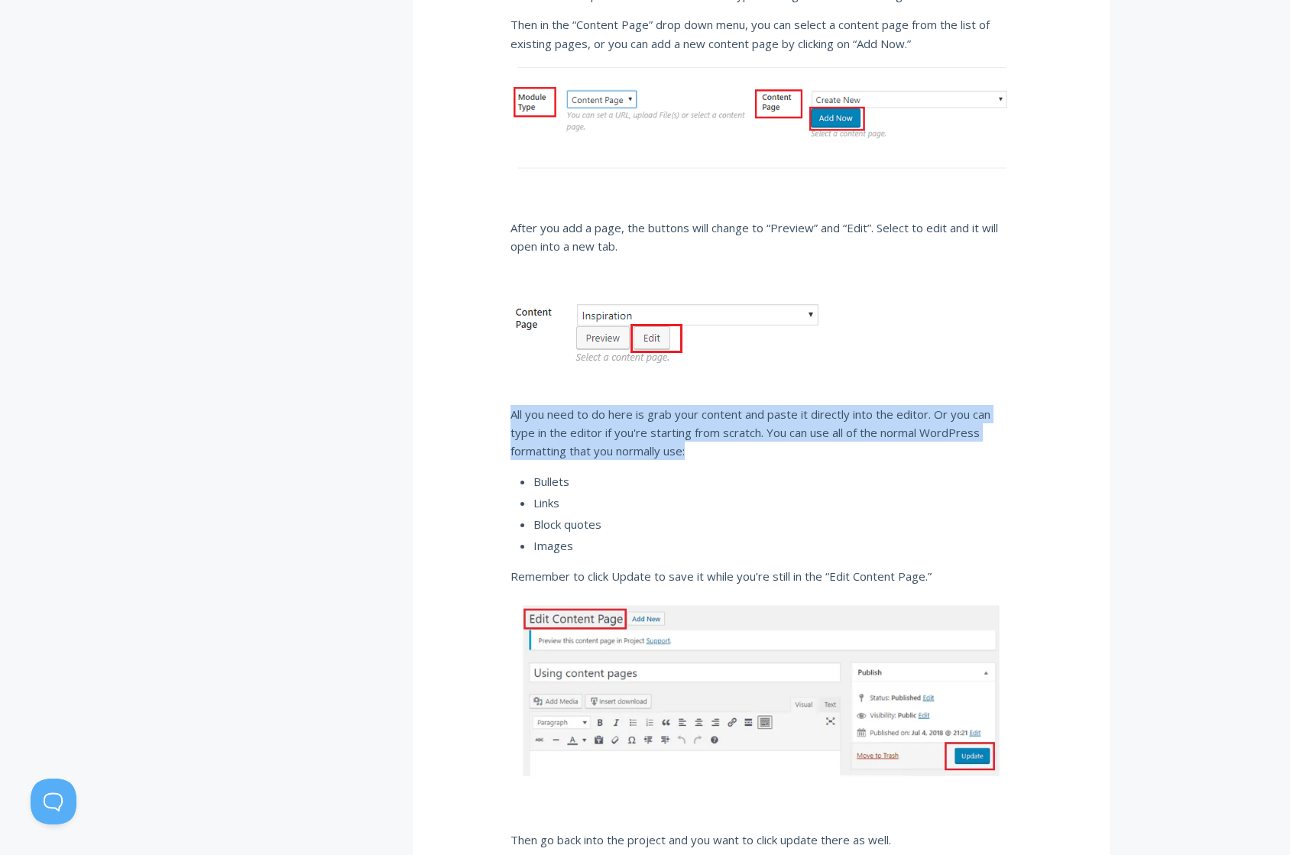
click at [656, 438] on span "All you need to do here is grab your content and paste it directly into the edi…" at bounding box center [751, 433] width 480 height 53
click at [846, 440] on p "All you need to do here is grab your content and paste it directly into the edi…" at bounding box center [762, 433] width 502 height 56
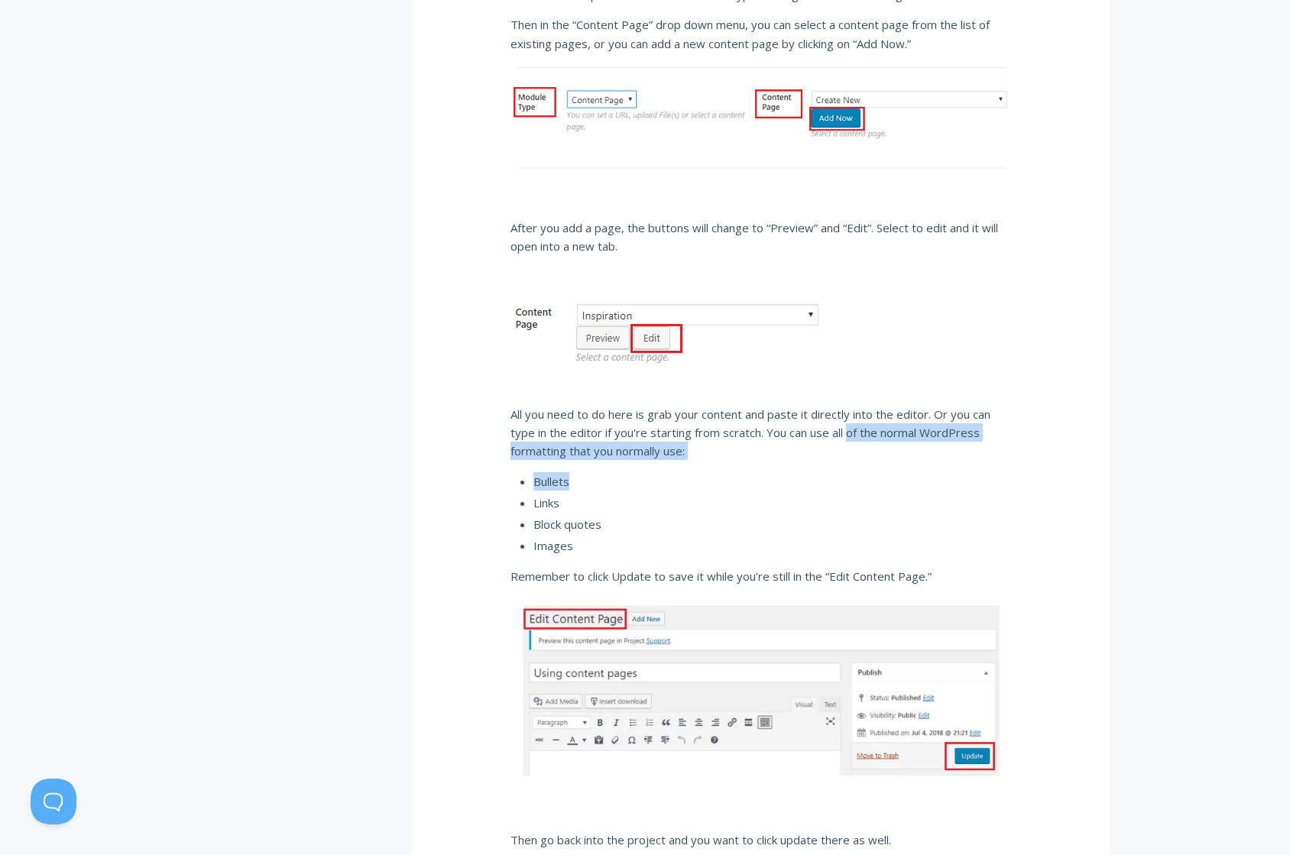
drag, startPoint x: 868, startPoint y: 456, endPoint x: 911, endPoint y: 481, distance: 49.7
click at [911, 481] on div "Using content pages Watch this video or read the text below. You can use conten…" at bounding box center [761, 405] width 697 height 3046
click at [911, 481] on li "Bullets" at bounding box center [773, 481] width 479 height 18
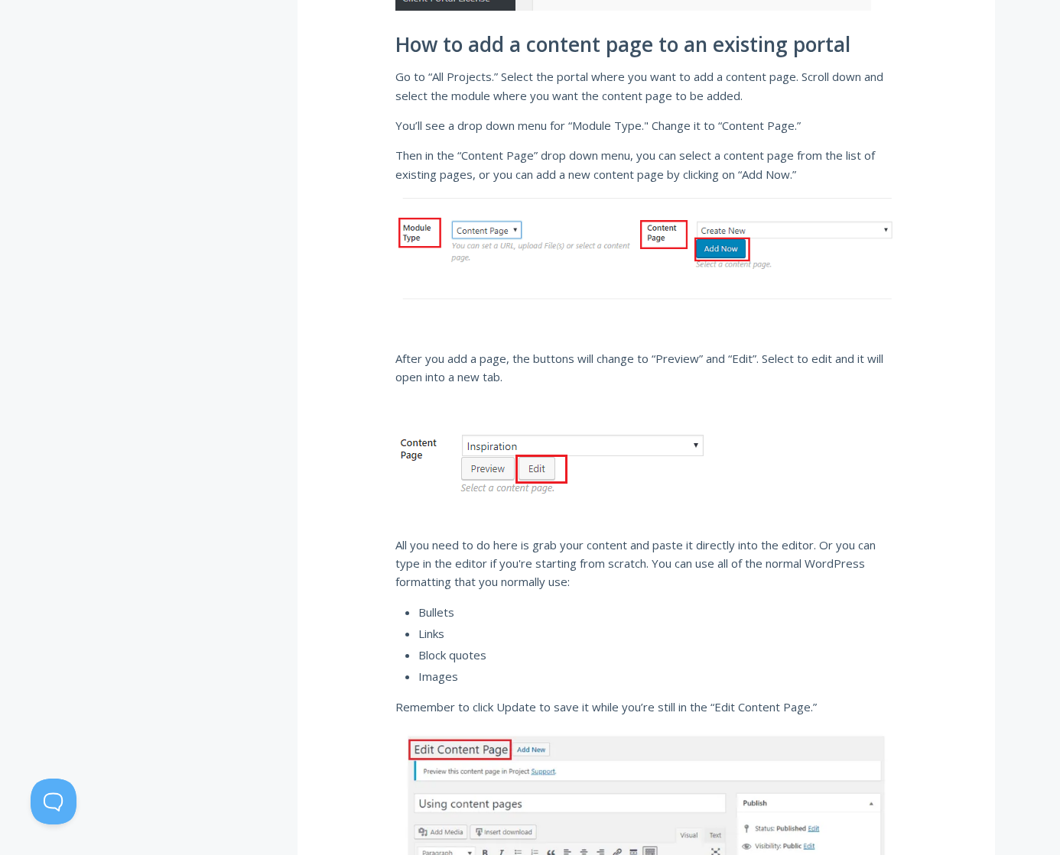
scroll to position [1021, 0]
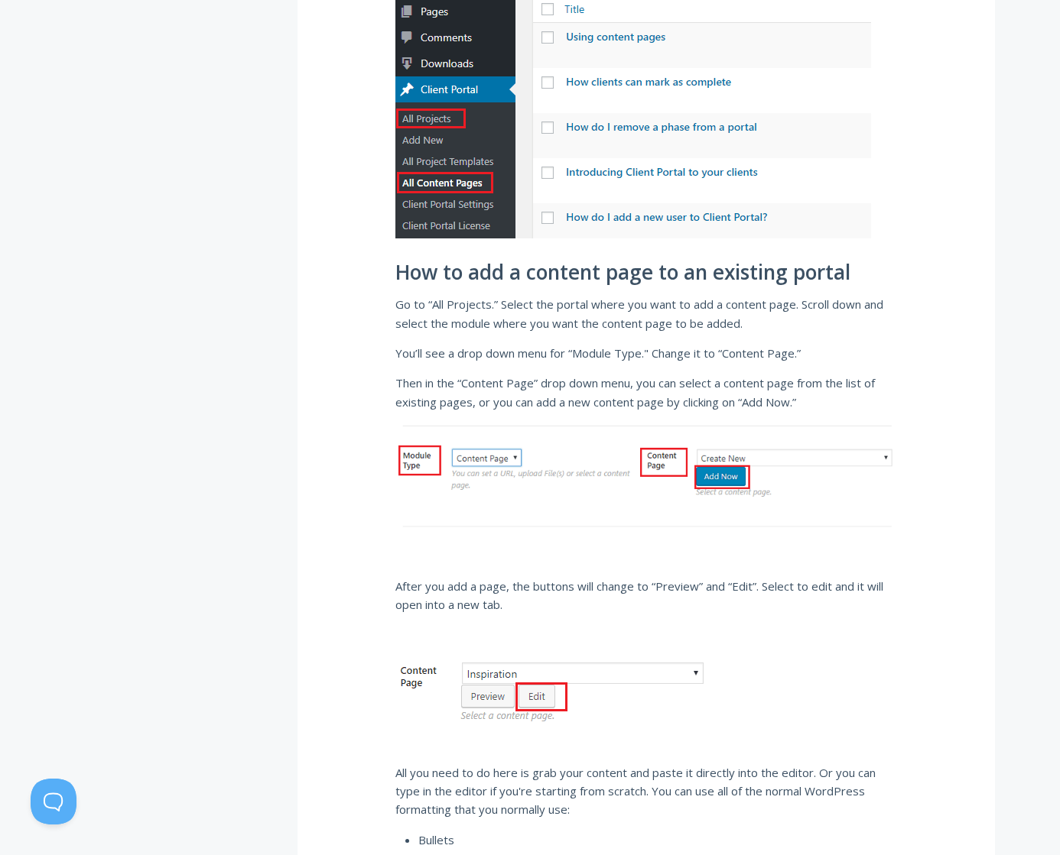
click at [768, 306] on span "Go to “All Projects.” Select the portal where you want to add a content page. S…" at bounding box center [639, 314] width 488 height 34
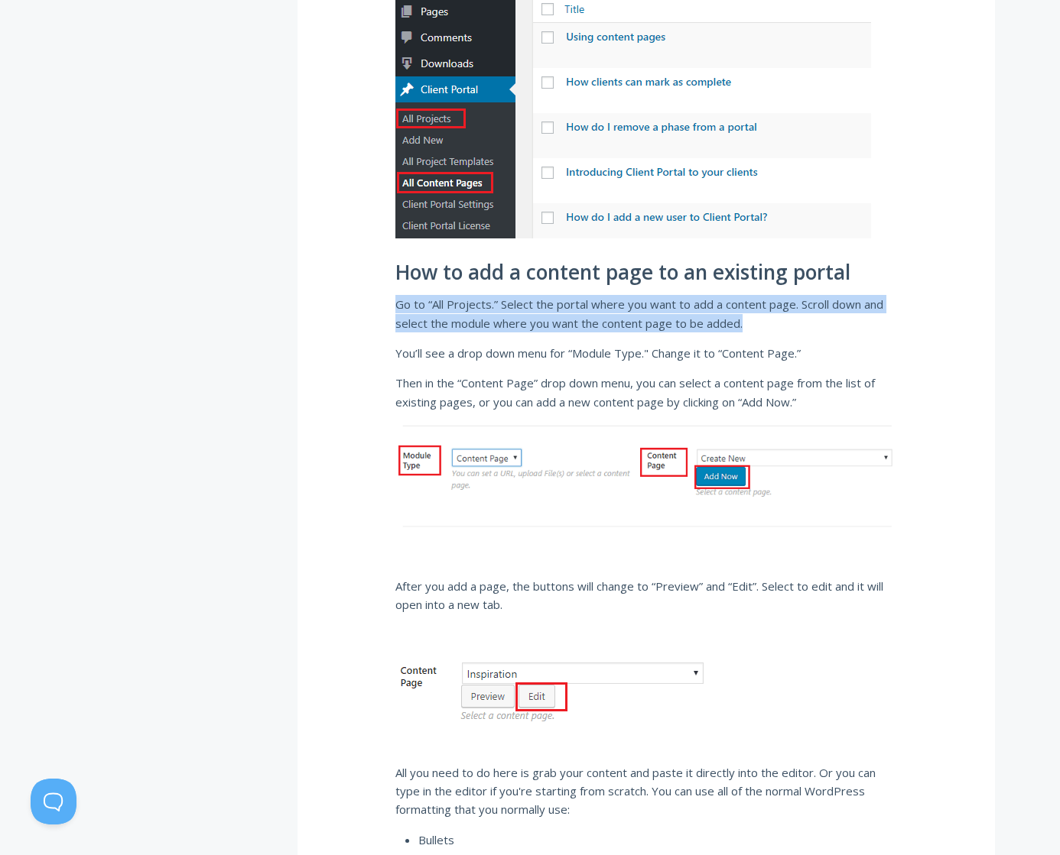
click at [768, 306] on span "Go to “All Projects.” Select the portal where you want to add a content page. S…" at bounding box center [639, 314] width 488 height 34
click at [800, 342] on div "Using content pages Watch this video or read the text below. You can use conten…" at bounding box center [645, 764] width 697 height 3046
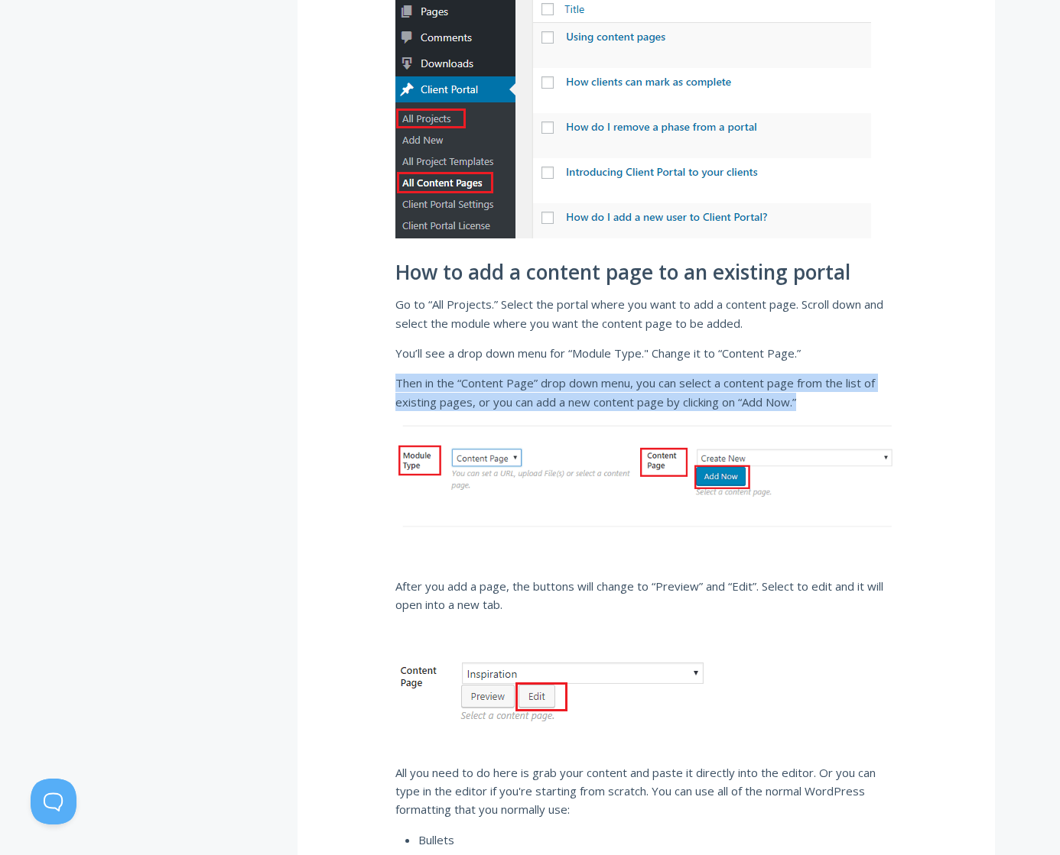
drag, startPoint x: 828, startPoint y: 405, endPoint x: 854, endPoint y: 370, distance: 43.7
click at [854, 370] on div "Using content pages Watch this video or read the text below. You can use conten…" at bounding box center [645, 764] width 697 height 3046
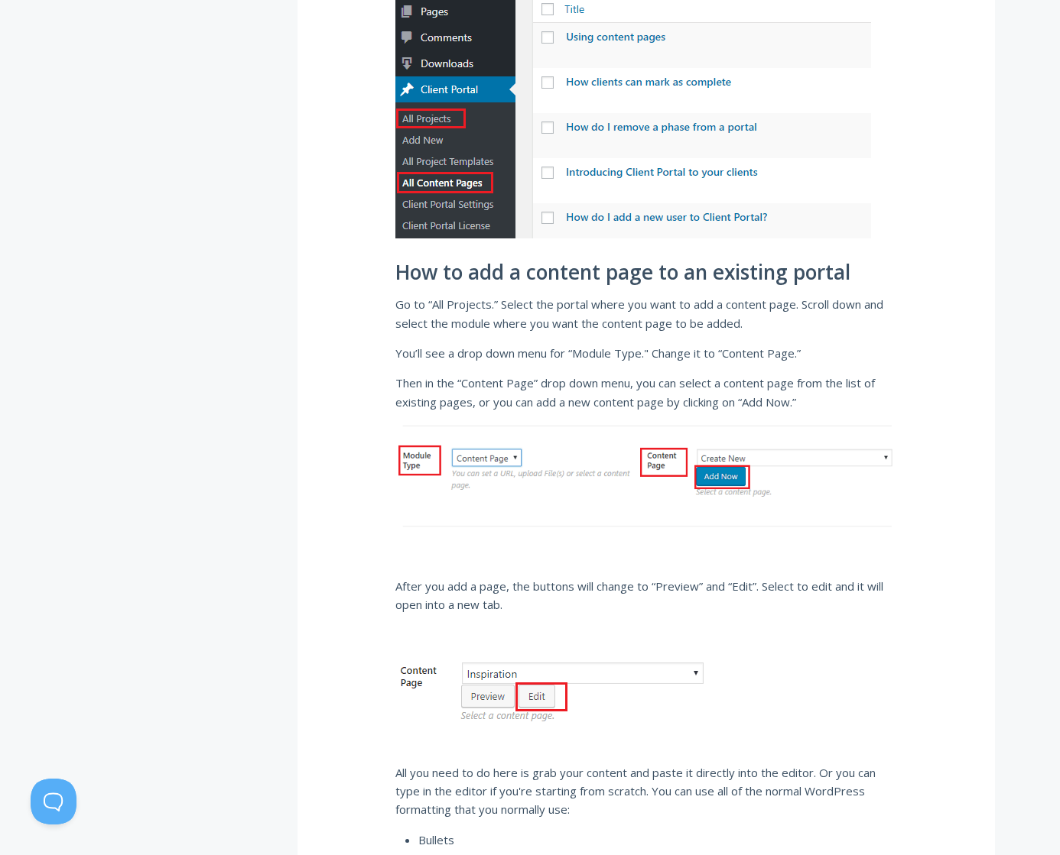
drag, startPoint x: 867, startPoint y: 353, endPoint x: 925, endPoint y: 416, distance: 85.5
click at [925, 416] on div "Using content pages Watch this video or read the text below. You can use conten…" at bounding box center [645, 764] width 697 height 3046
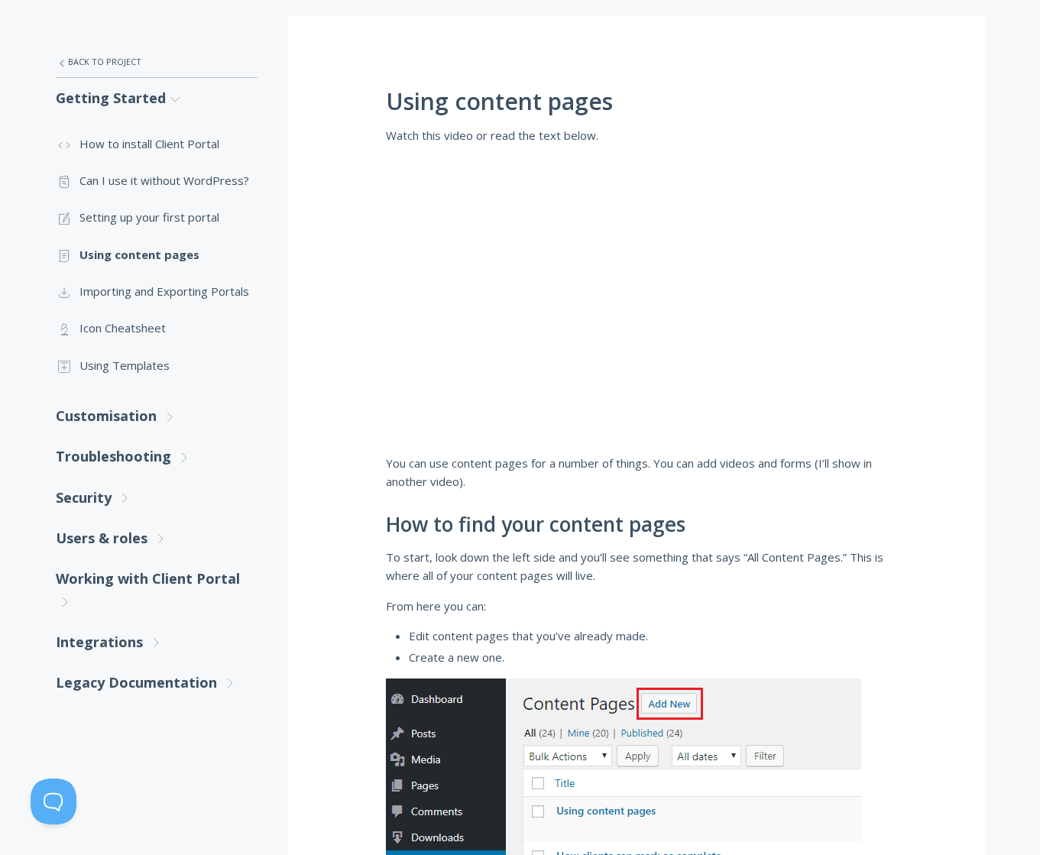
scroll to position [294, 0]
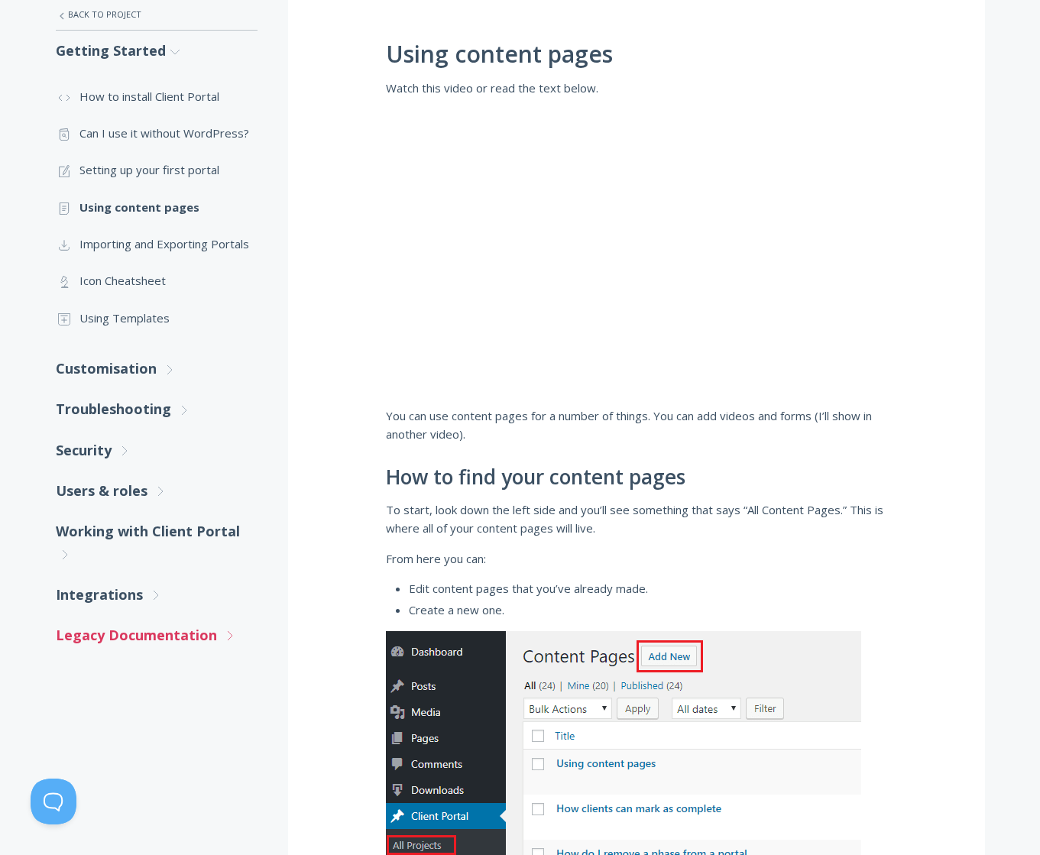
click at [168, 638] on link "Legacy Documentation .st0{fill:none;stroke:#000000;stroke-width:2;stroke-miterl…" at bounding box center [157, 635] width 202 height 41
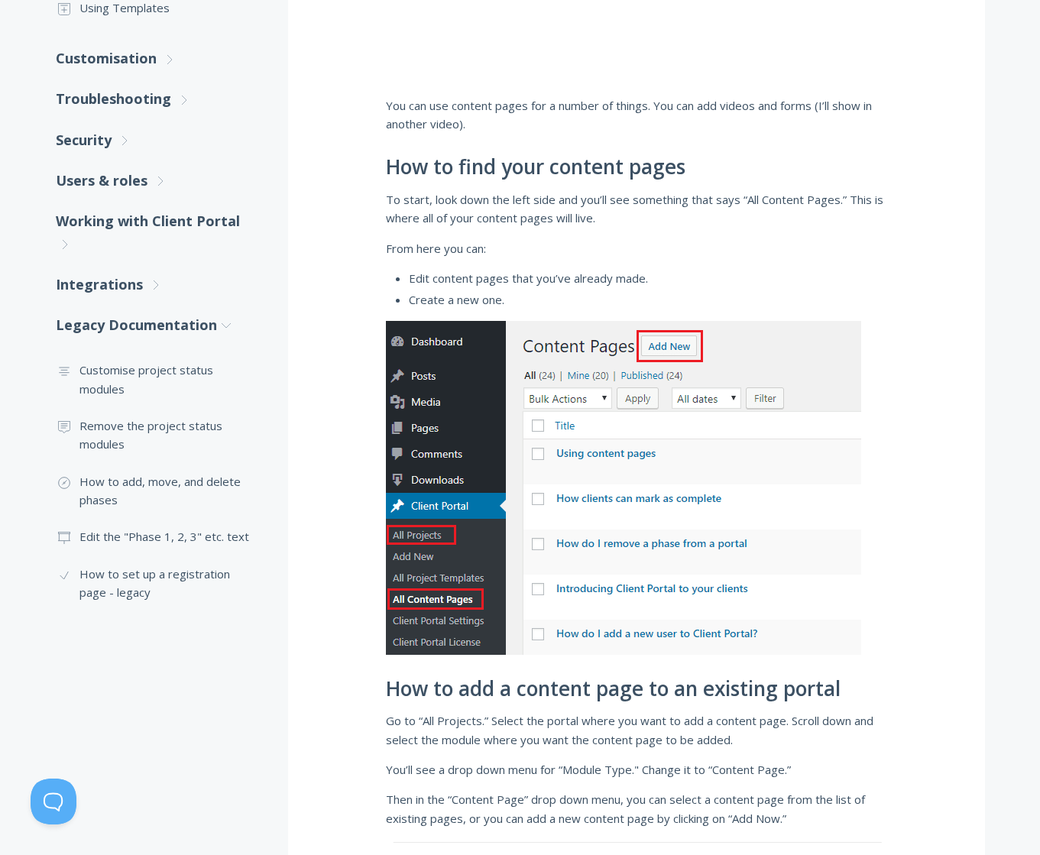
scroll to position [605, 0]
click at [183, 367] on link ".st0{fill:none;stroke:#000000;stroke-width:2;stroke-miterlimit:10;} Untitled-16…" at bounding box center [157, 379] width 202 height 56
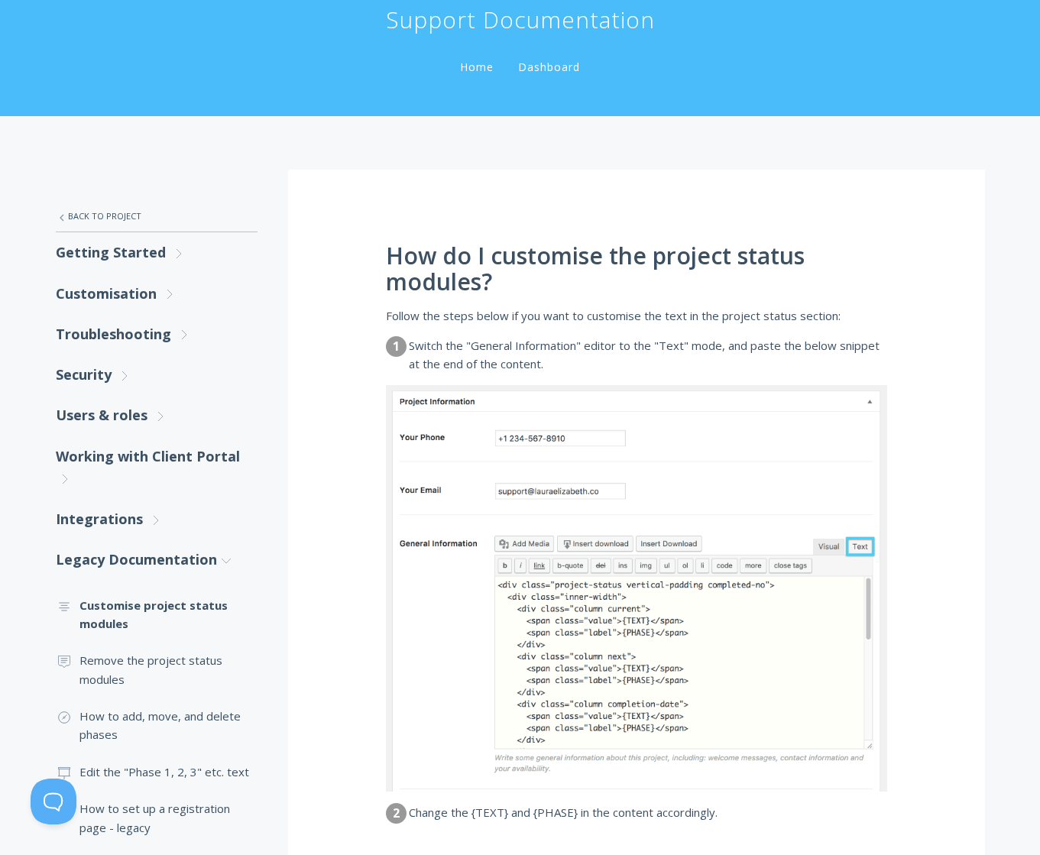
scroll to position [115, 0]
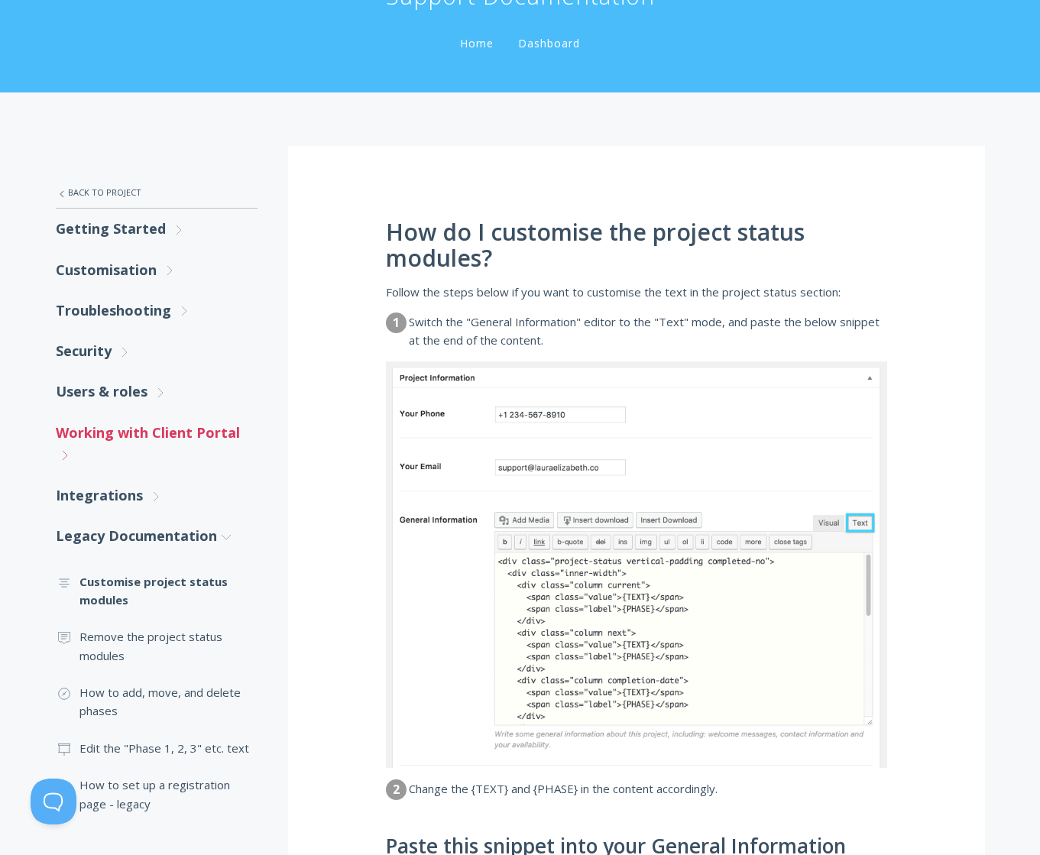
click at [137, 431] on link "Working with Client Portal .st0{fill:none;stroke:#000000;stroke-width:2;stroke-…" at bounding box center [157, 444] width 202 height 63
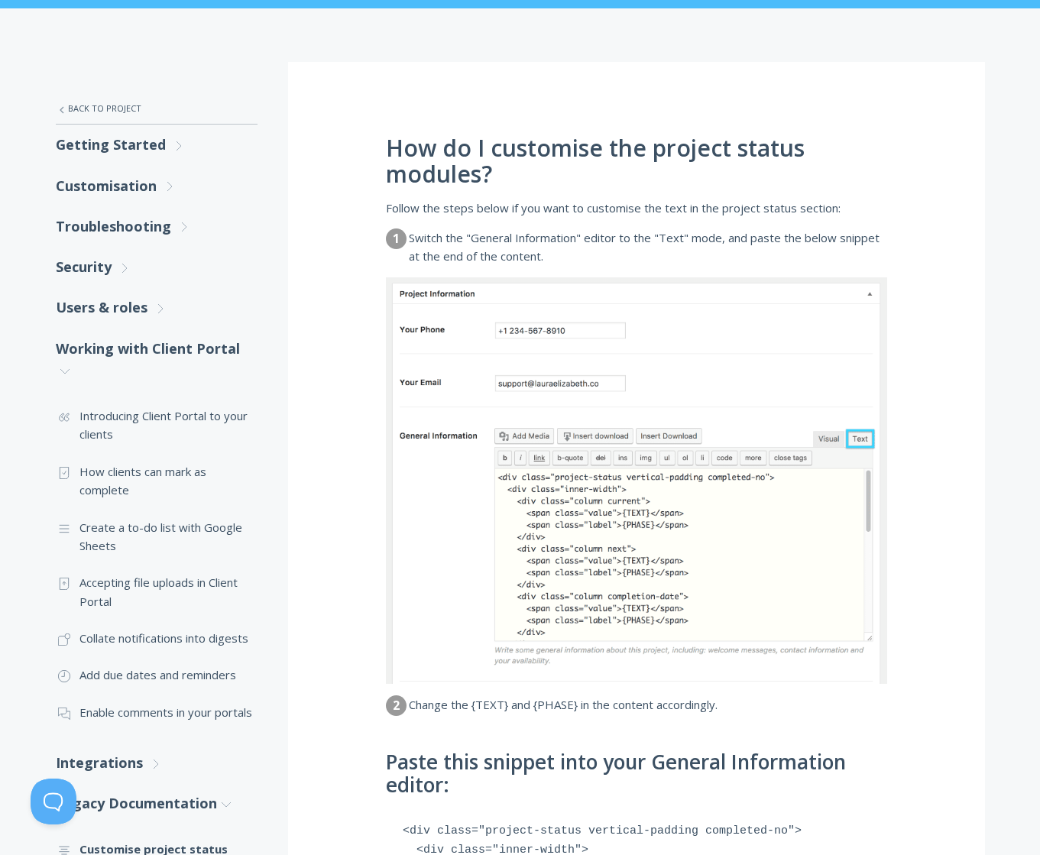
scroll to position [200, 0]
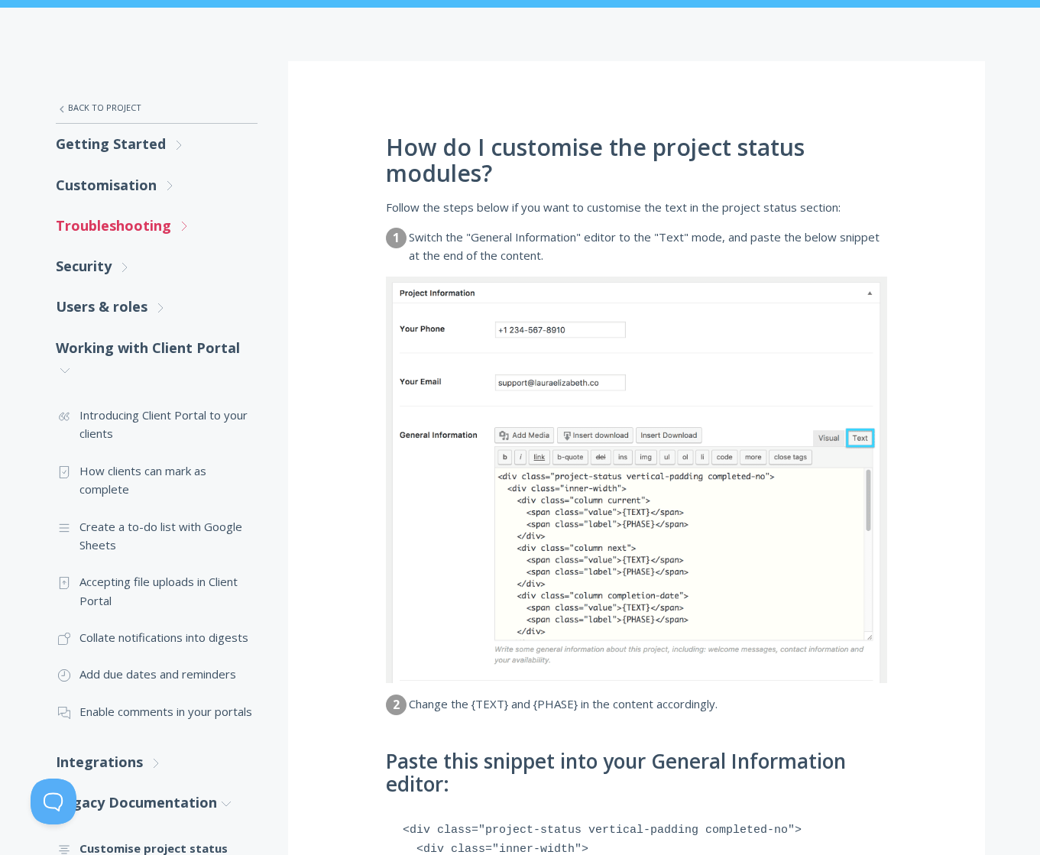
click at [141, 216] on link "Troubleshooting .st0{fill:none;stroke:#000000;stroke-width:2;stroke-miterlimit:…" at bounding box center [157, 226] width 202 height 41
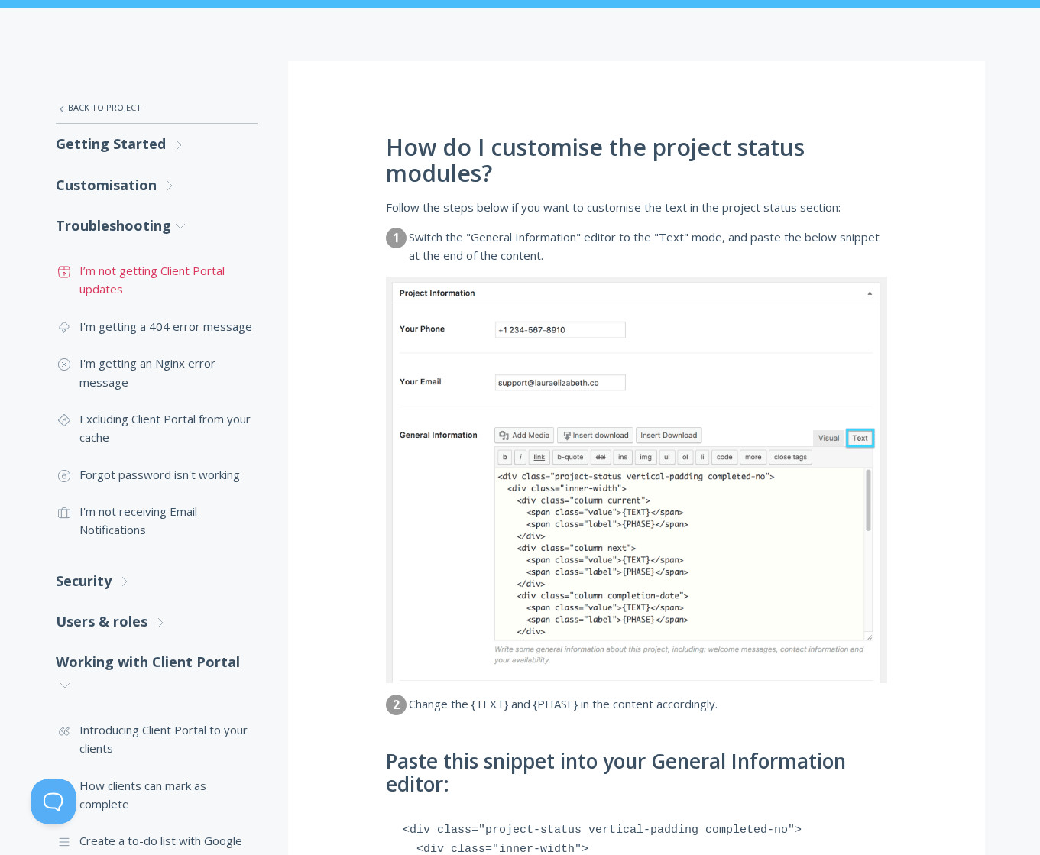
click at [150, 274] on link ".st0{fill:none;stroke:#000000;stroke-width:2;stroke-miterlimit:10;} Untitled-15…" at bounding box center [157, 280] width 202 height 56
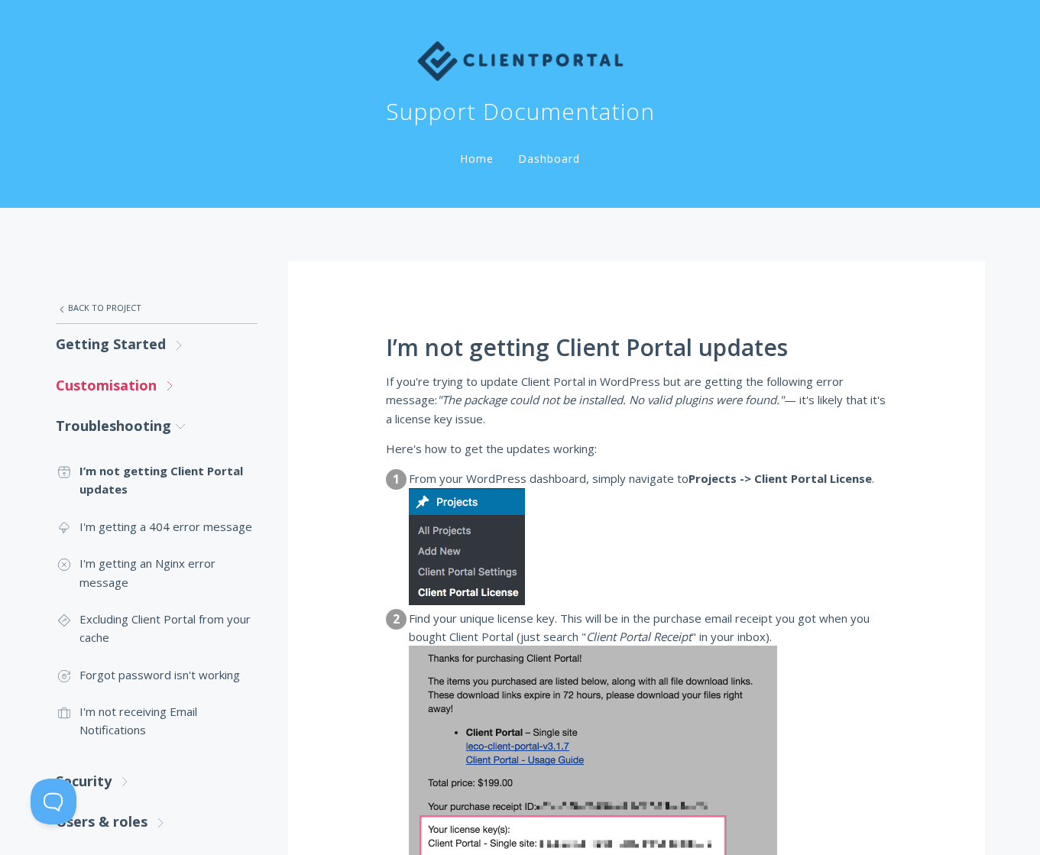
click at [158, 378] on link "Customisation .st0{fill:none;stroke:#000000;stroke-width:2;stroke-miterlimit:10…" at bounding box center [157, 385] width 202 height 41
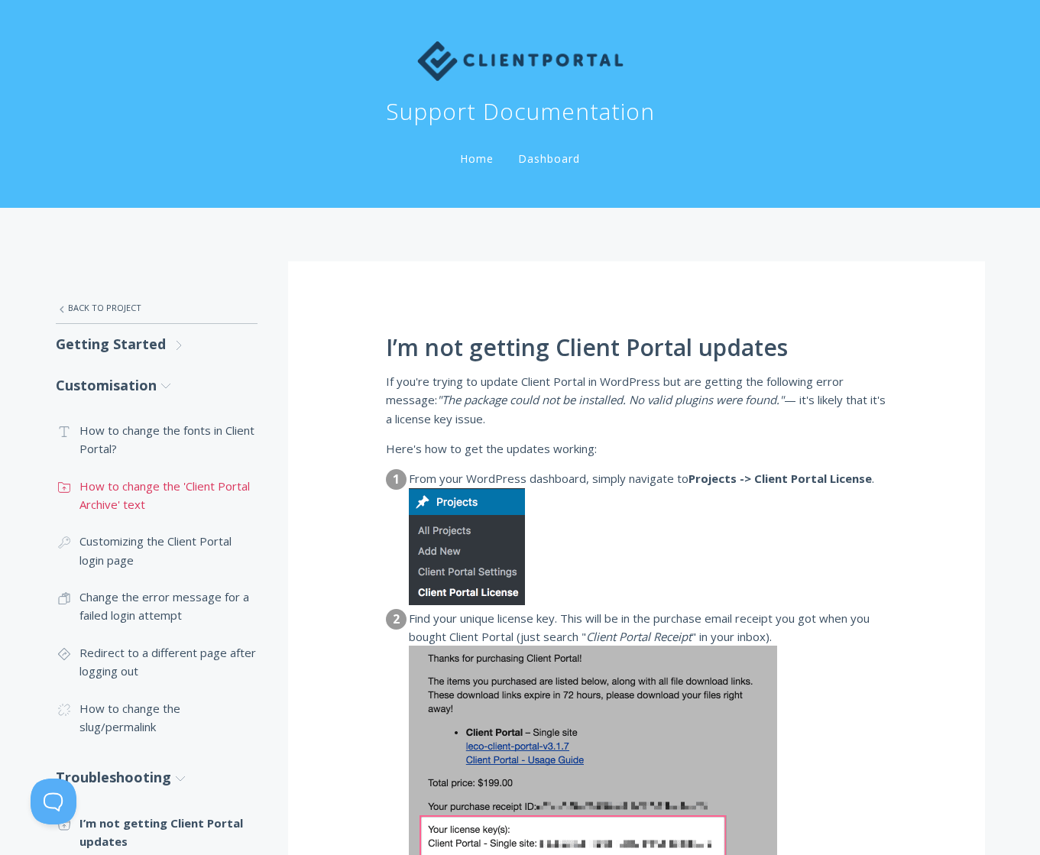
click at [219, 505] on link ".st0{fill:none;stroke:#000000;stroke-width:2;stroke-miterlimit:10;} Untitled-15…" at bounding box center [157, 496] width 202 height 56
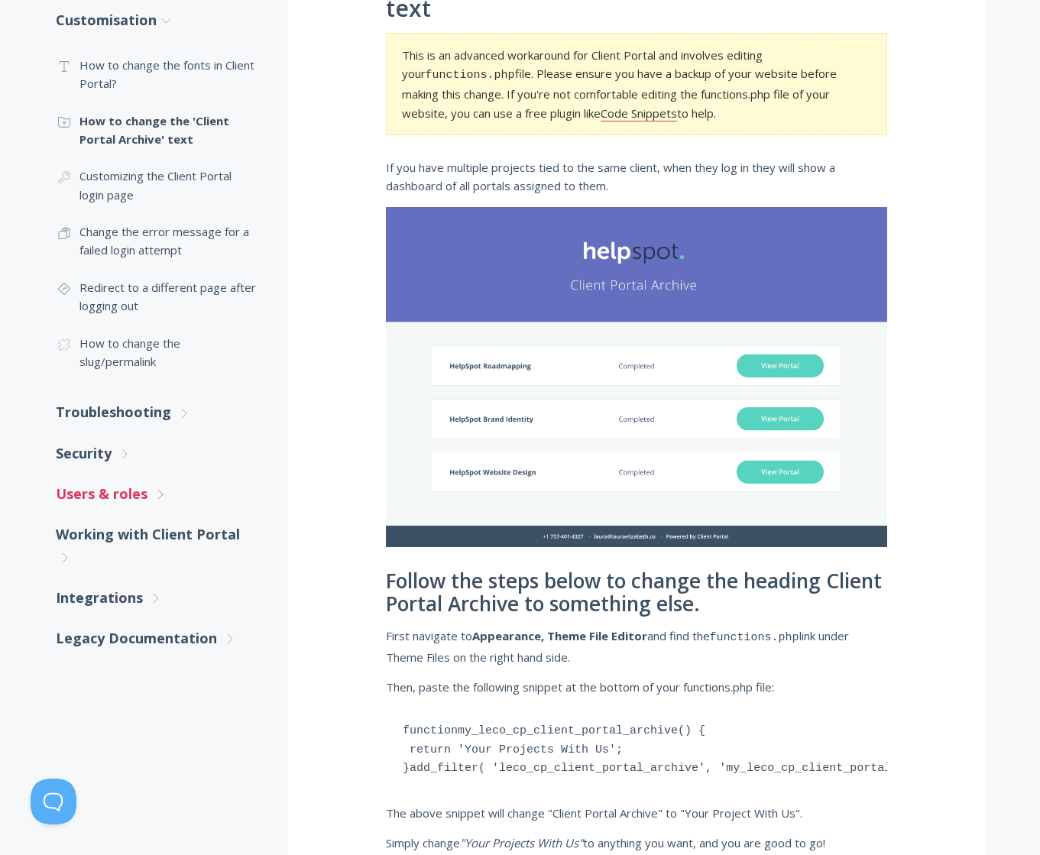
scroll to position [367, 0]
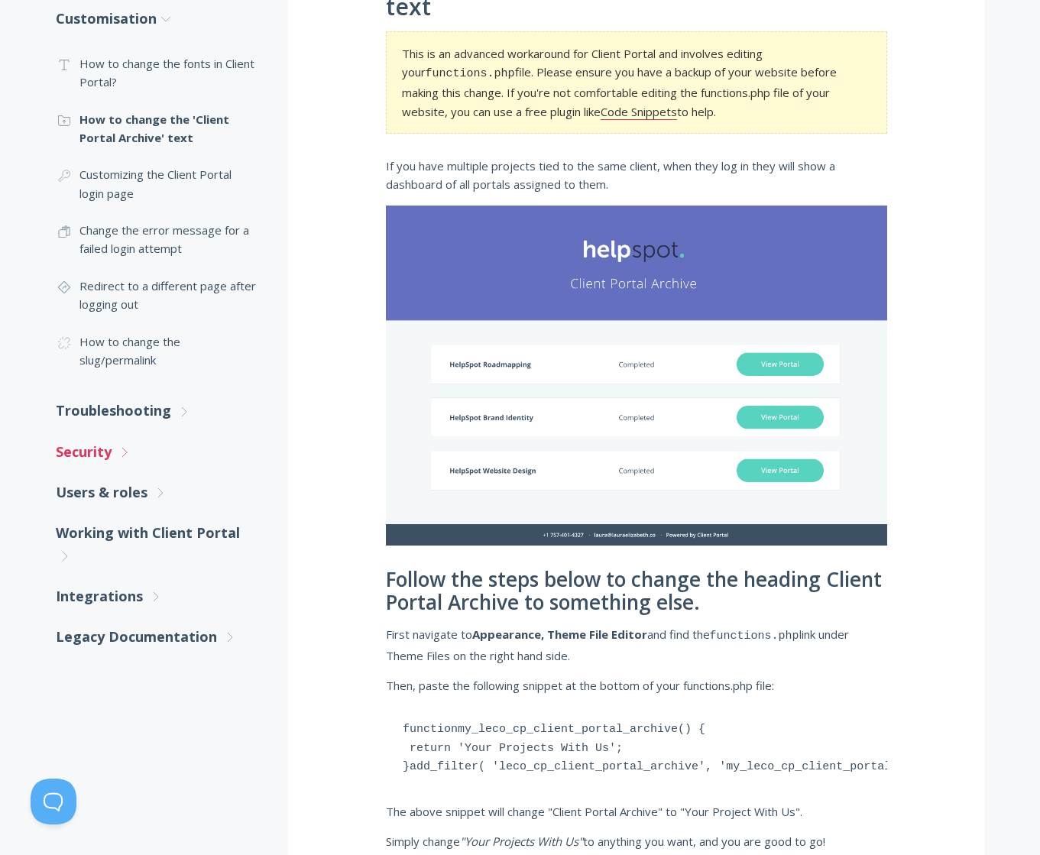
click at [99, 454] on link "Security .st0{fill:none;stroke:#000000;stroke-width:2;stroke-miterlimit:10;} Un…" at bounding box center [157, 452] width 202 height 41
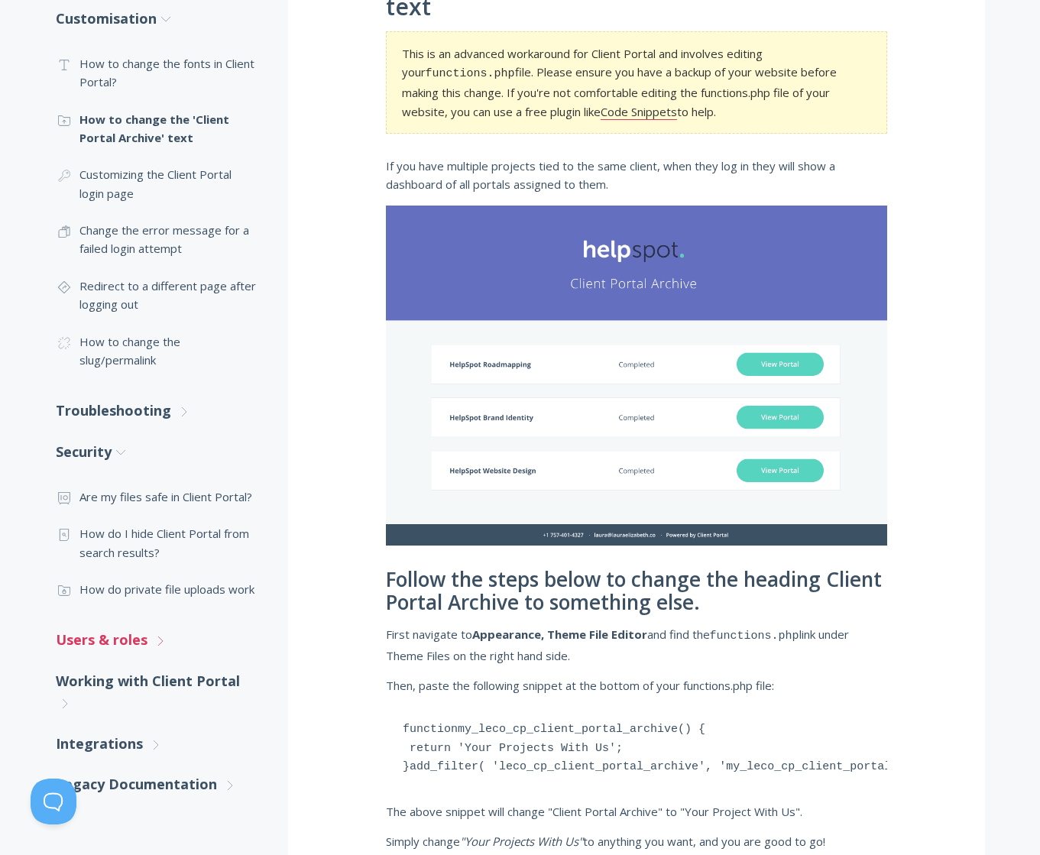
click at [110, 635] on link "Users & roles .st0{fill:none;stroke:#000000;stroke-width:2;stroke-miterlimit:10…" at bounding box center [157, 640] width 202 height 41
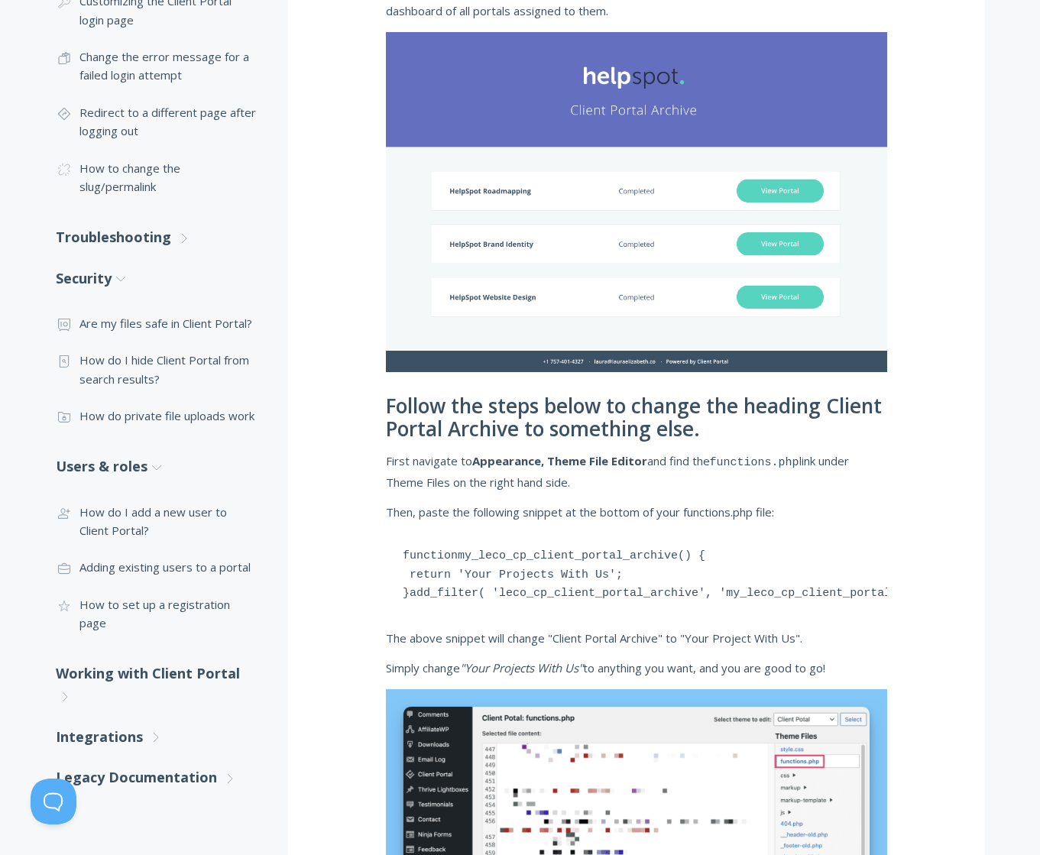
scroll to position [542, 0]
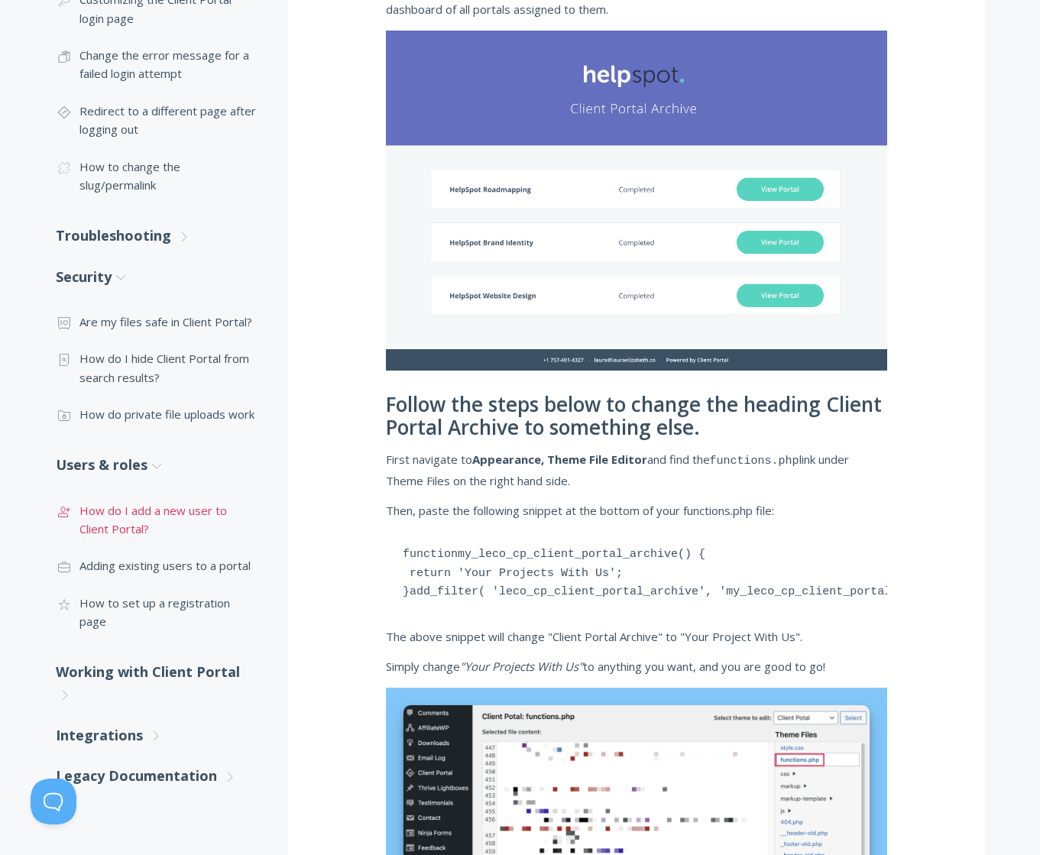
click at [182, 521] on link ".st0{fill:none;stroke:#000000;stroke-width:2;stroke-miterlimit:10;} 3. Communic…" at bounding box center [157, 520] width 202 height 56
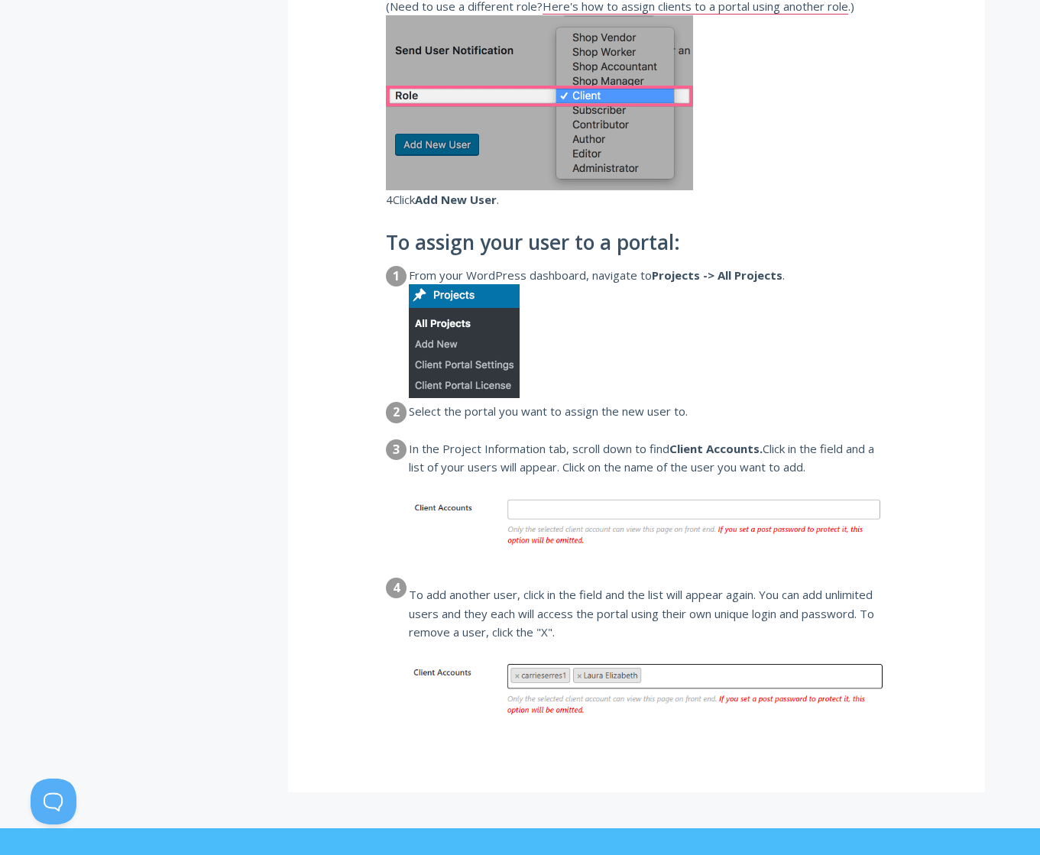
scroll to position [1723, 0]
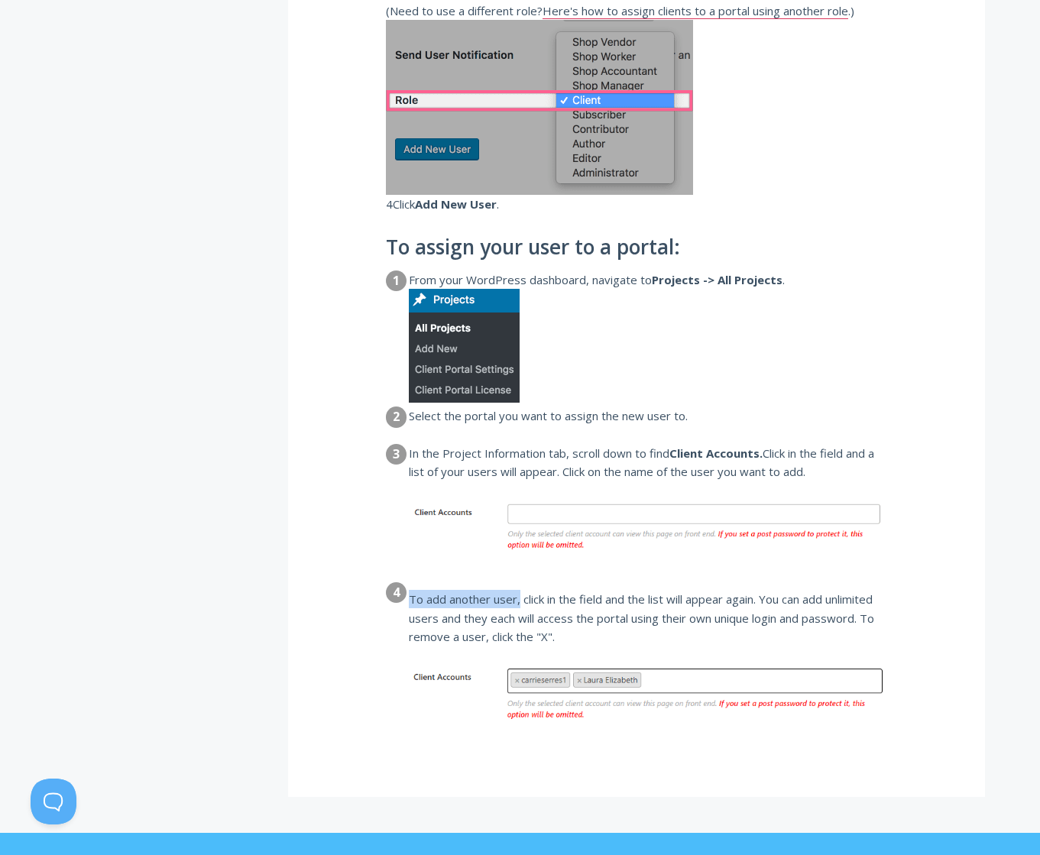
drag, startPoint x: 521, startPoint y: 599, endPoint x: 602, endPoint y: 652, distance: 97.1
click at [602, 652] on dd "To add another user, click in the field and the list will appear again. You can…" at bounding box center [648, 669] width 479 height 159
click at [612, 651] on img at bounding box center [648, 692] width 479 height 84
drag, startPoint x: 692, startPoint y: 648, endPoint x: 803, endPoint y: 603, distance: 119.7
click at [803, 603] on dd "To add another user, click in the field and the list will appear again. You can…" at bounding box center [648, 669] width 479 height 159
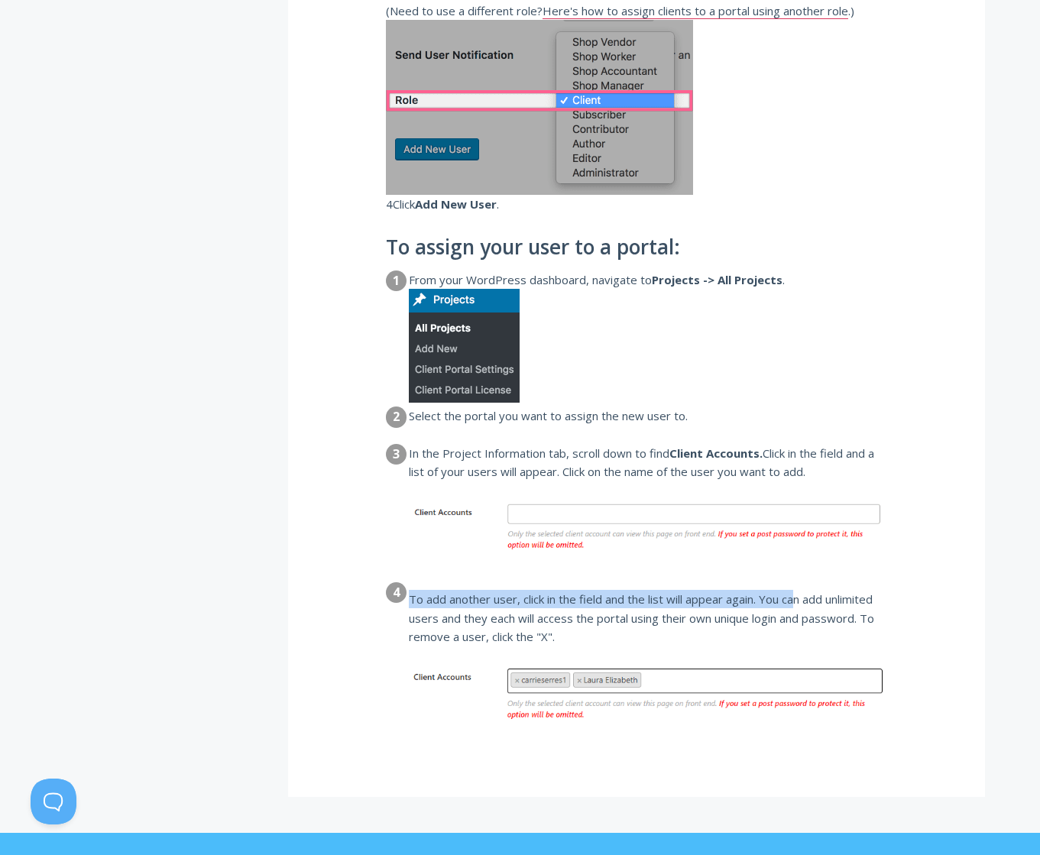
click at [803, 603] on dd "To add another user, click in the field and the list will appear again. You can…" at bounding box center [648, 669] width 479 height 159
drag, startPoint x: 816, startPoint y: 611, endPoint x: 811, endPoint y: 588, distance: 23.6
click at [816, 611] on dd "To add another user, click in the field and the list will appear again. You can…" at bounding box center [648, 669] width 479 height 159
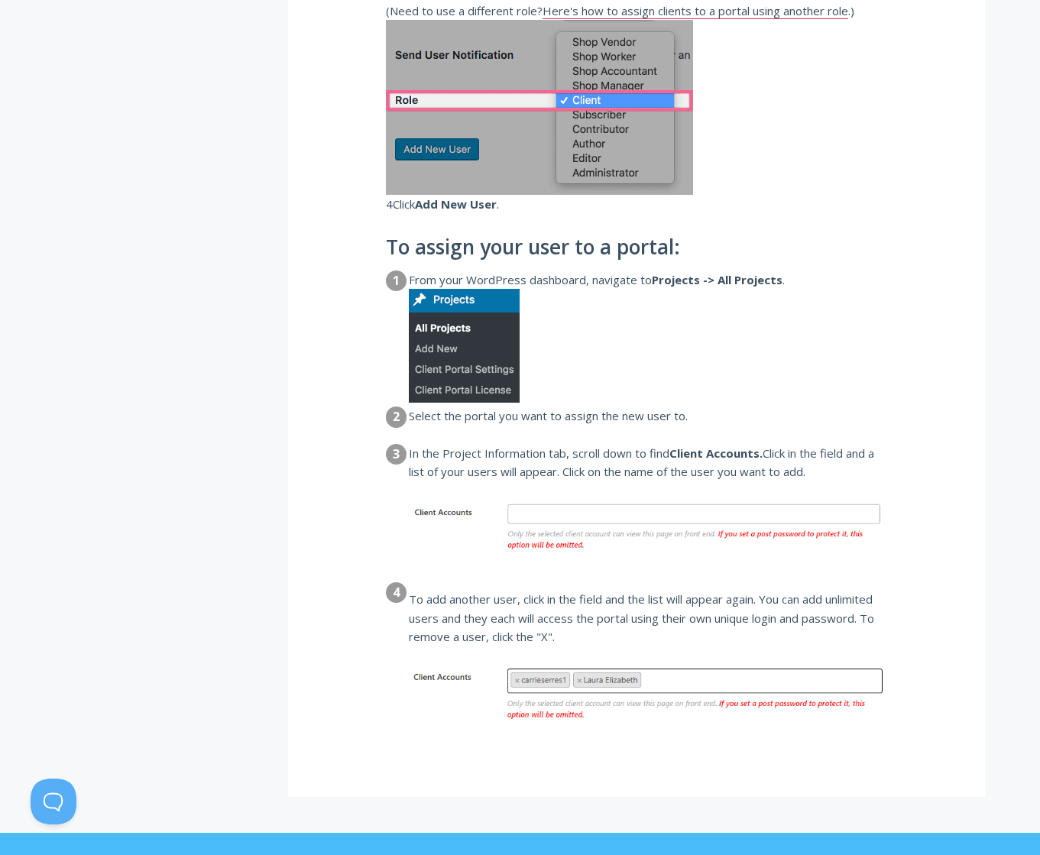
click at [738, 455] on strong "Client Accounts." at bounding box center [716, 453] width 93 height 15
click at [635, 622] on dd "To add another user, click in the field and the list will appear again. You can…" at bounding box center [648, 669] width 479 height 159
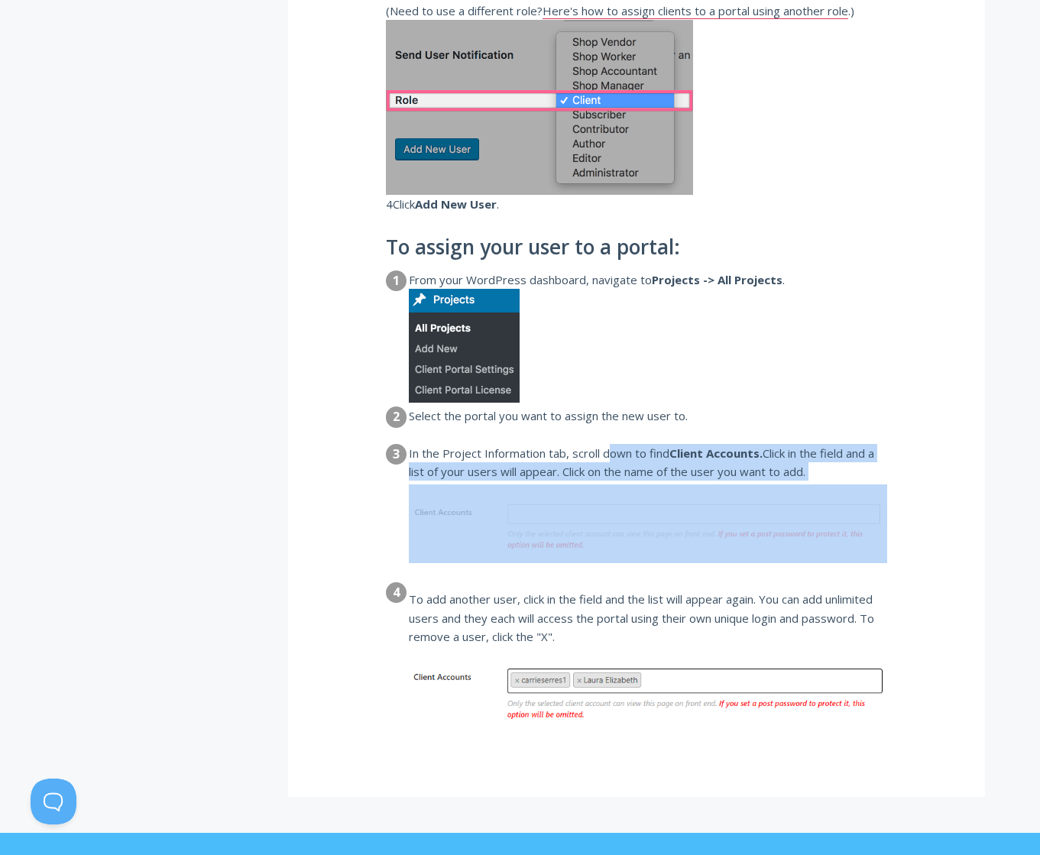
drag, startPoint x: 609, startPoint y: 452, endPoint x: 852, endPoint y: 494, distance: 246.0
click at [852, 494] on dd "In the Project Information tab, scroll down to find Client Accounts. Click in t…" at bounding box center [648, 511] width 479 height 135
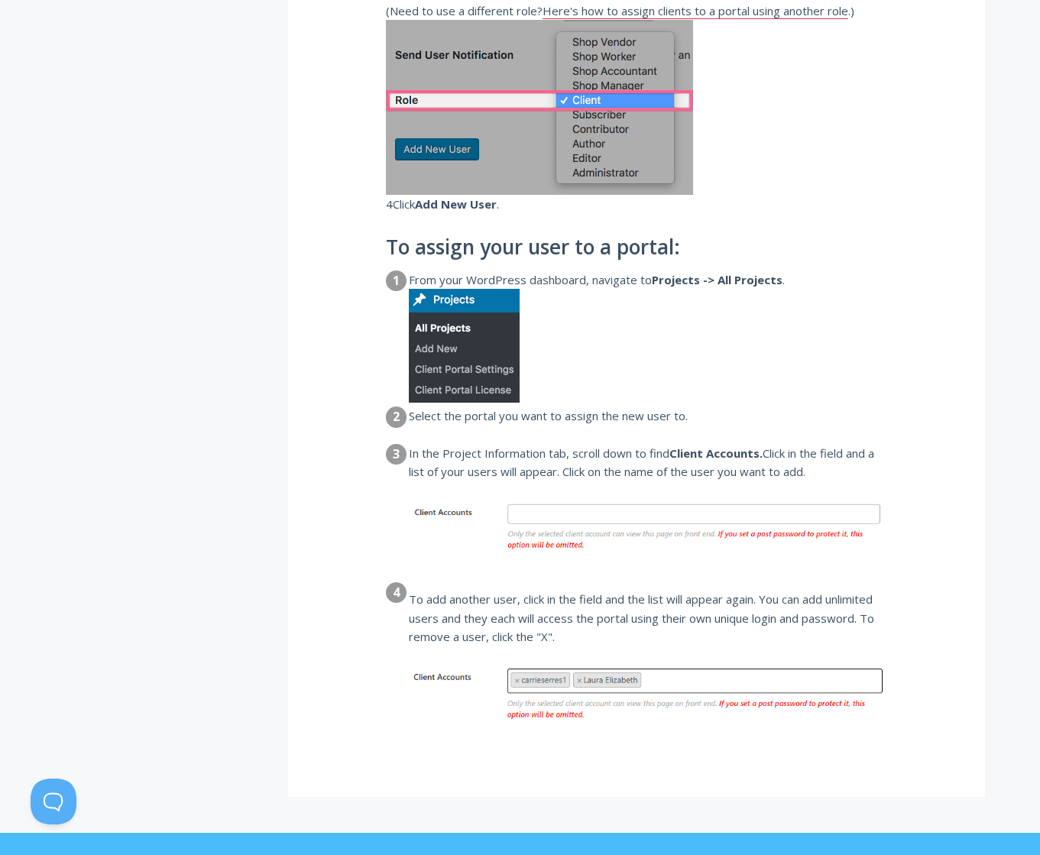
drag, startPoint x: 917, startPoint y: 472, endPoint x: 914, endPoint y: 404, distance: 67.3
drag, startPoint x: 921, startPoint y: 379, endPoint x: 898, endPoint y: 476, distance: 99.8
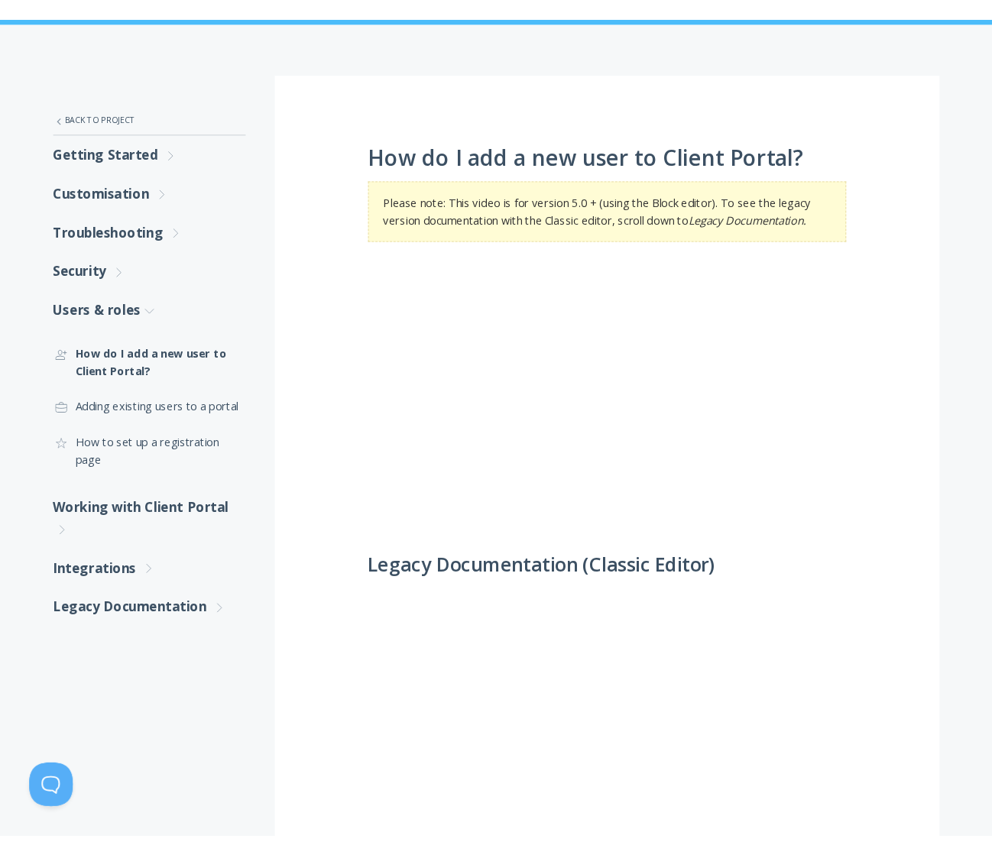
scroll to position [195, 0]
